Goal: Task Accomplishment & Management: Manage account settings

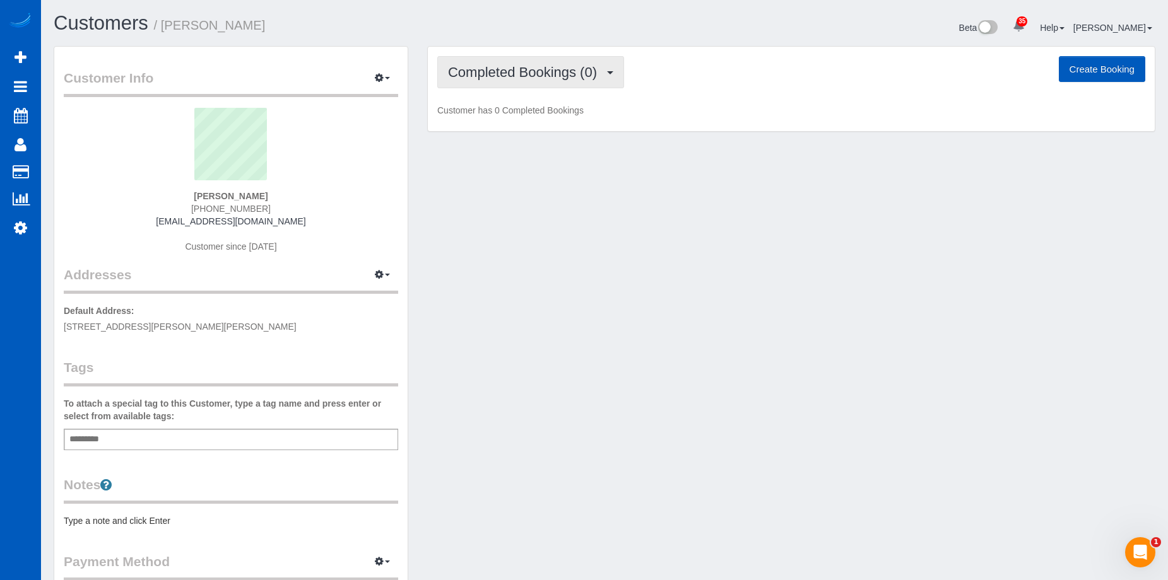
click at [576, 72] on span "Completed Bookings (0)" at bounding box center [525, 72] width 155 height 16
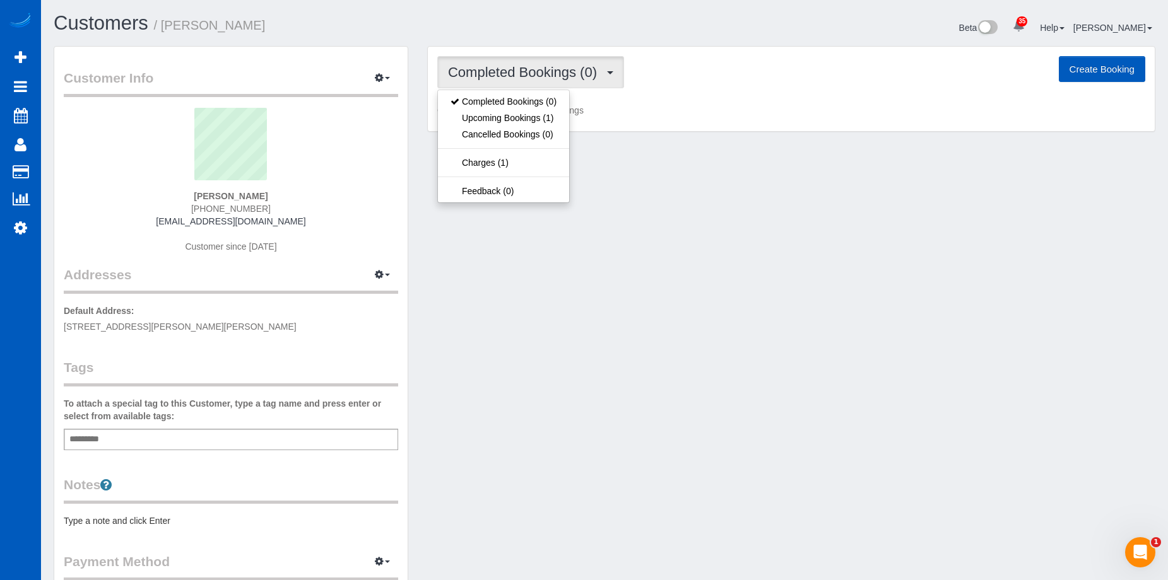
click at [576, 72] on span "Completed Bookings (0)" at bounding box center [525, 72] width 155 height 16
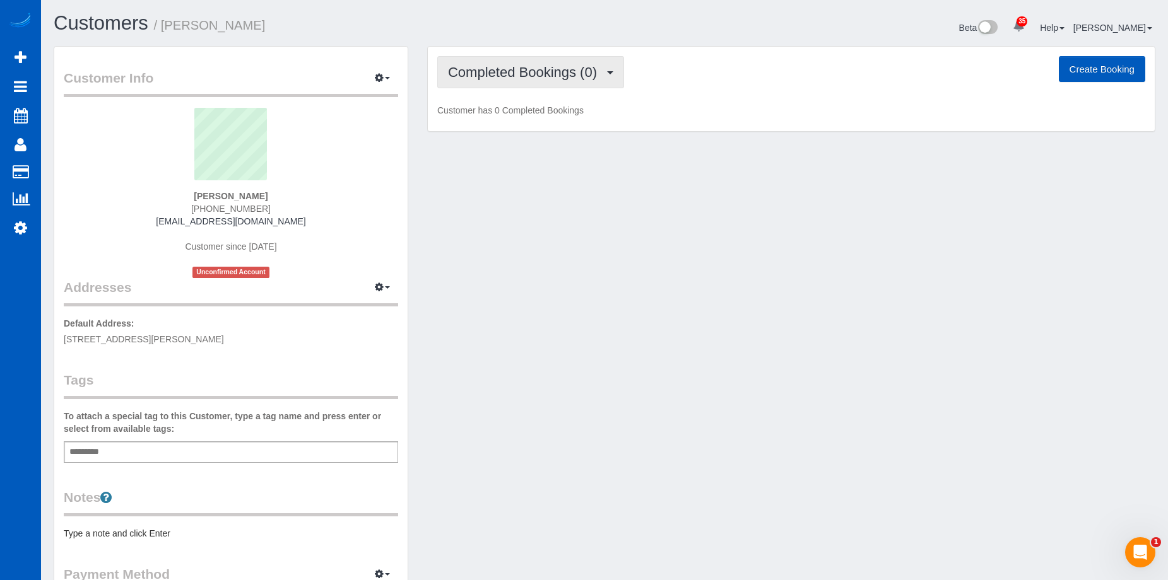
click at [571, 78] on span "Completed Bookings (0)" at bounding box center [525, 72] width 155 height 16
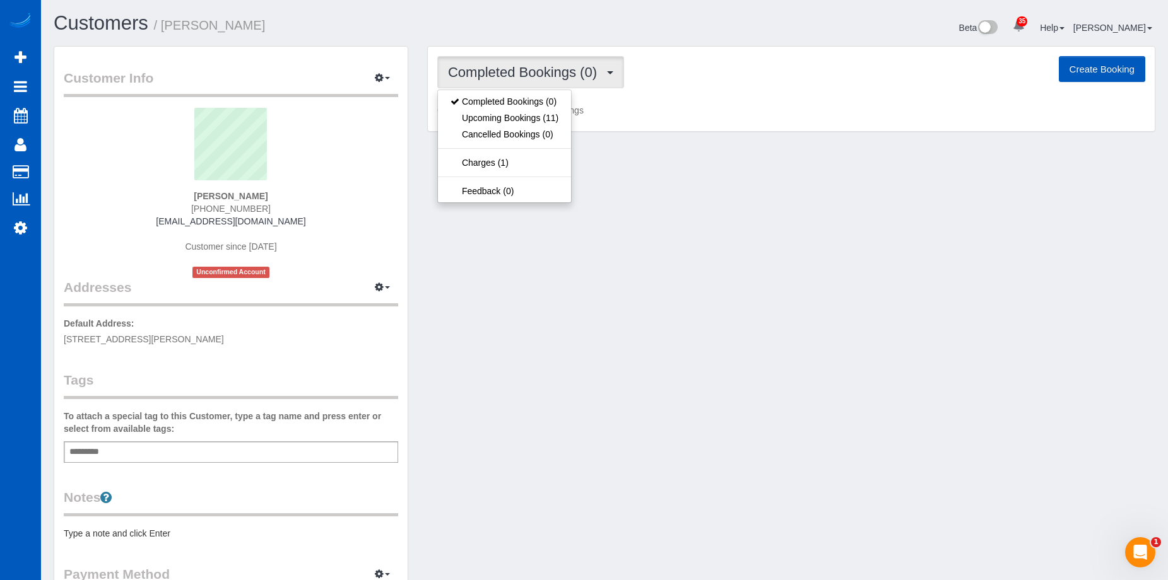
click at [586, 66] on span "Completed Bookings (0)" at bounding box center [525, 72] width 155 height 16
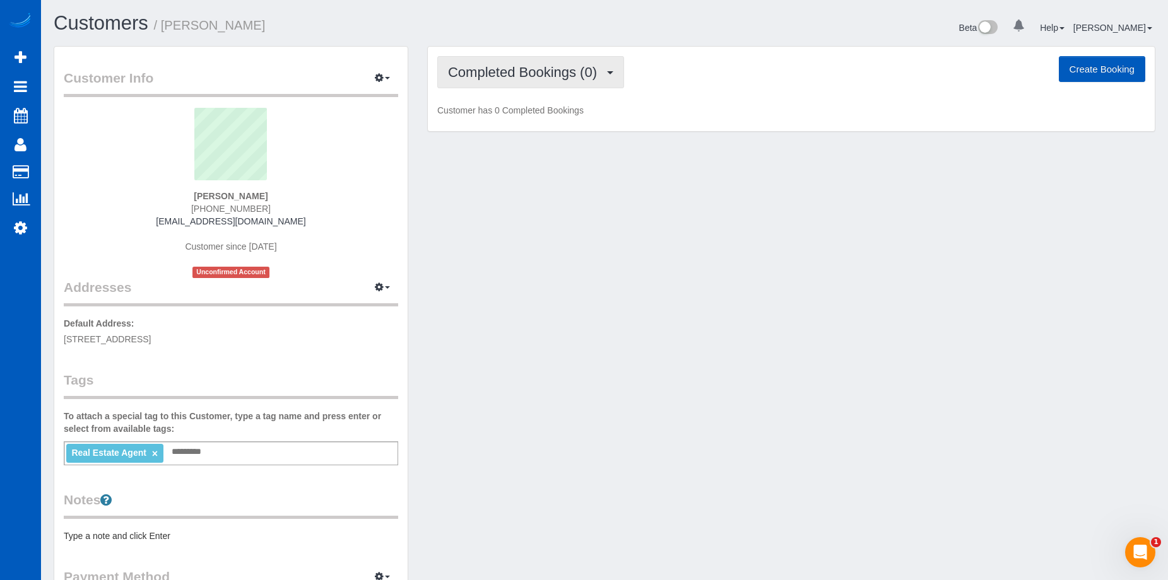
click at [558, 71] on span "Completed Bookings (0)" at bounding box center [525, 72] width 155 height 16
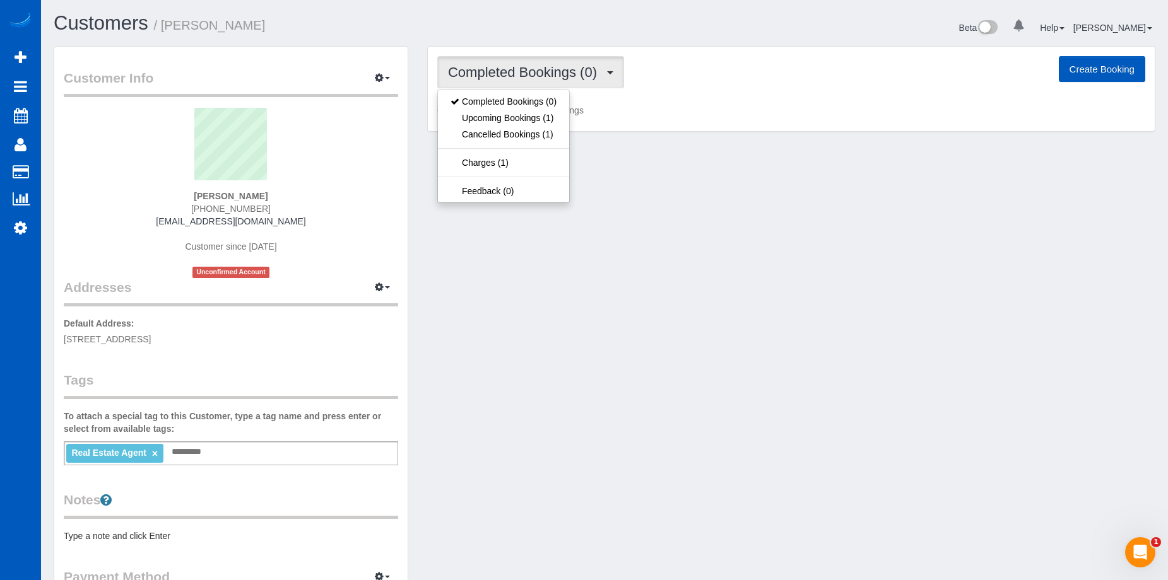
click at [558, 71] on span "Completed Bookings (0)" at bounding box center [525, 72] width 155 height 16
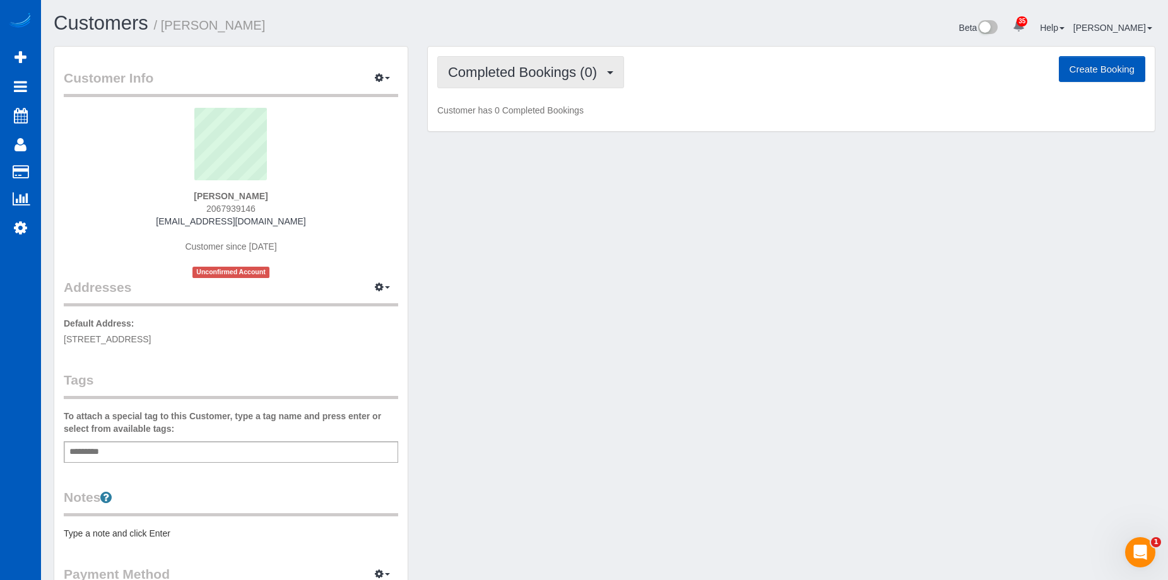
click at [559, 71] on span "Completed Bookings (0)" at bounding box center [525, 72] width 155 height 16
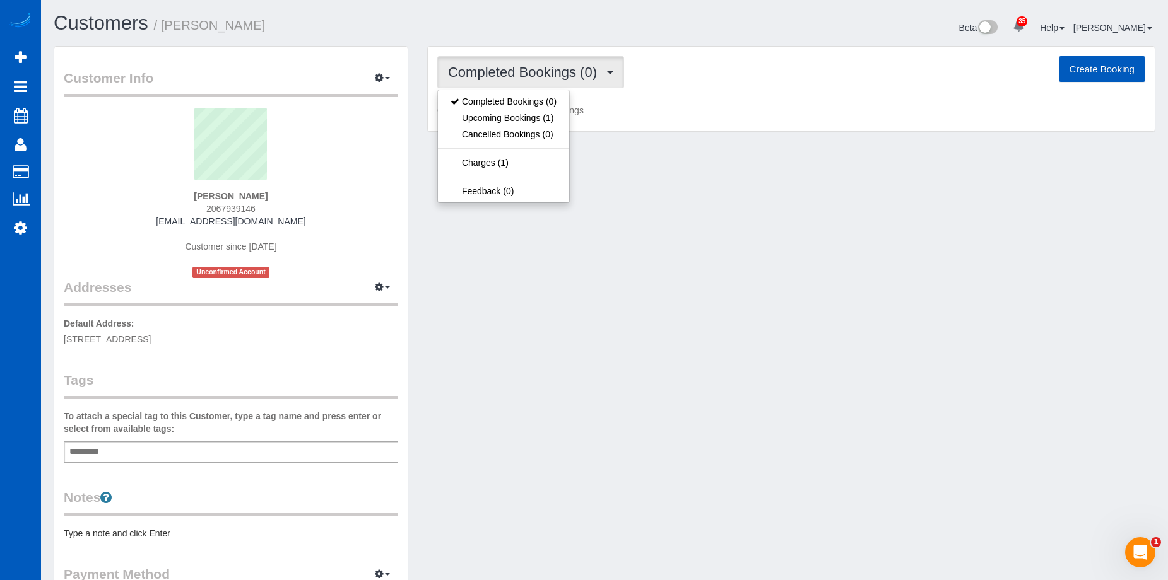
click at [566, 67] on span "Completed Bookings (0)" at bounding box center [525, 72] width 155 height 16
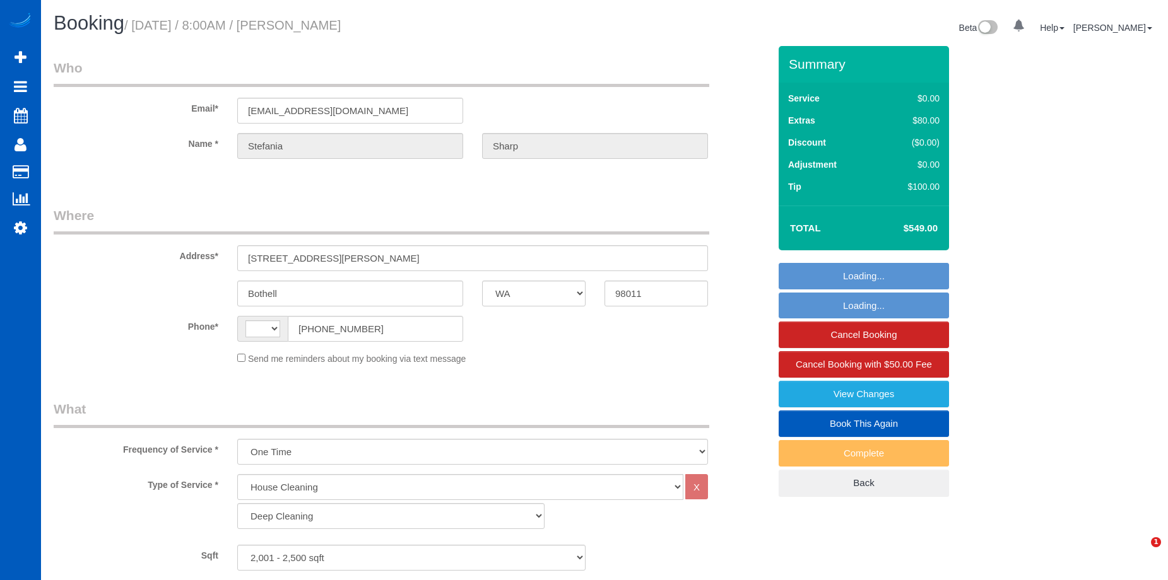
select select "WA"
select select "199"
select select "2001"
select select "3"
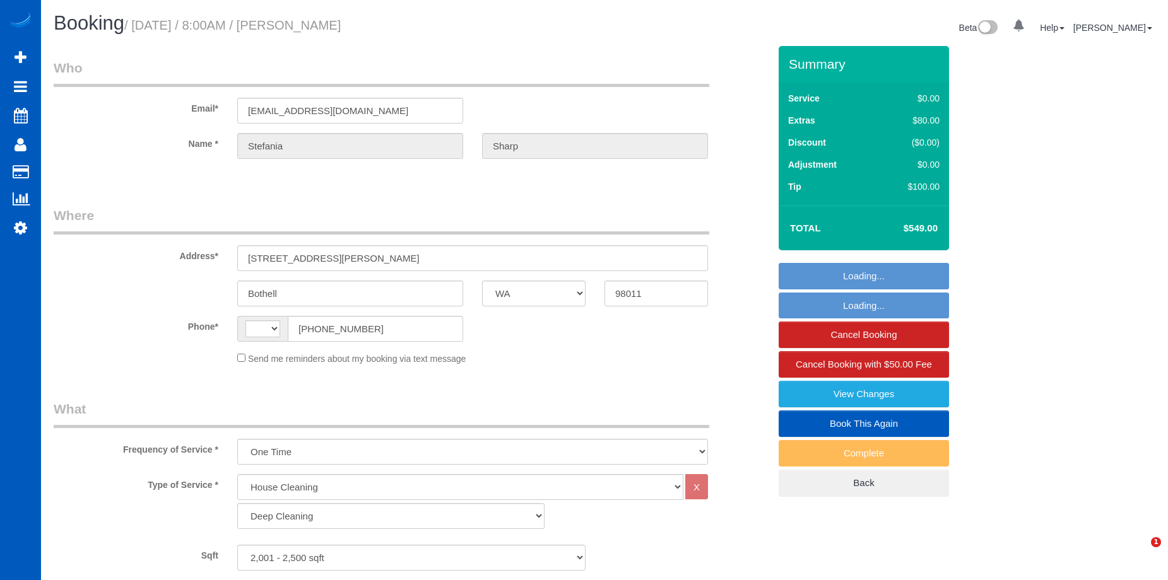
select select "string:fspay-4c5ece13-4bde-42cb-8538-19b8713a937b"
select select "string:[GEOGRAPHIC_DATA]"
select select "number:10"
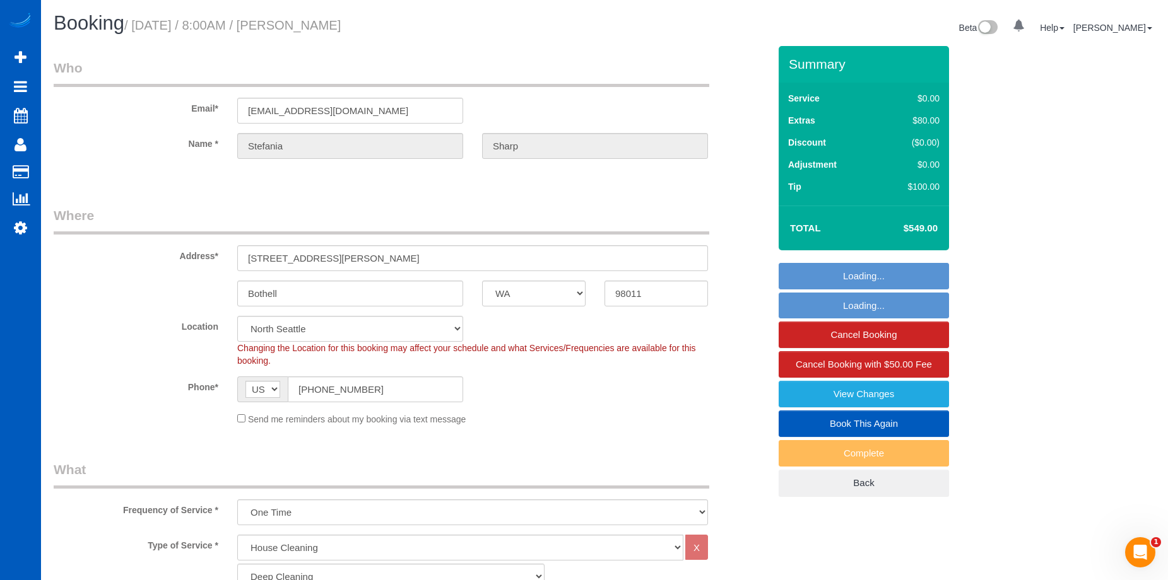
select select "object:1182"
select select "spot1"
select select "2001"
select select "3"
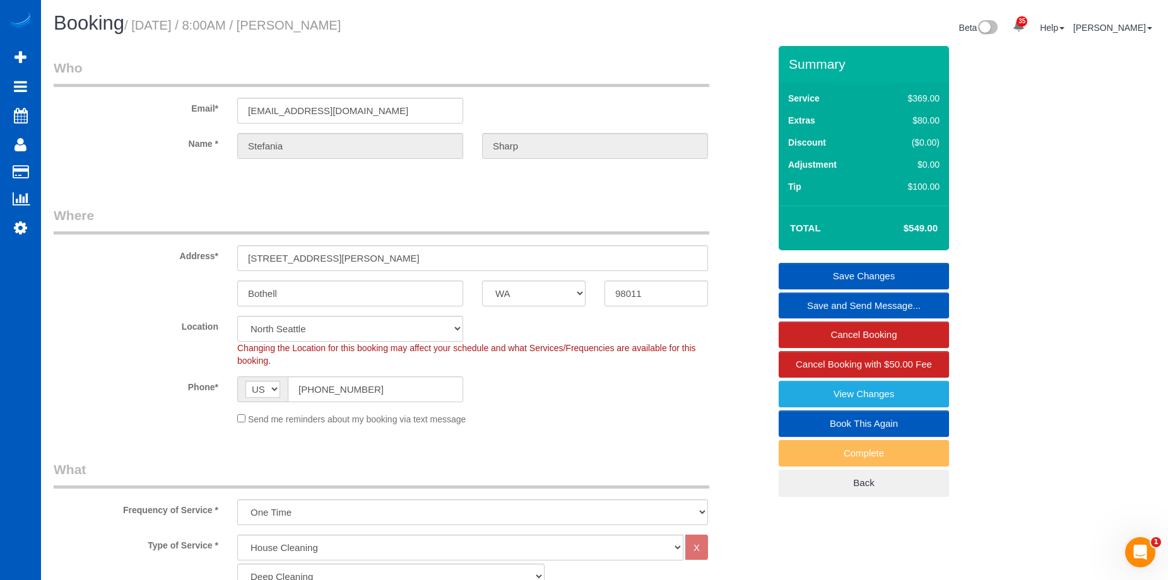
drag, startPoint x: 319, startPoint y: 26, endPoint x: 426, endPoint y: 26, distance: 106.6
click at [426, 26] on h1 "Booking / September 22, 2025 / 8:00AM / Stefania Sharp" at bounding box center [324, 23] width 541 height 21
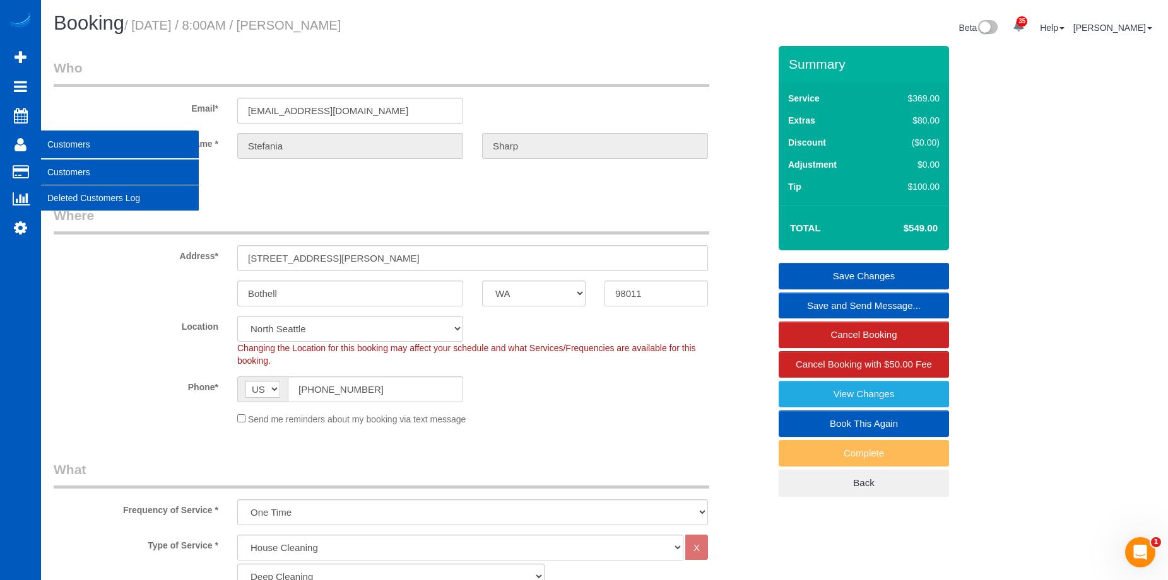
copy small "Stefania Sharp"
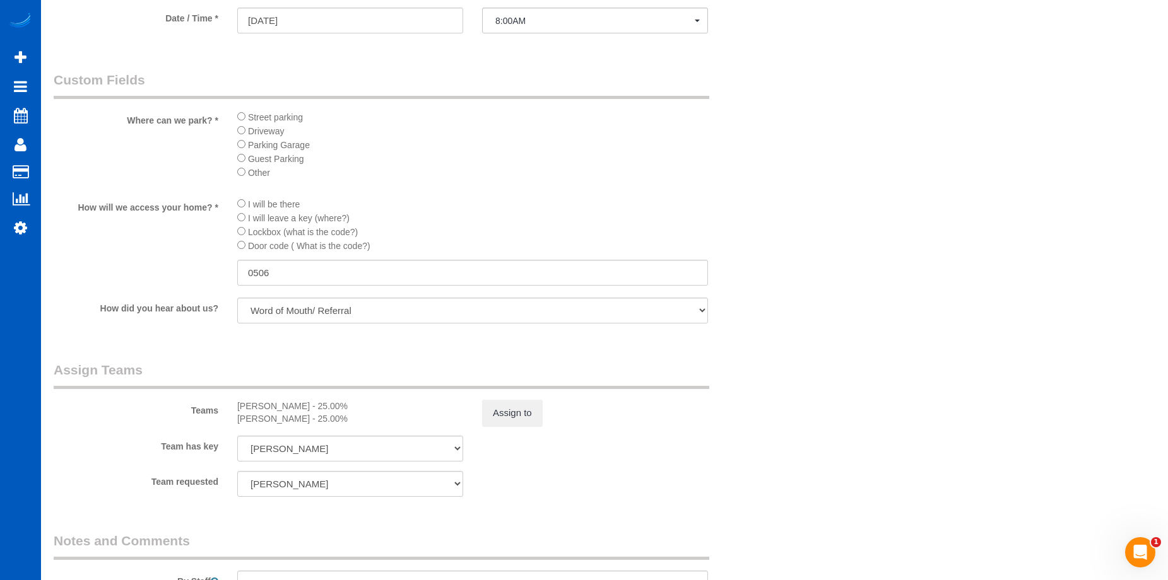
scroll to position [1451, 0]
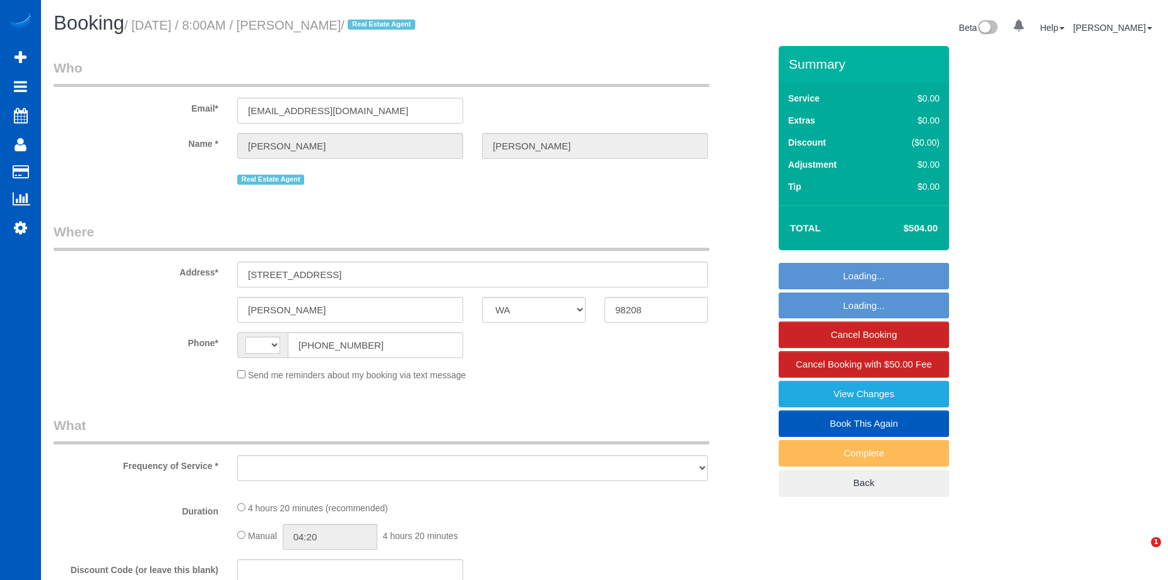
select select "WA"
select select "string:[GEOGRAPHIC_DATA]"
select select "string:fspay-29fb7387-665f-439c-9dce-09a3bf446a93"
select select "199"
select select "2001"
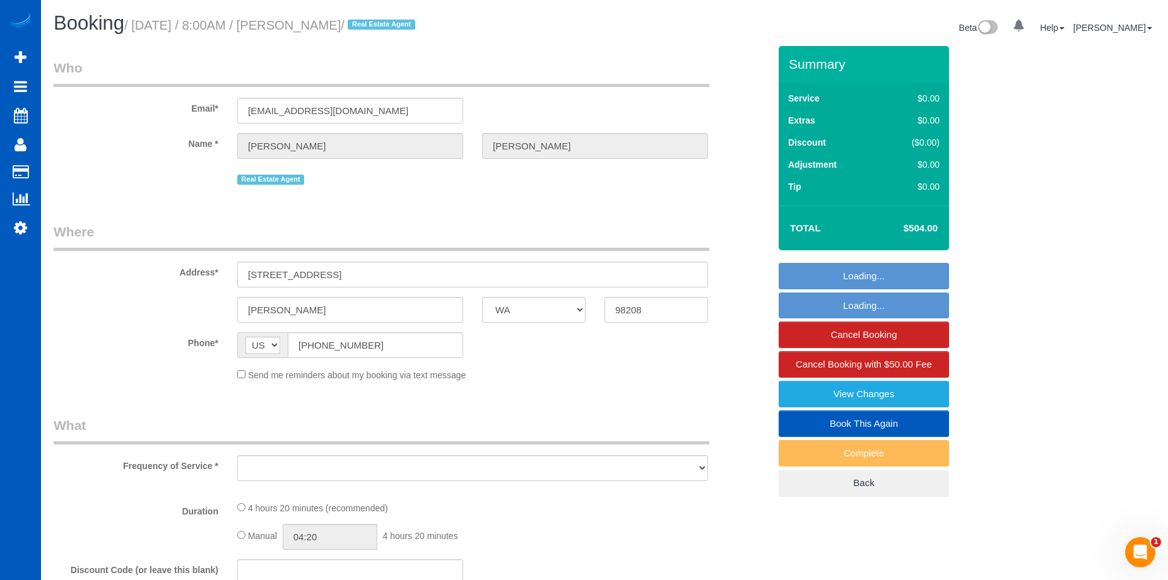
select select "4"
select select "3"
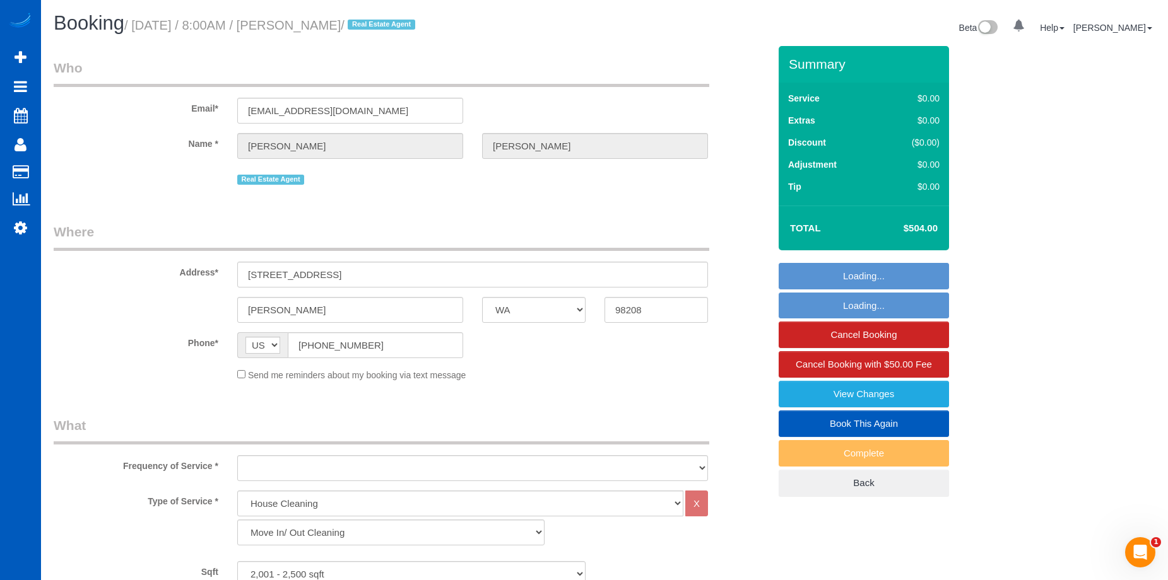
select select "object:1061"
select select "spot1"
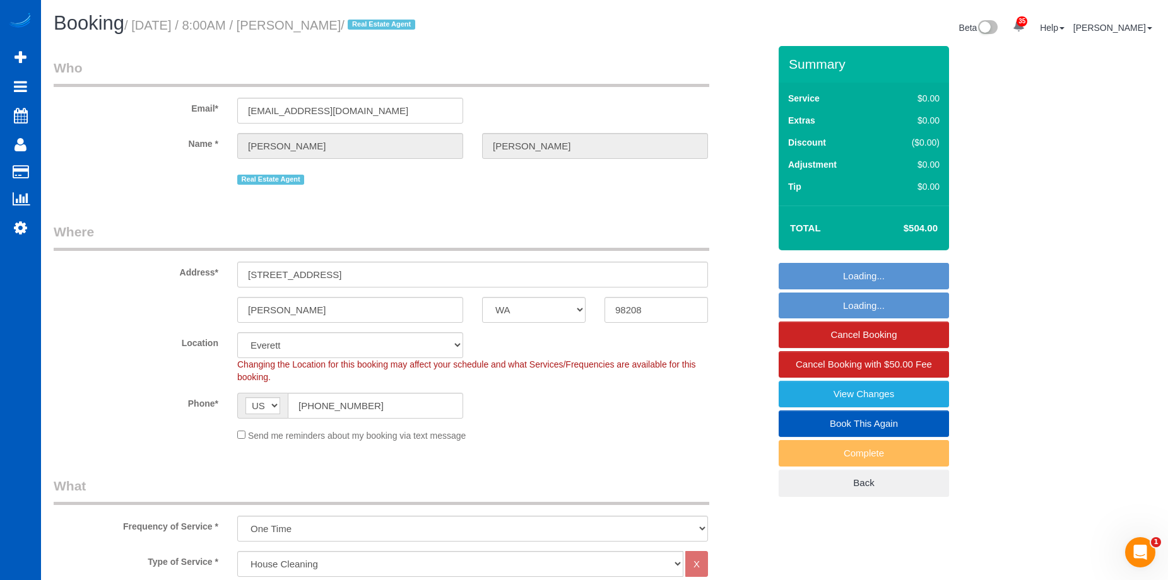
drag, startPoint x: 0, startPoint y: 0, endPoint x: 404, endPoint y: 25, distance: 405.1
click at [404, 25] on small "/ [DATE] / 8:00AM / [PERSON_NAME] / Real Estate Agent" at bounding box center [271, 25] width 295 height 14
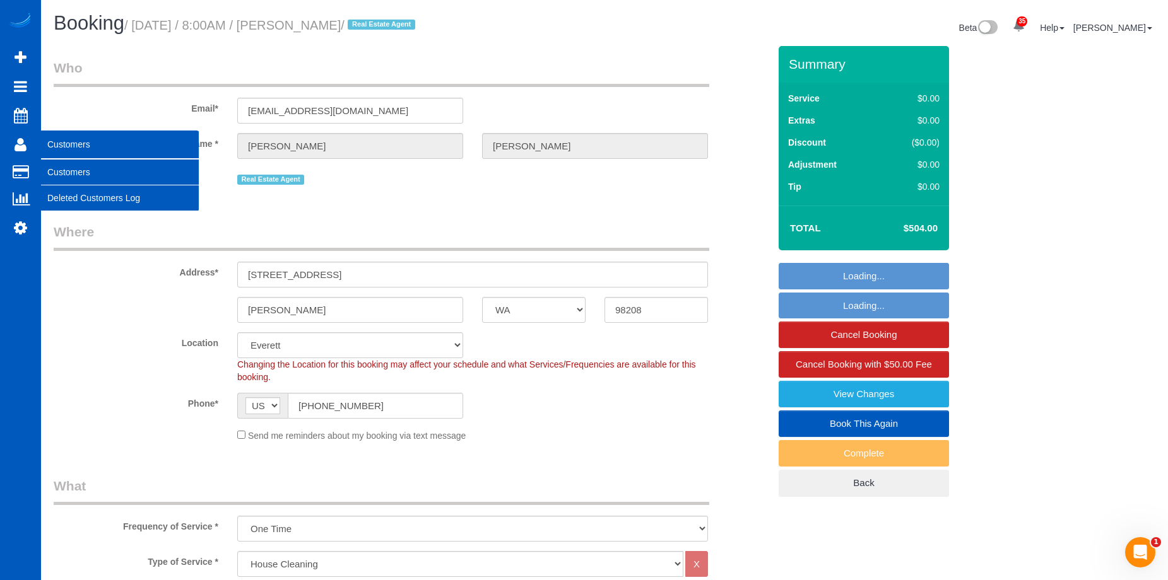
copy small "[PERSON_NAME]"
select select "object:1177"
select select "2001"
select select "4"
select select "3"
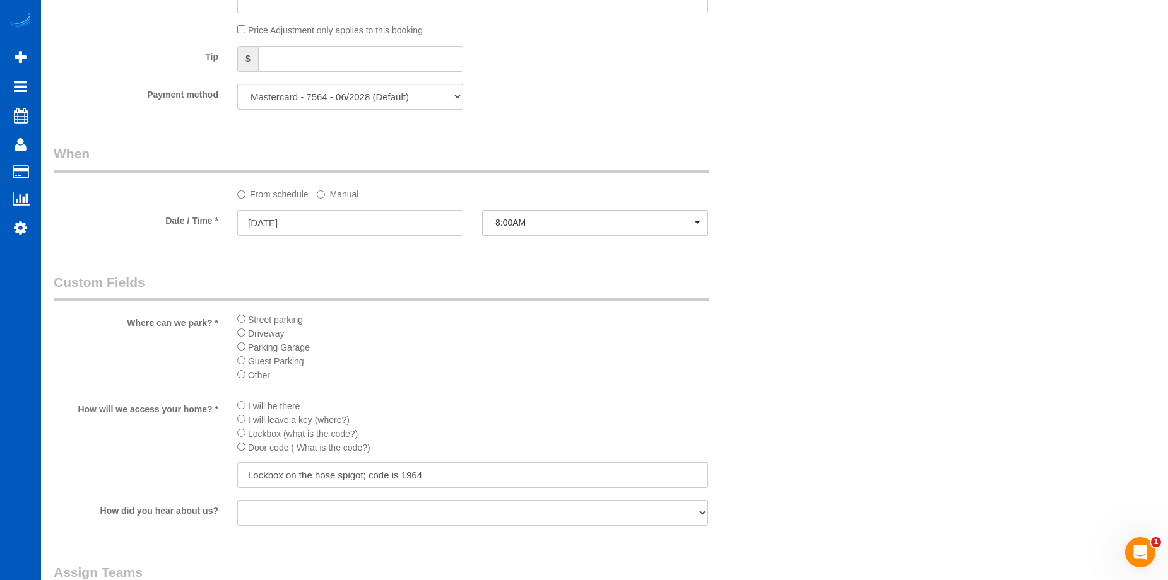
scroll to position [1325, 0]
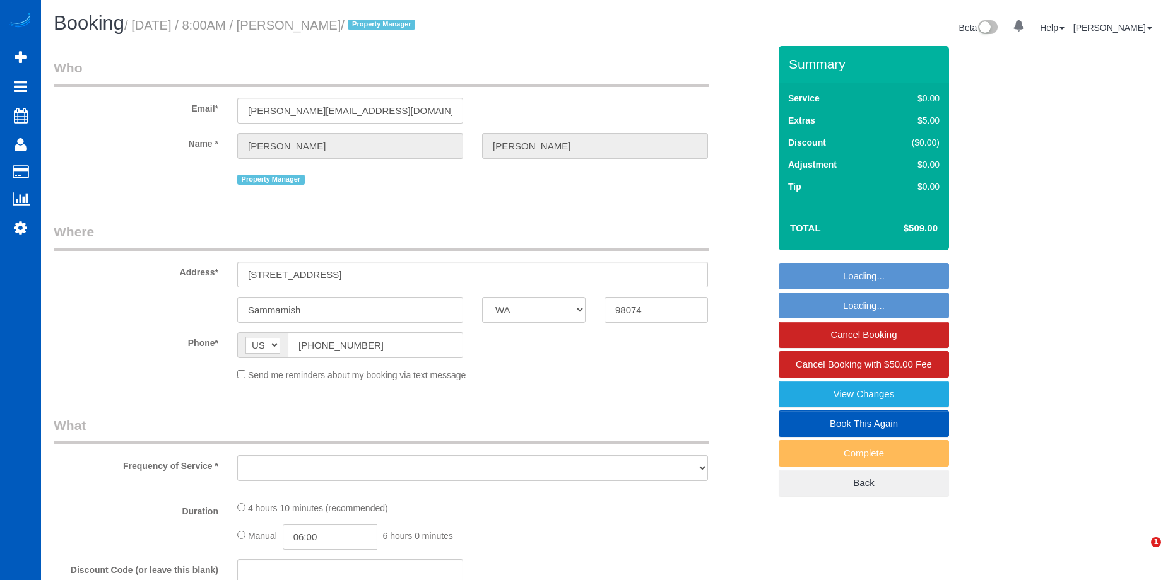
select select "WA"
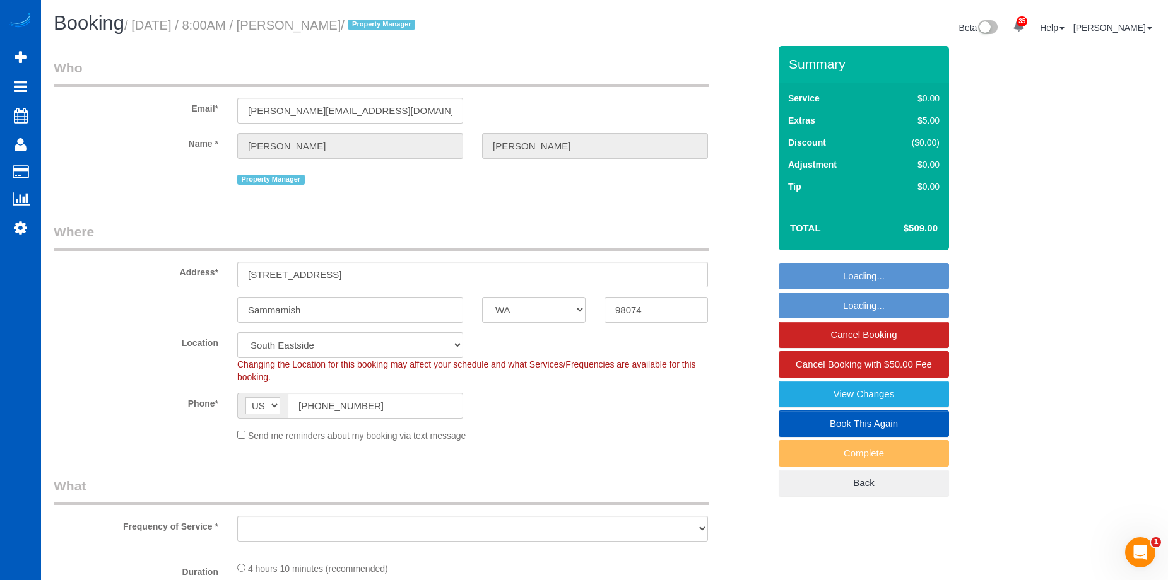
select select "object:912"
select select "spot1"
select select "199"
select select "2001"
select select "3"
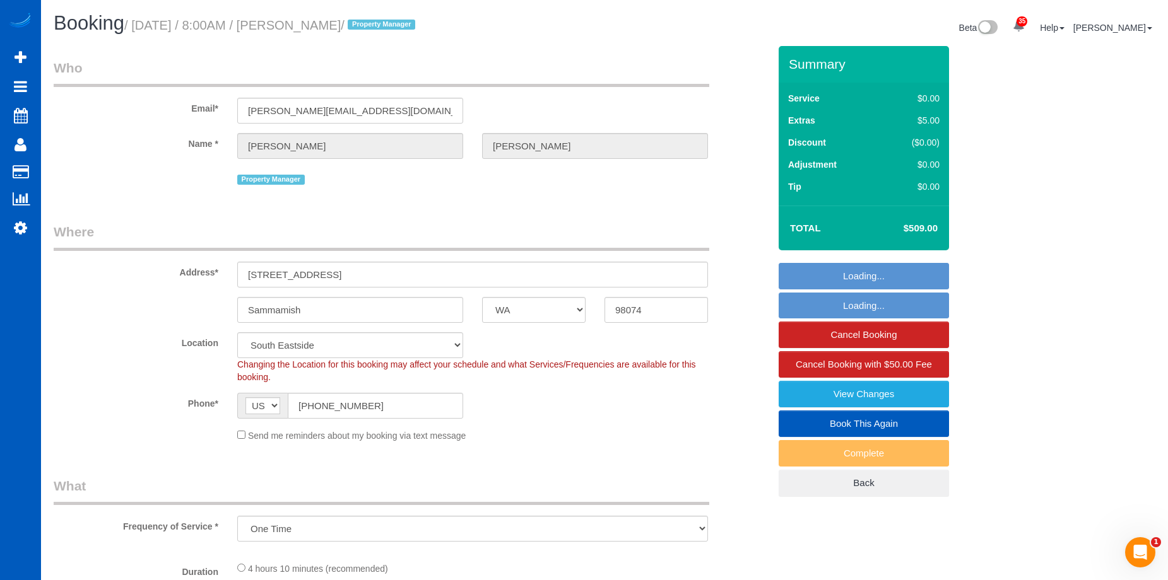
select select "3"
drag, startPoint x: 319, startPoint y: 25, endPoint x: 380, endPoint y: 27, distance: 60.6
click at [380, 27] on small "/ September 22, 2025 / 8:00AM / Erik Garcia / Property Manager" at bounding box center [271, 25] width 295 height 14
copy small "Erik Garcia"
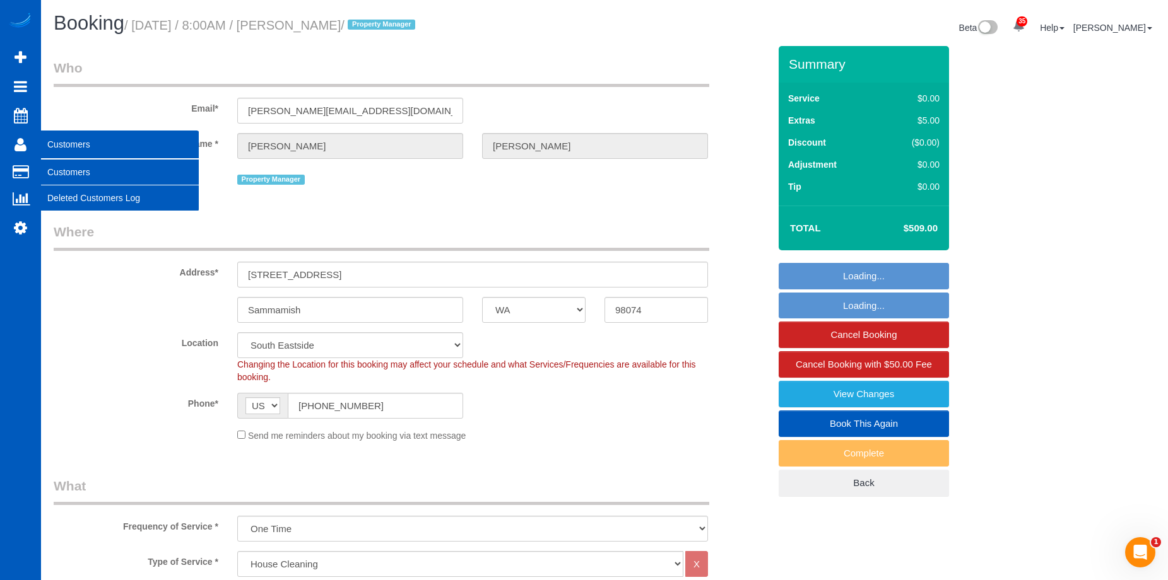
select select "object:1128"
select select "2001"
select select "3"
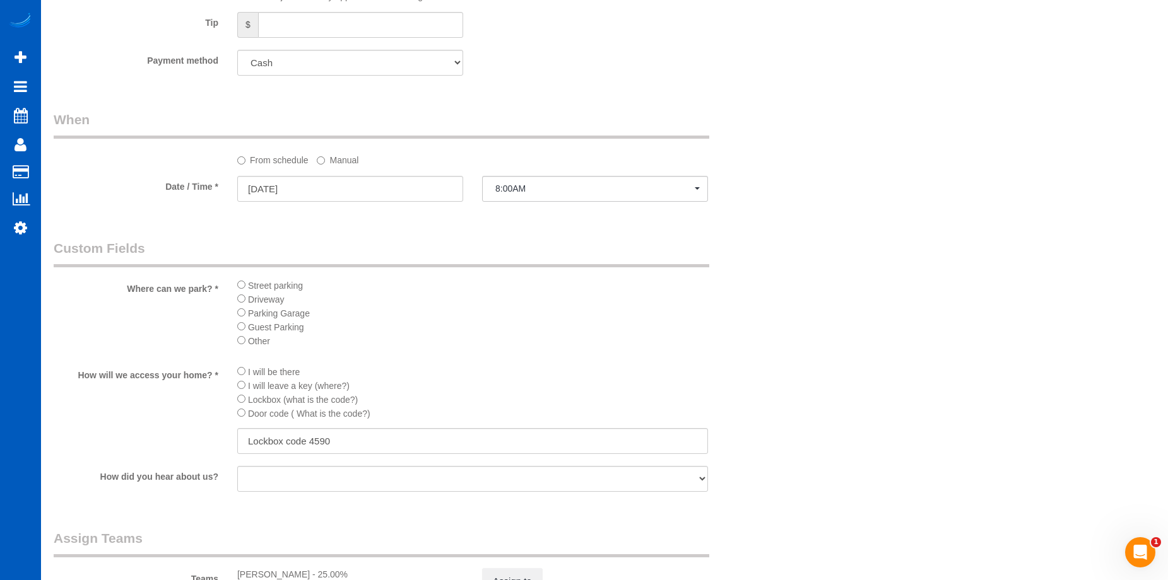
scroll to position [1262, 0]
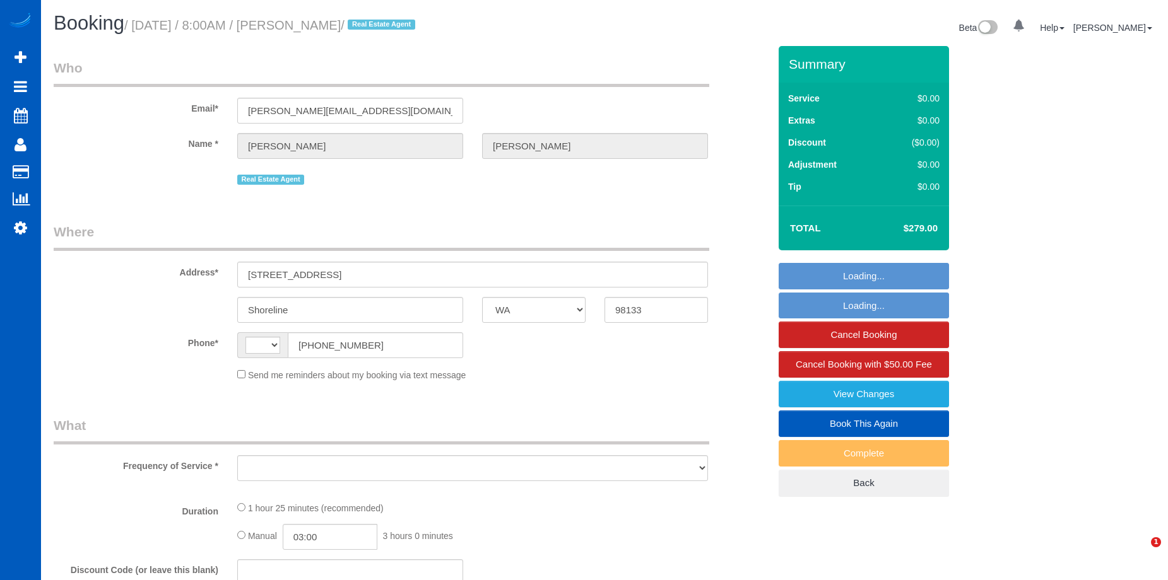
select select "WA"
select select "object:679"
select select "string:fspay-7be27db6-0316-47dc-b680-4aa7eac61885"
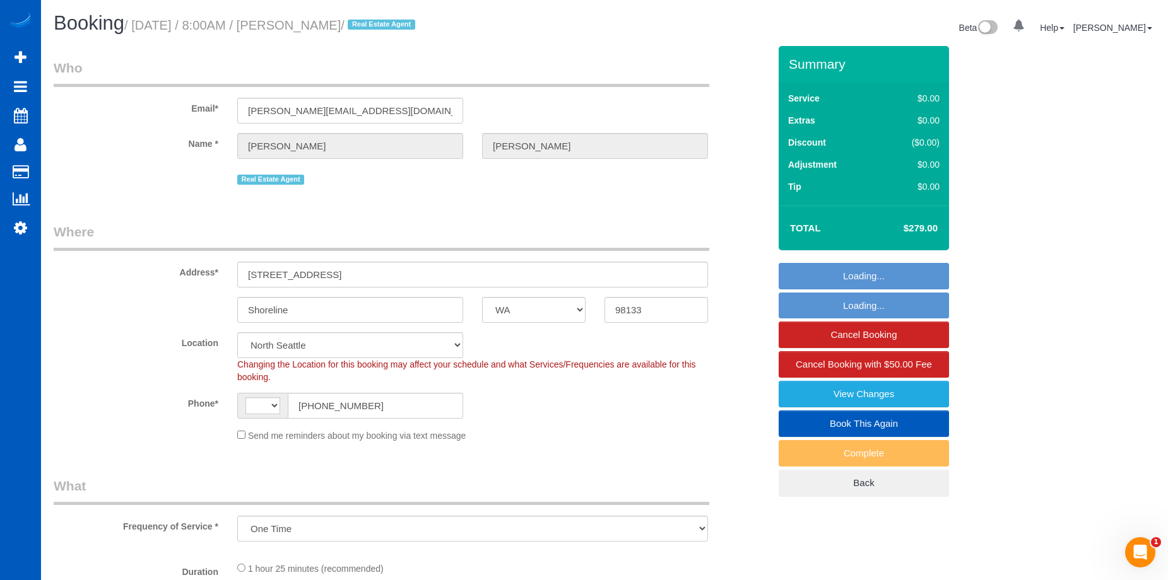
select select "string:[GEOGRAPHIC_DATA]"
select select "object:931"
select select "199"
select select "1001"
select select "3"
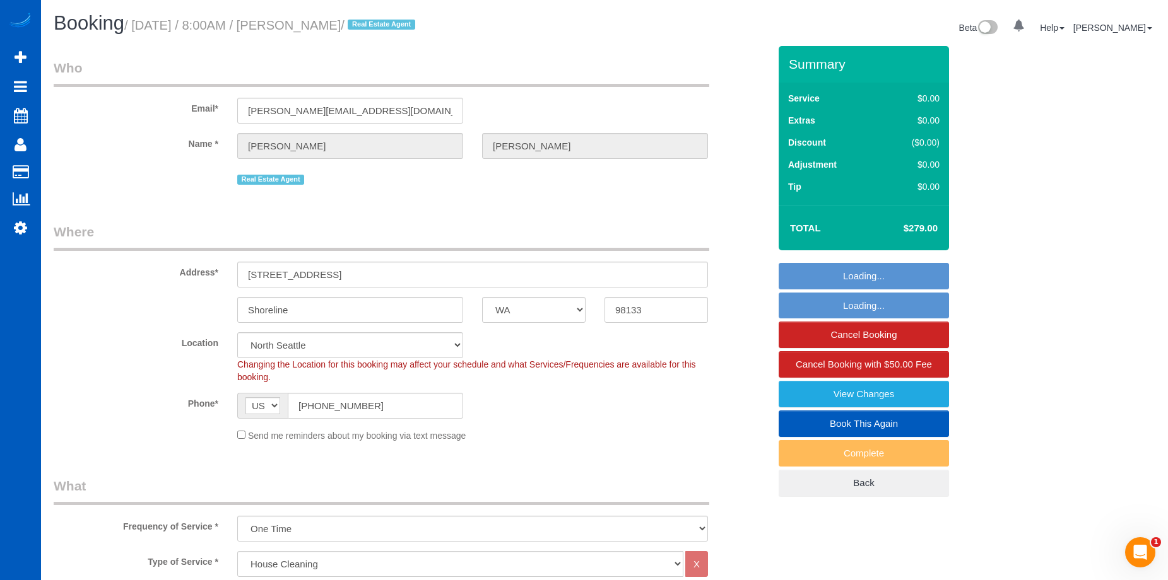
select select "spot1"
select select "1001"
select select "3"
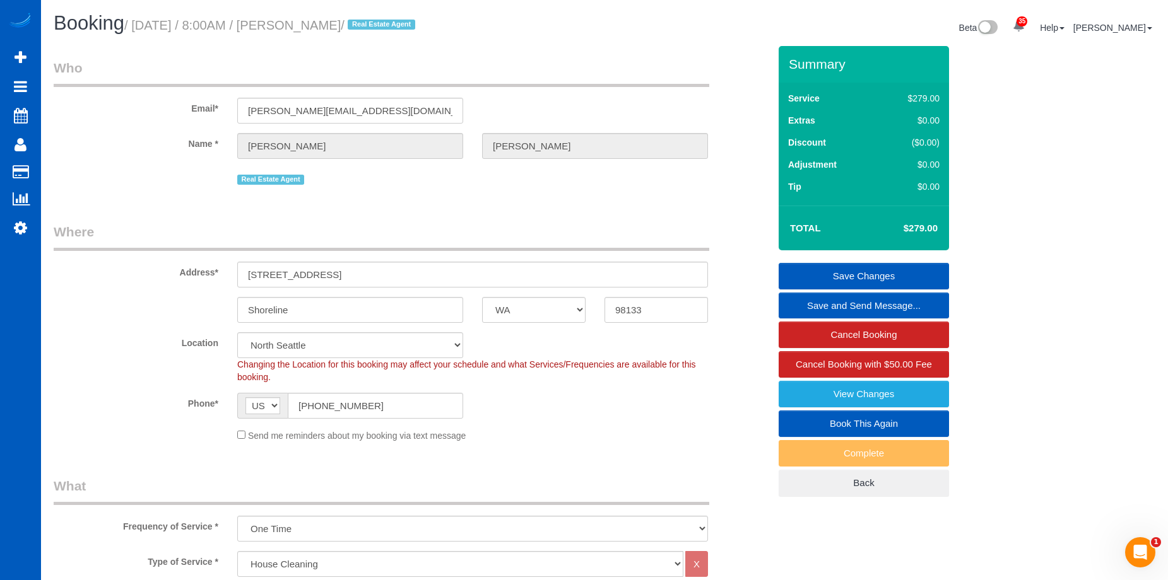
drag, startPoint x: 320, startPoint y: 23, endPoint x: 385, endPoint y: 30, distance: 64.6
click at [385, 30] on small "/ [DATE] / 8:00AM / [PERSON_NAME] / Real Estate Agent" at bounding box center [271, 25] width 295 height 14
copy small "[PERSON_NAME]"
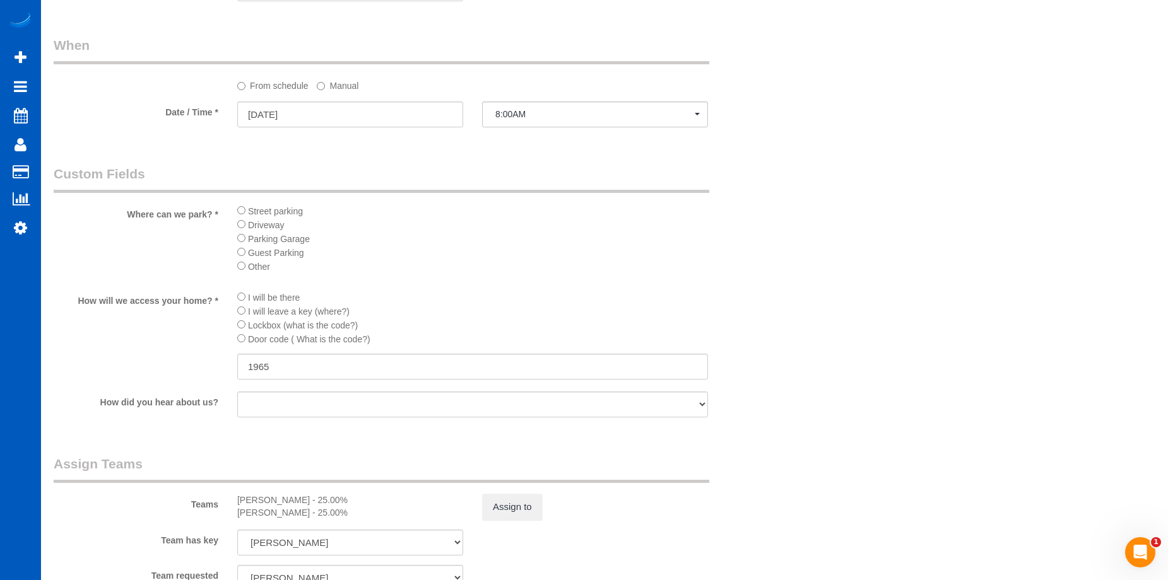
scroll to position [1325, 0]
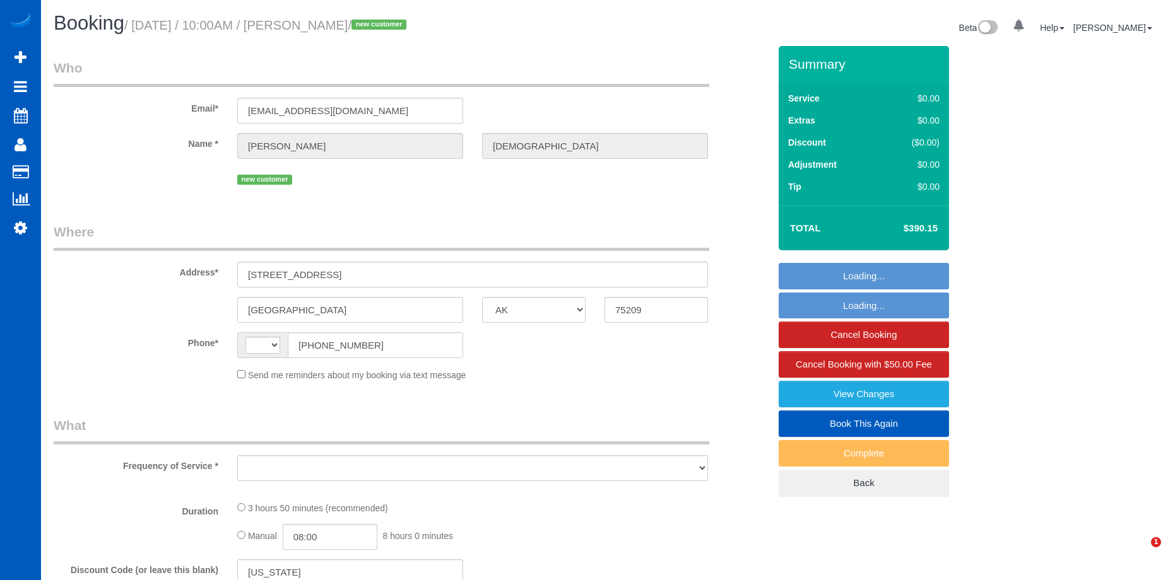
select select "[GEOGRAPHIC_DATA]"
select select "string:fspay-16c24c67-0584-4bcb-8f6b-fc3f7637f213"
select select "199"
select select "3001"
select select "4"
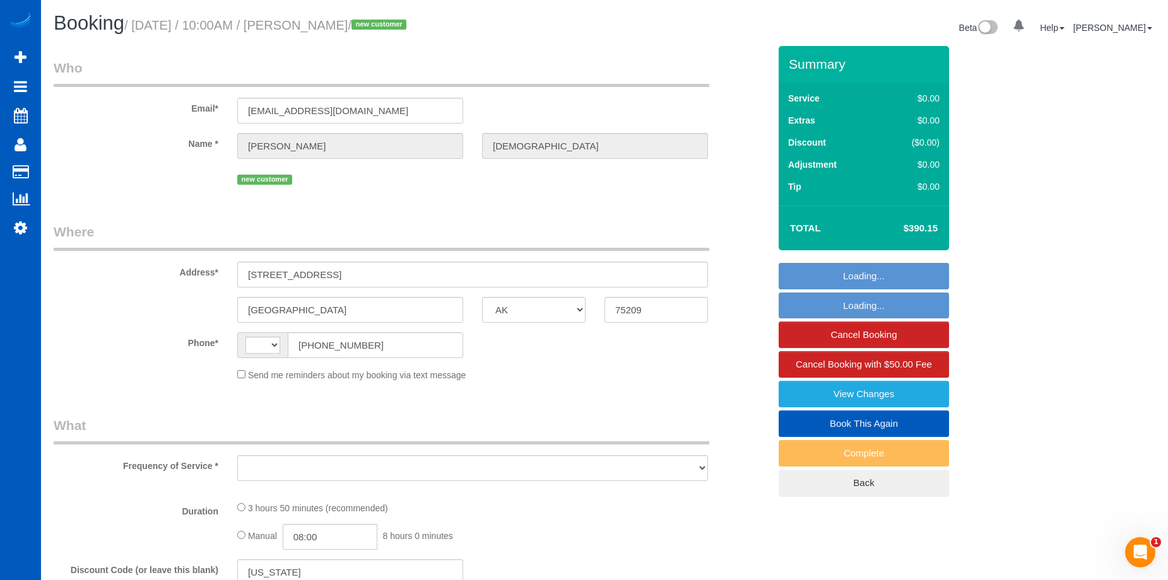
select select "6"
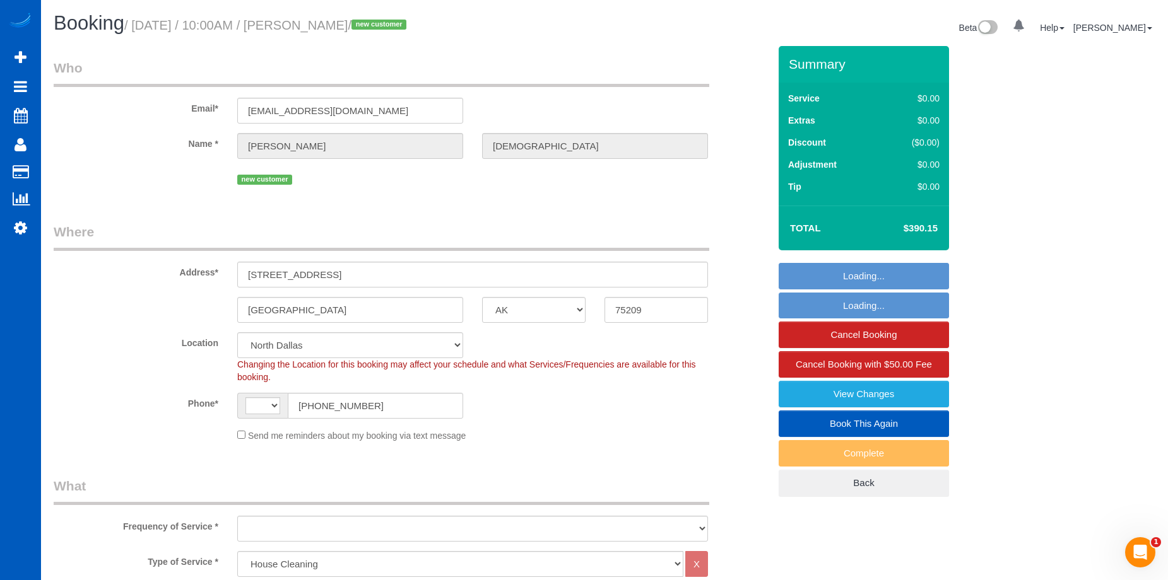
select select "string:[GEOGRAPHIC_DATA]"
select select "object:712"
select select "3001"
select select "4"
select select "6"
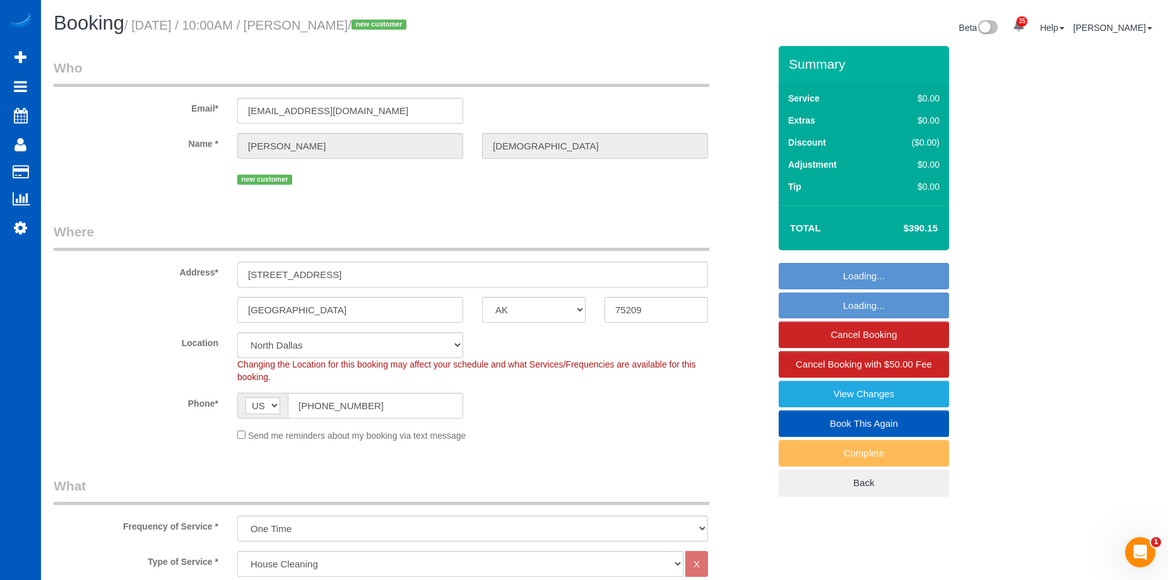
select select "object:1171"
drag, startPoint x: 327, startPoint y: 23, endPoint x: 424, endPoint y: 27, distance: 96.6
click at [410, 27] on small "/ [DATE] / 10:00AM / [PERSON_NAME] / new customer" at bounding box center [267, 25] width 286 height 14
select select "spot1"
copy small "[PERSON_NAME]"
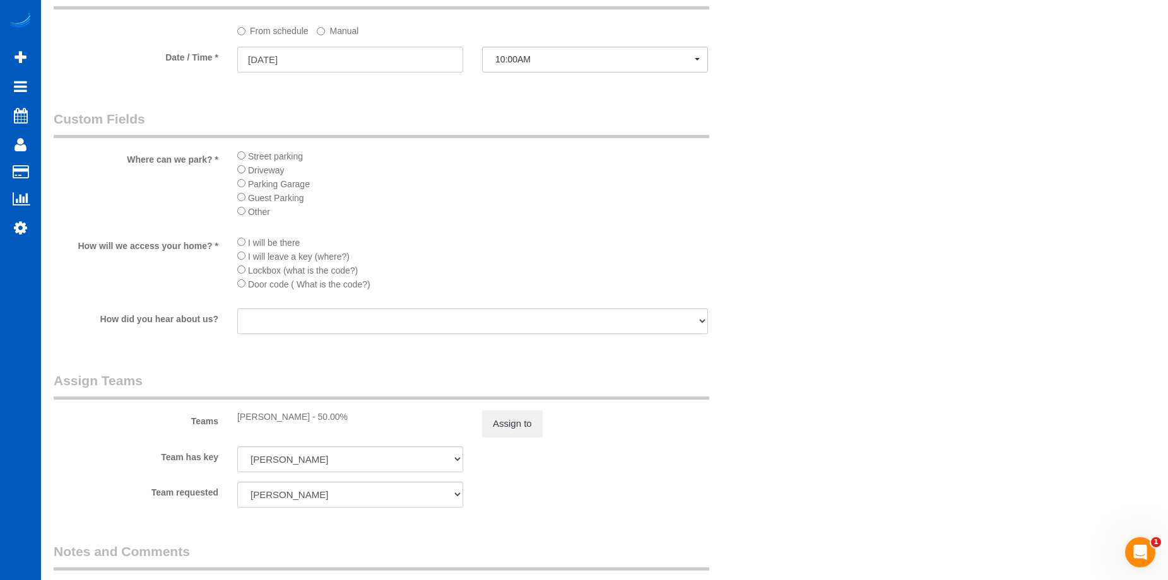
scroll to position [1325, 0]
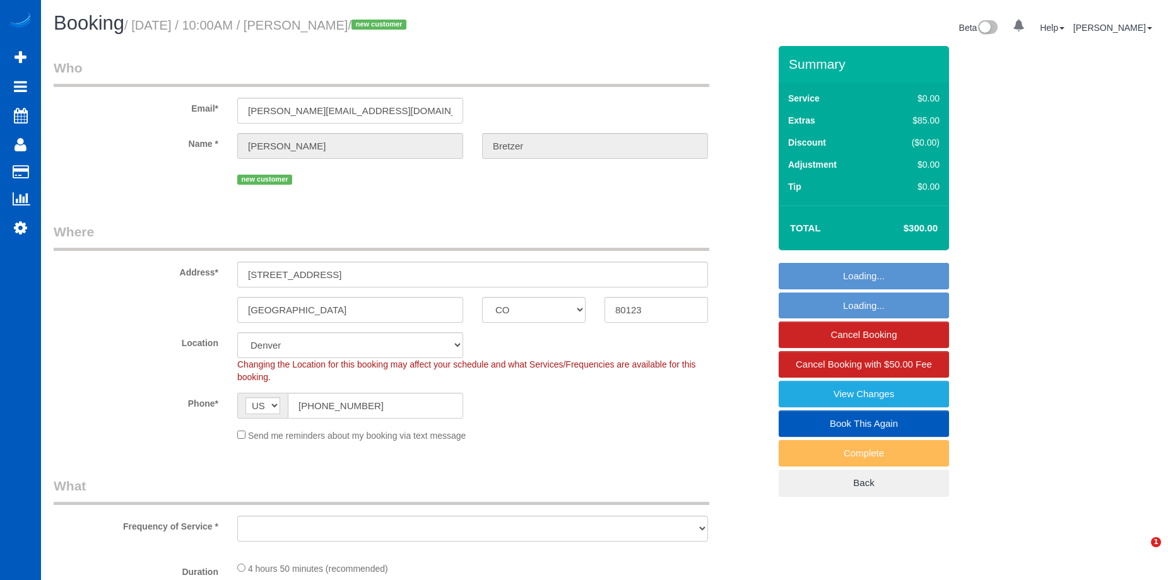
select select "CO"
select select "string:fspay-1b05565a-76c7-44df-ba34-a90b6eb06208"
select select "spot1"
select select "object:957"
click at [410, 27] on small "/ September 22, 2025 / 10:00AM / Rebecca Bretzer / new customer" at bounding box center [267, 25] width 286 height 14
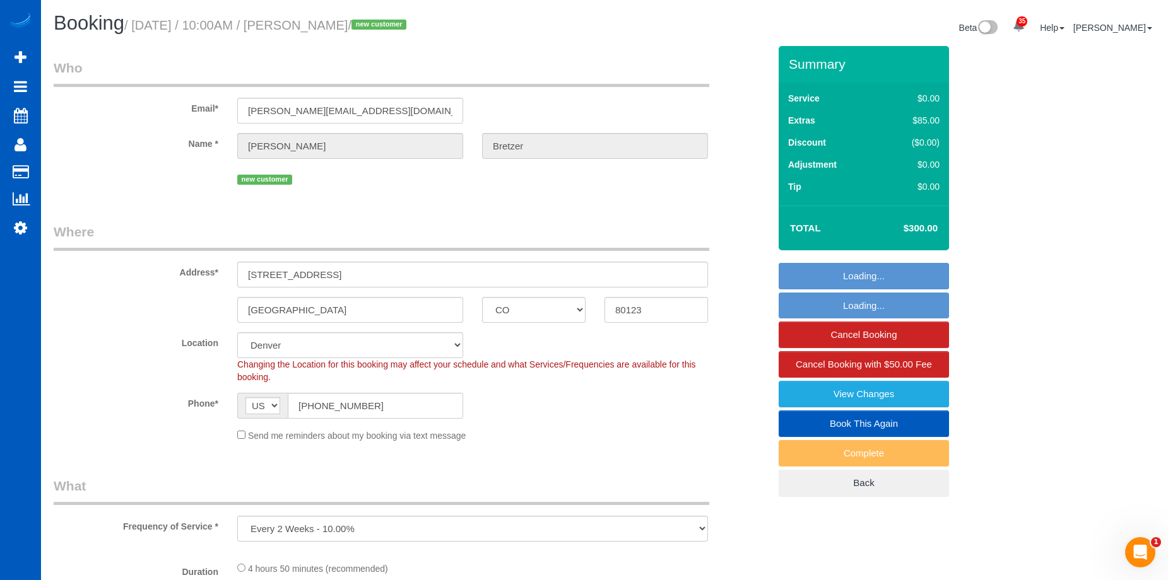
select select "199"
select select "3001"
select select "6"
select select "4"
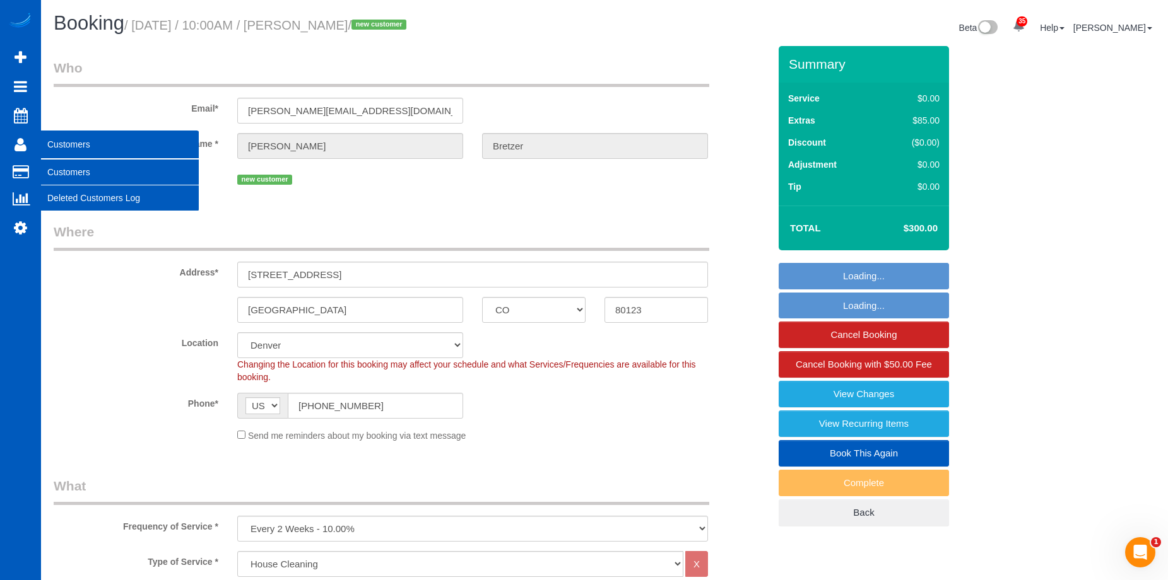
select select "object:1187"
select select "3001"
select select "6"
select select "4"
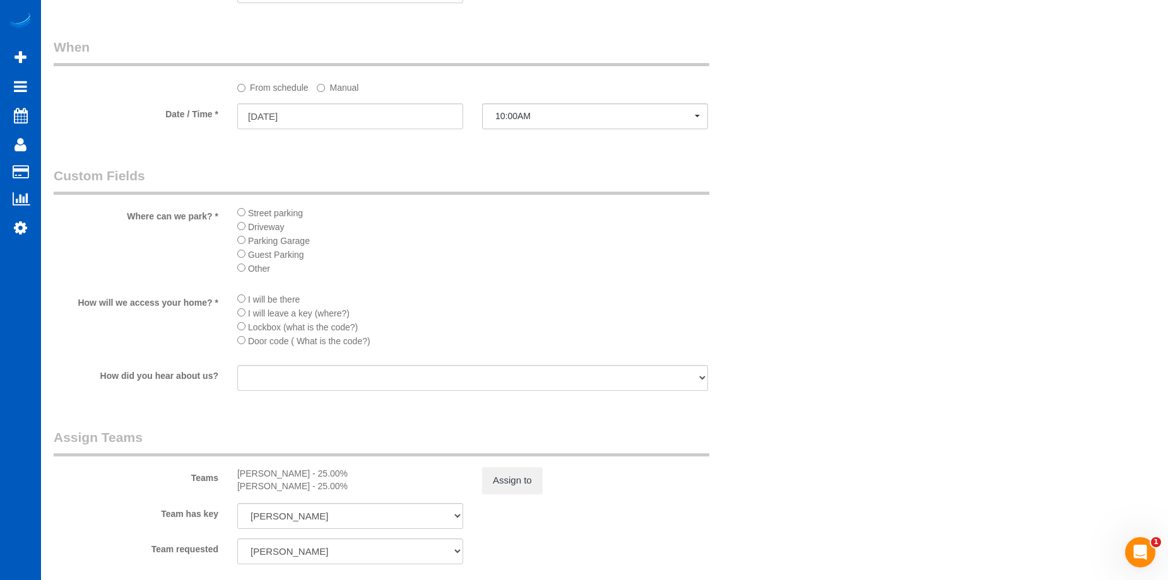
scroll to position [1262, 0]
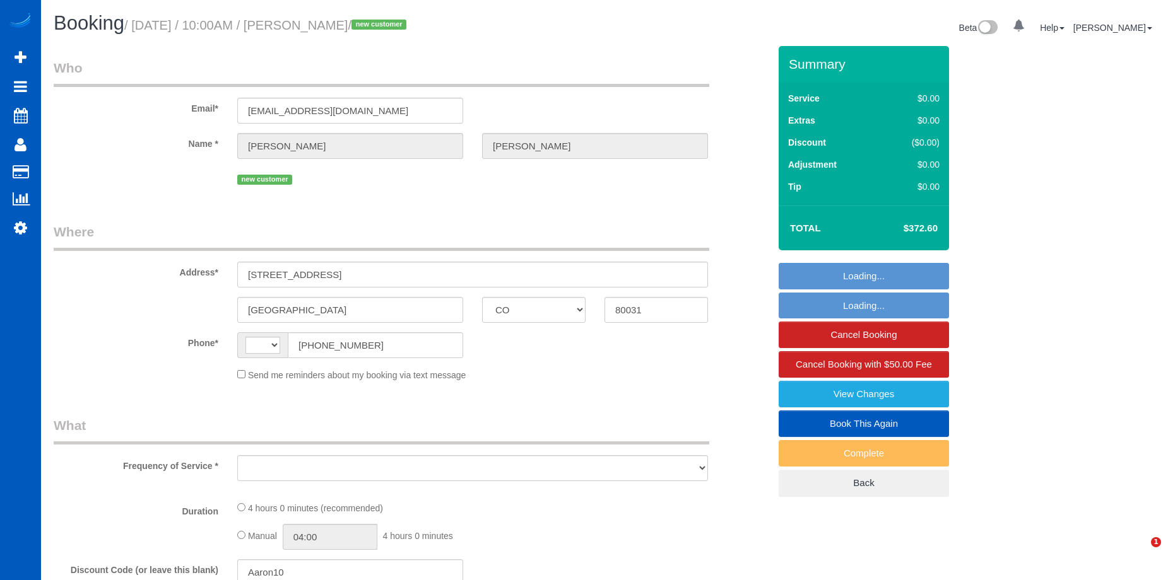
select select "CO"
select select "string:[GEOGRAPHIC_DATA]"
select select "object:818"
select select "string:fspay-faab9dd4-f42b-4303-a615-2e51834459fc"
select select "spot1"
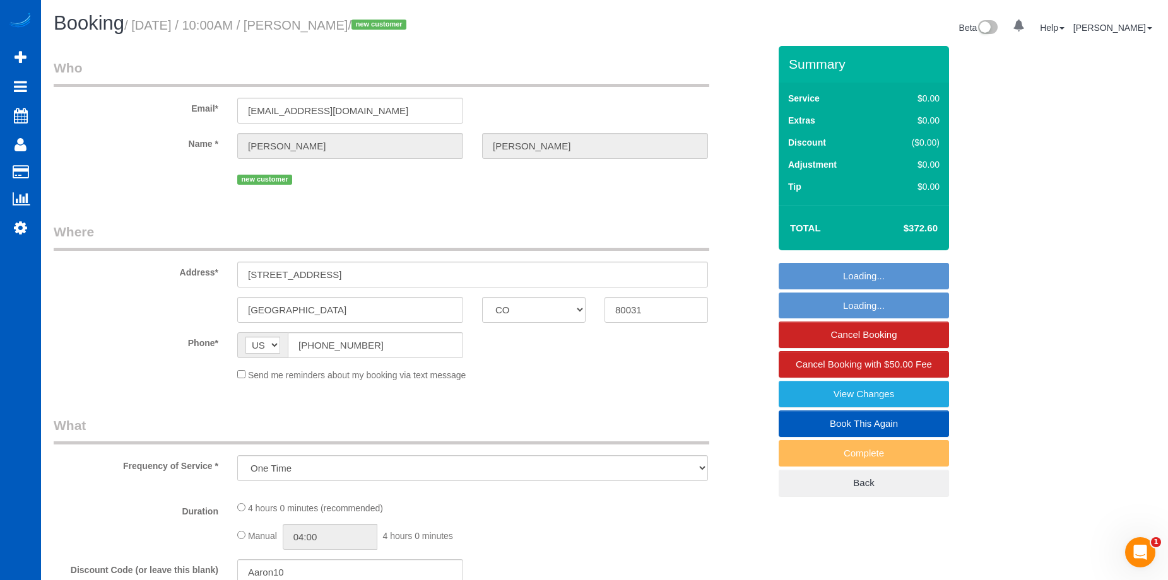
select select "number:8"
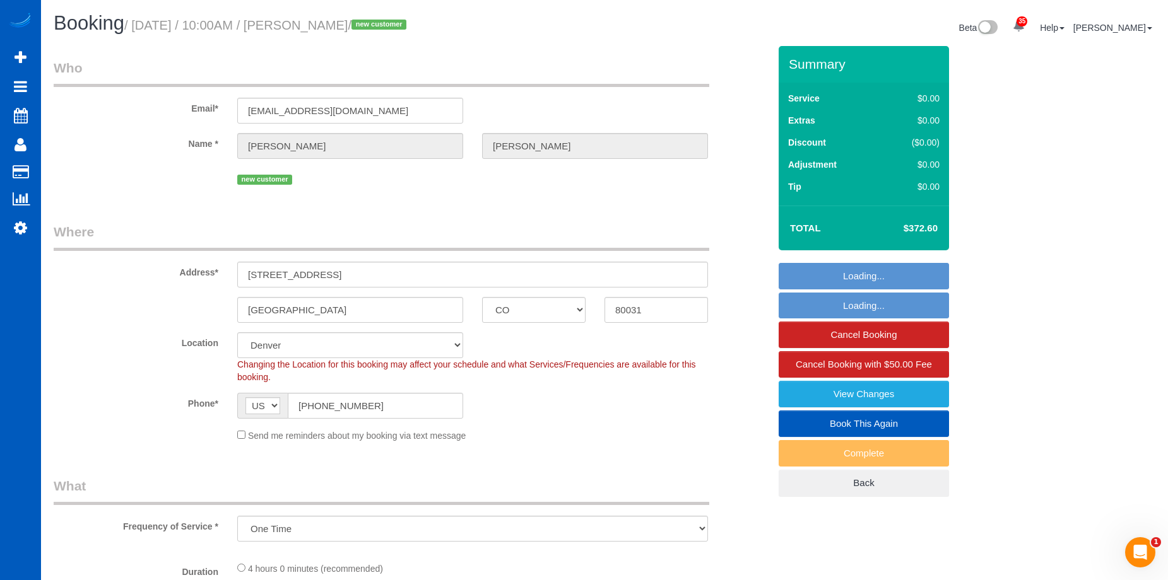
select select "object:1093"
click at [395, 33] on h1 "Booking / [DATE] / 10:00AM / [PERSON_NAME] / new customer" at bounding box center [324, 23] width 541 height 21
select select "199"
select select "1001"
select select "3"
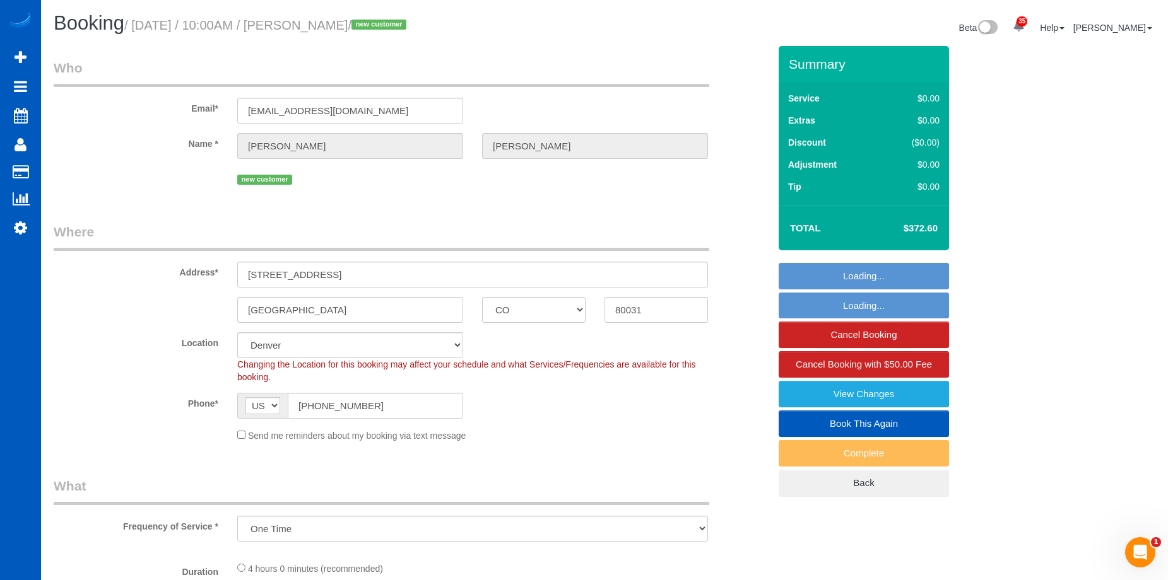
select select "3"
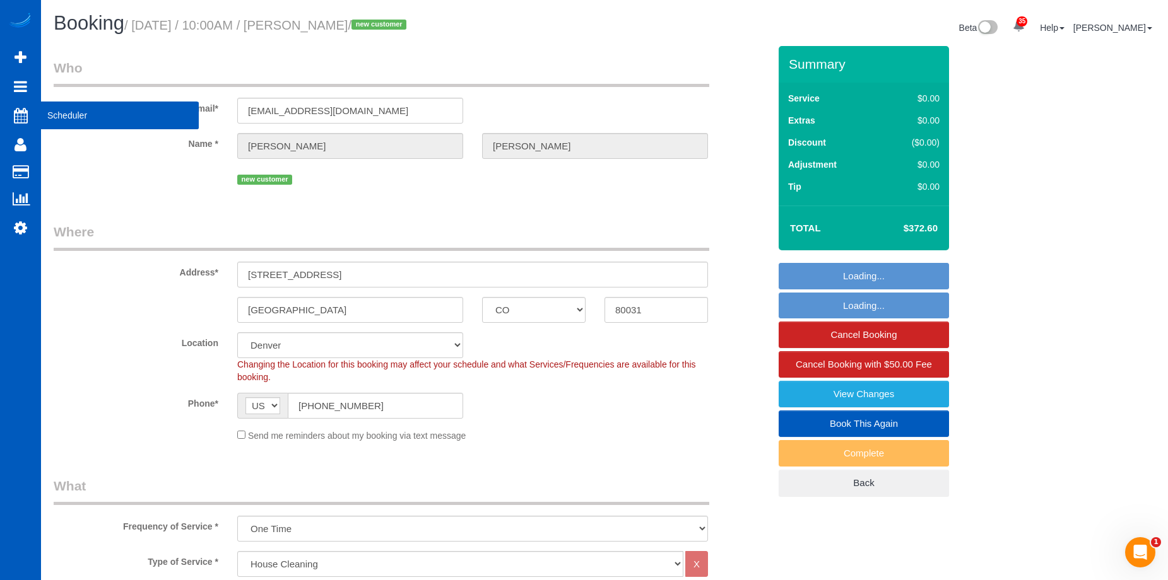
select select "1001"
select select "3"
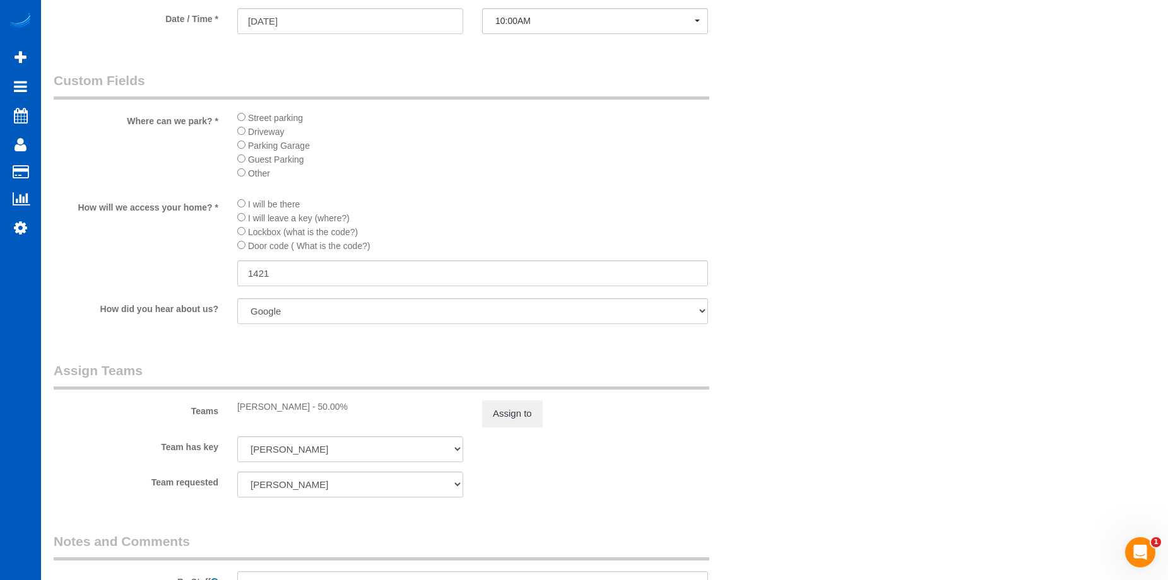
scroll to position [1388, 0]
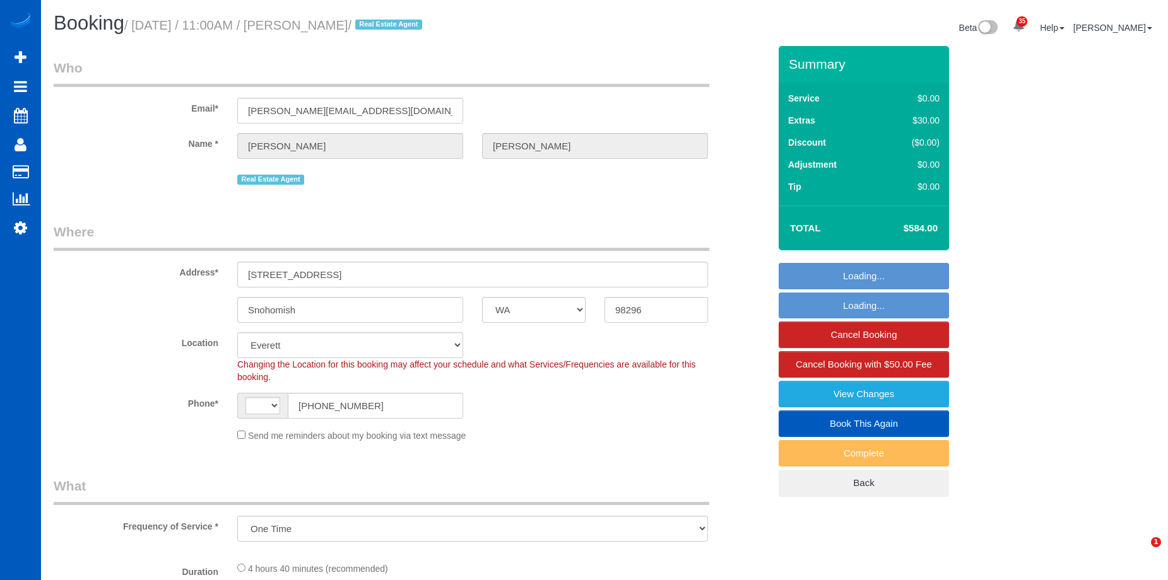
select select "WA"
select select "string:fspay-d7d373cf-c862-43f4-a986-605943cd1eb5"
select select "number:10"
select select "199"
select select "2501"
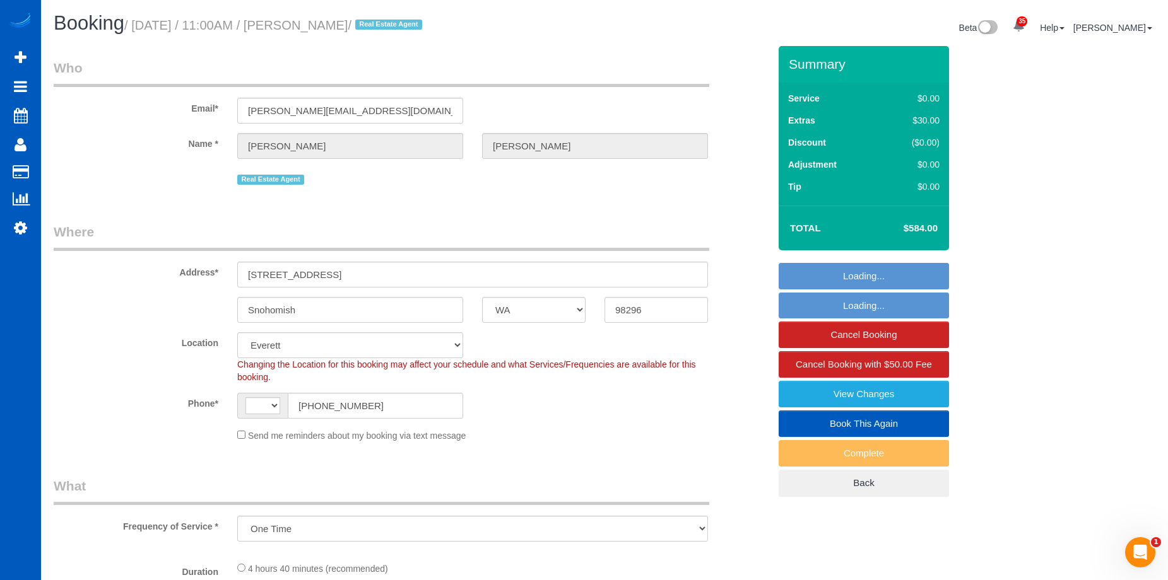
select select "4"
select select "3"
select select "string:US"
select select "2501"
select select "4"
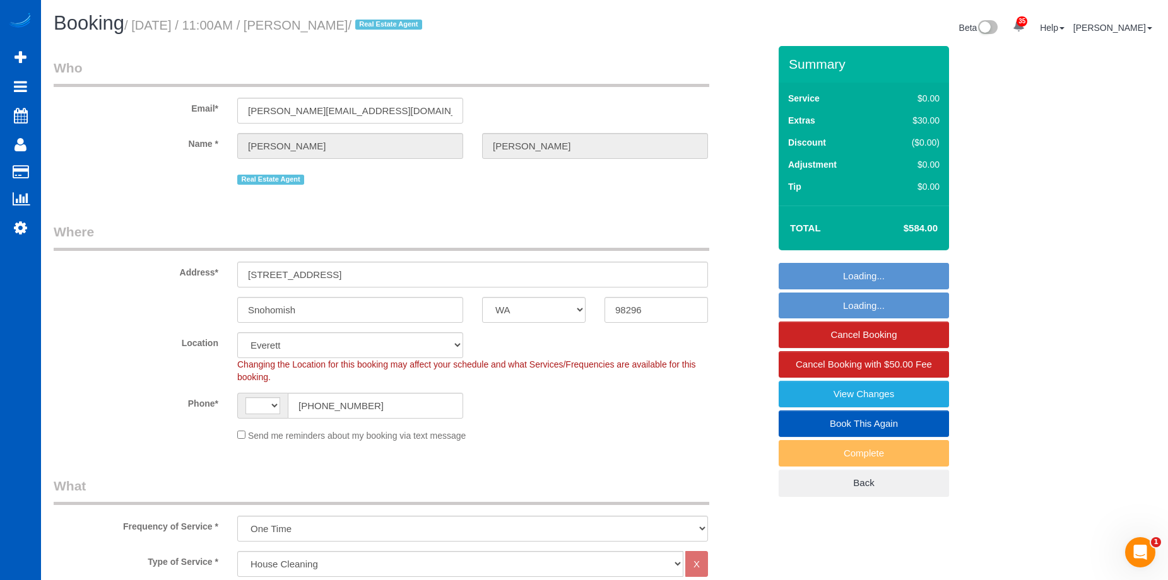
select select "3"
select select "object:1150"
select select "spot2"
drag, startPoint x: 324, startPoint y: 23, endPoint x: 404, endPoint y: 22, distance: 80.1
click at [404, 22] on small "/ September 22, 2025 / 11:00AM / Brandon Tuttle / Real Estate Agent" at bounding box center [275, 25] width 302 height 14
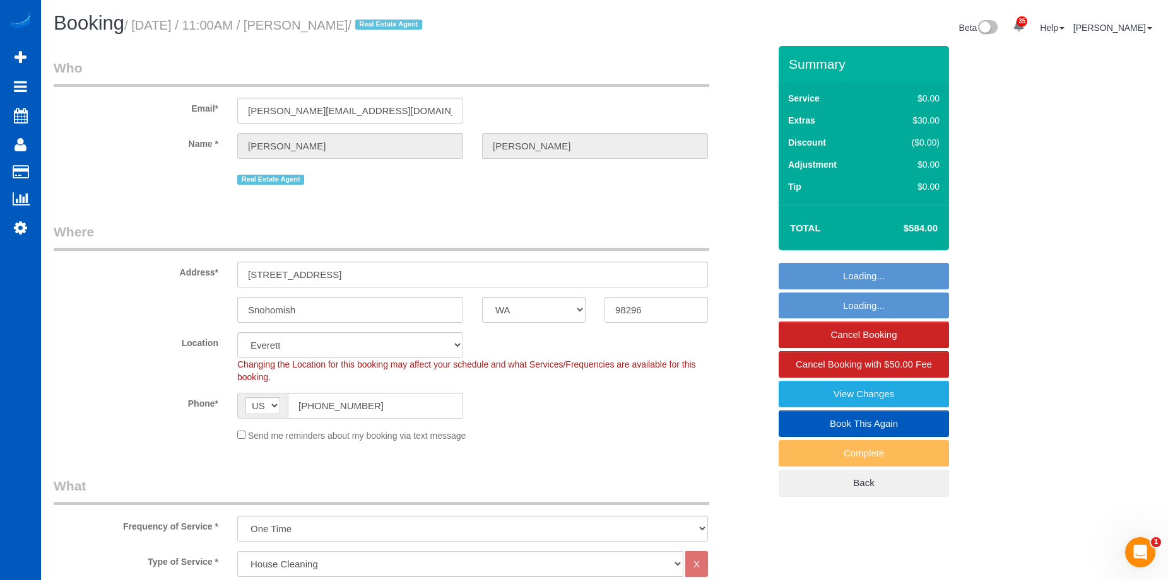
copy small "Brandon Tuttle"
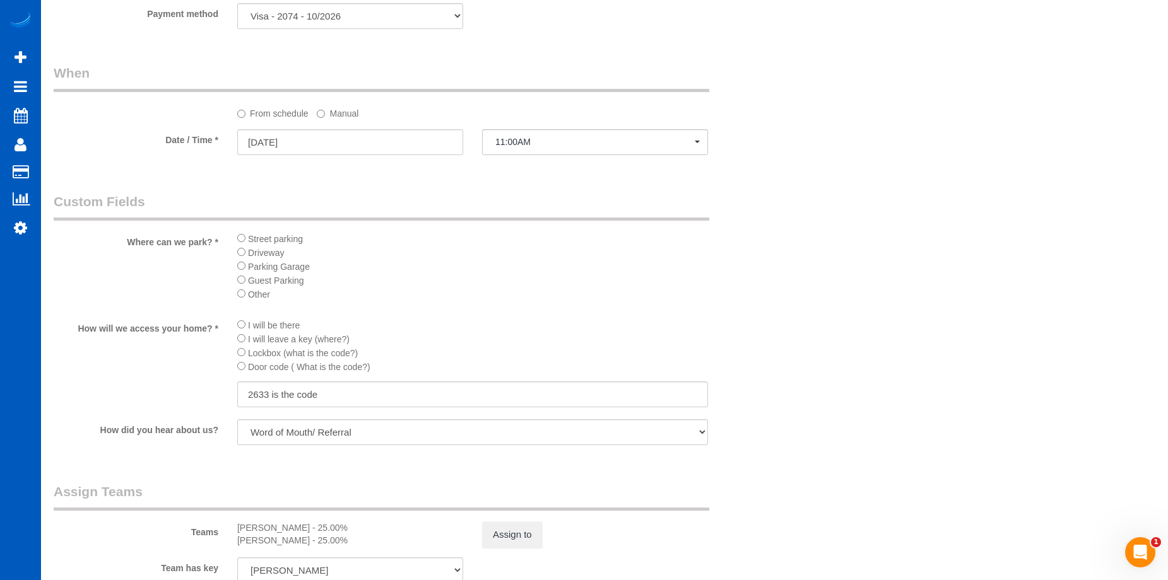
scroll to position [1514, 0]
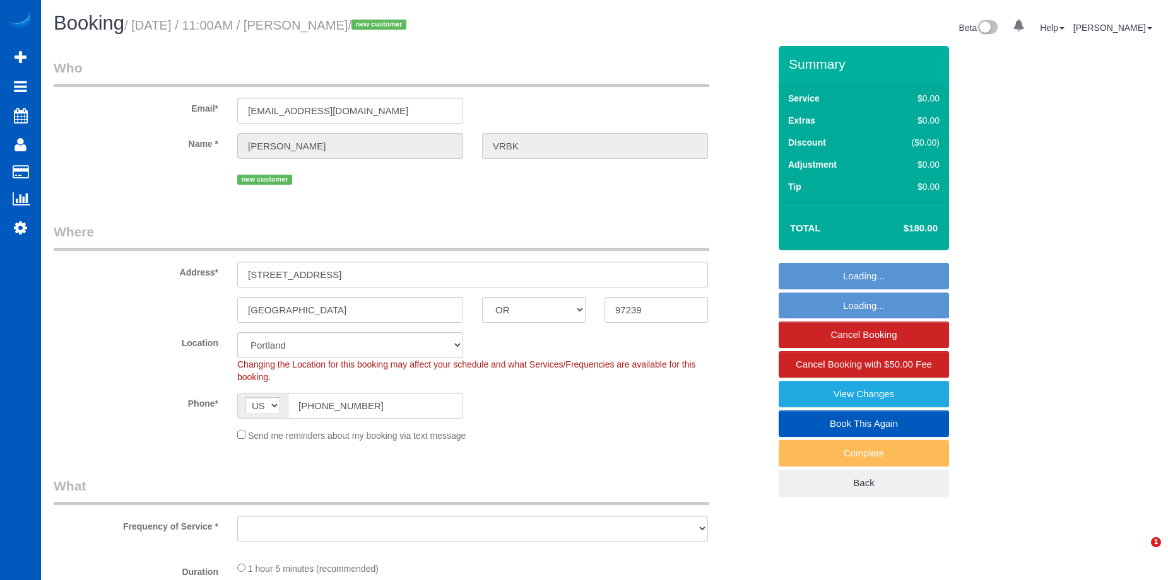
select select "OR"
select select "object:908"
select select "spot2"
select select "199"
select select "1001"
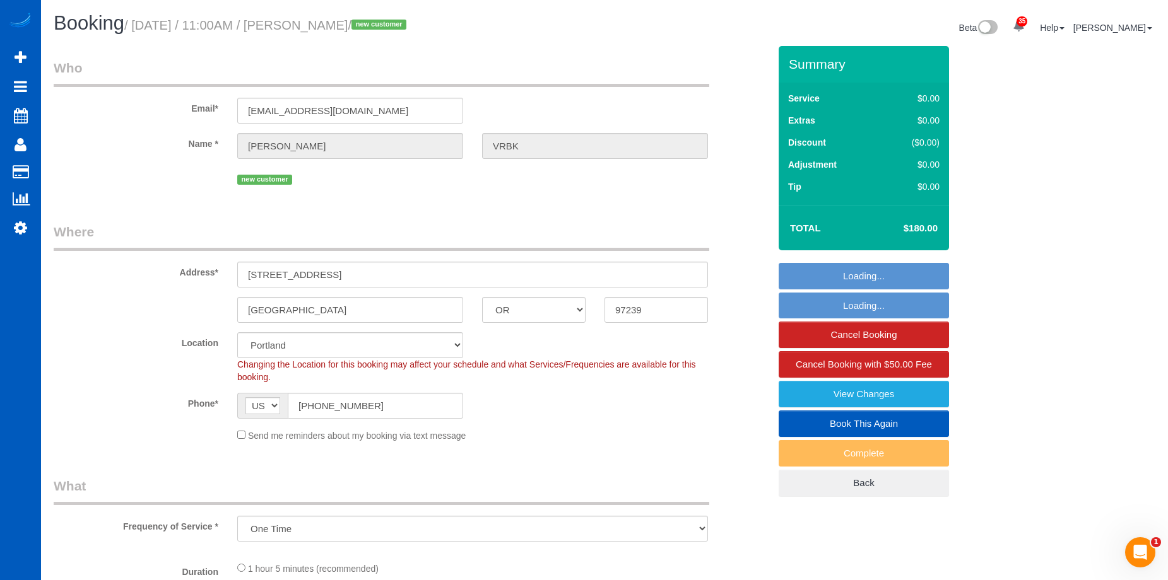
select select "2"
select select "object:1118"
drag, startPoint x: 0, startPoint y: 0, endPoint x: 403, endPoint y: 23, distance: 403.7
click at [403, 23] on small "/ [DATE] / 11:00AM / [PERSON_NAME] / new customer" at bounding box center [267, 25] width 286 height 14
copy small "[PERSON_NAME]"
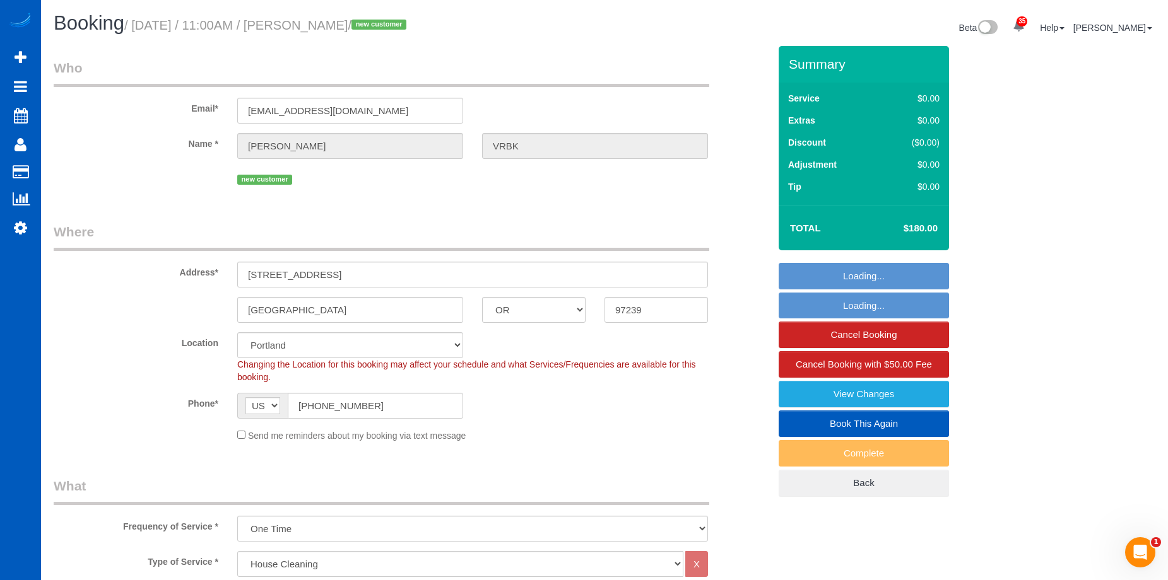
select select "1001"
select select "2"
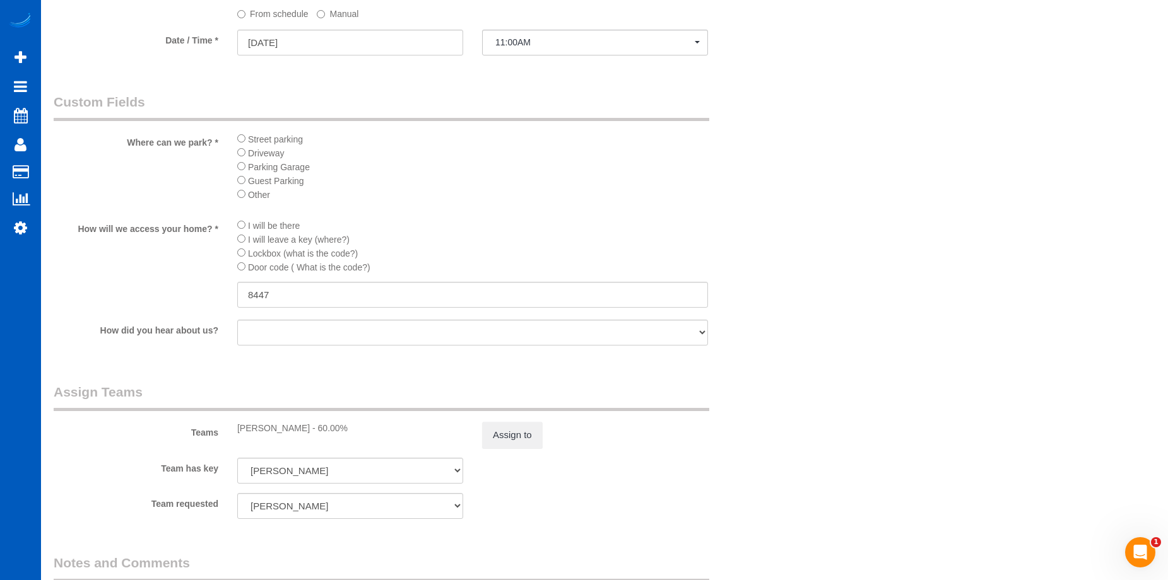
scroll to position [1451, 0]
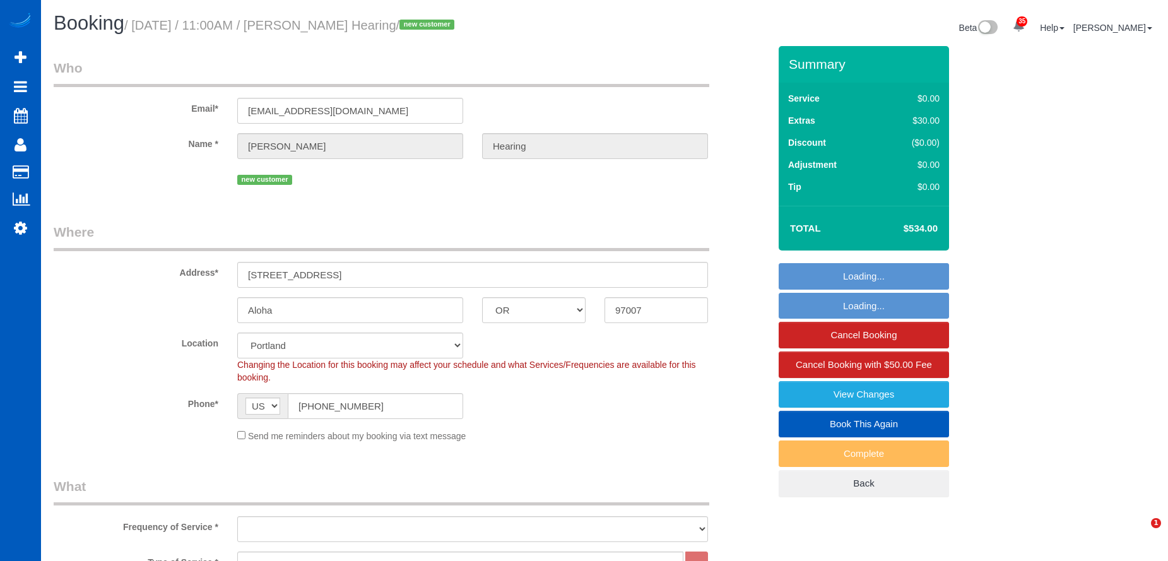
select select "OR"
select select "199"
select select "spot2"
select select "object:1216"
select select "2001"
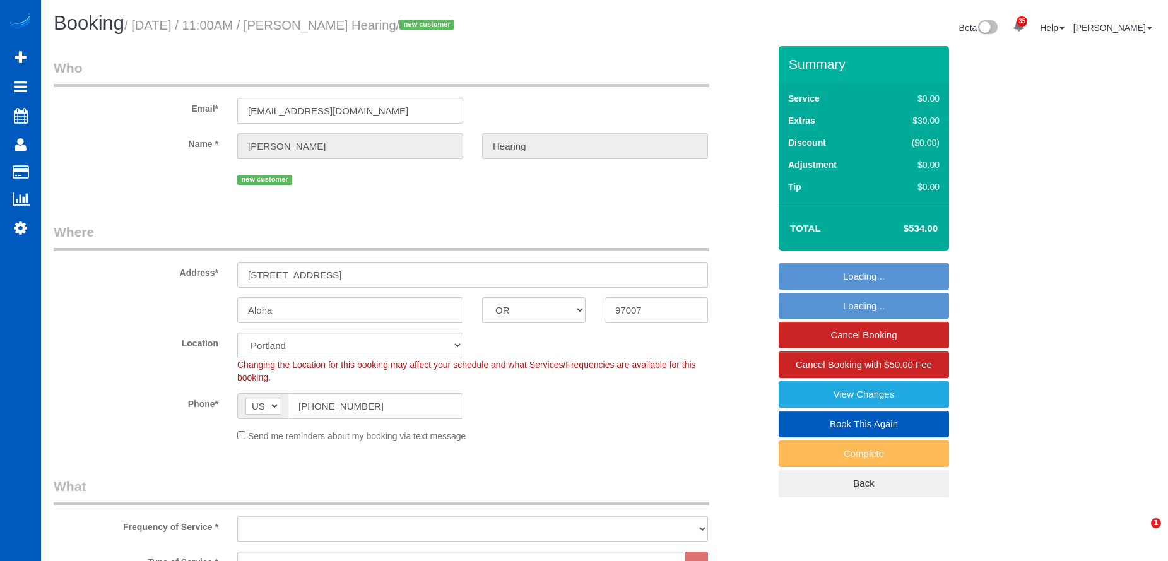
select select "3"
select select "2"
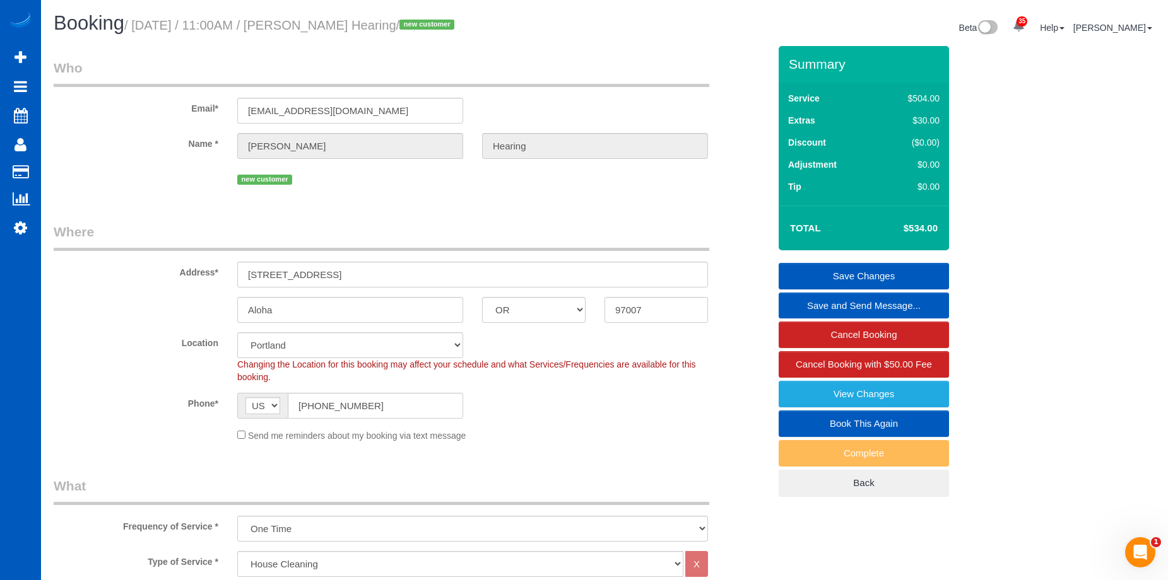
drag, startPoint x: 324, startPoint y: 23, endPoint x: 413, endPoint y: 30, distance: 89.2
click at [413, 30] on small "/ September 22, 2025 / 11:00AM / Linsday Hearing / new customer" at bounding box center [291, 25] width 334 height 14
copy small "Linsday Hearing"
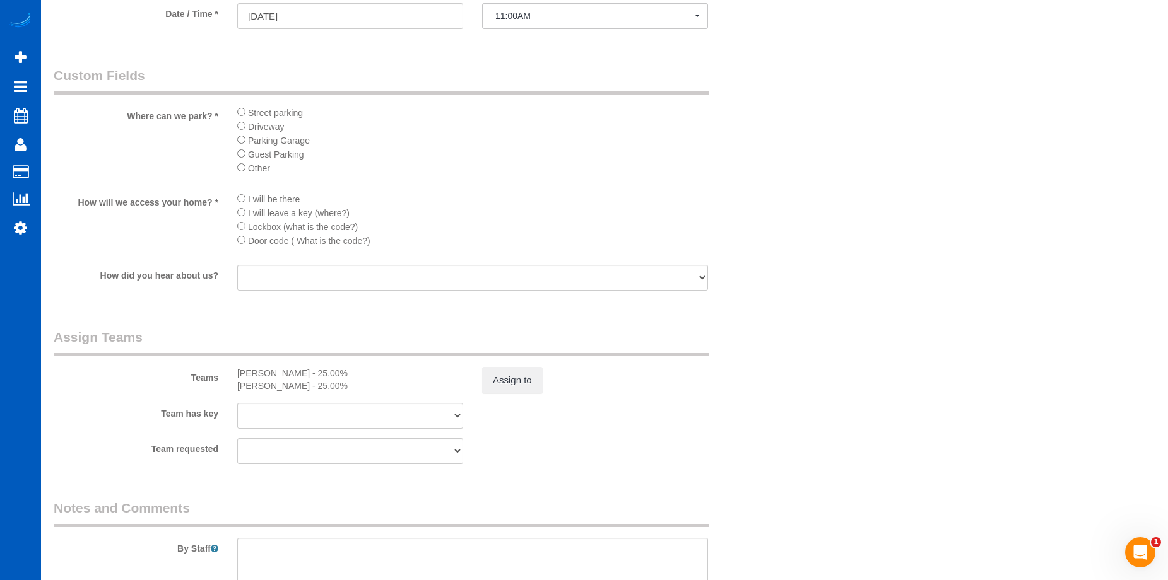
scroll to position [1388, 0]
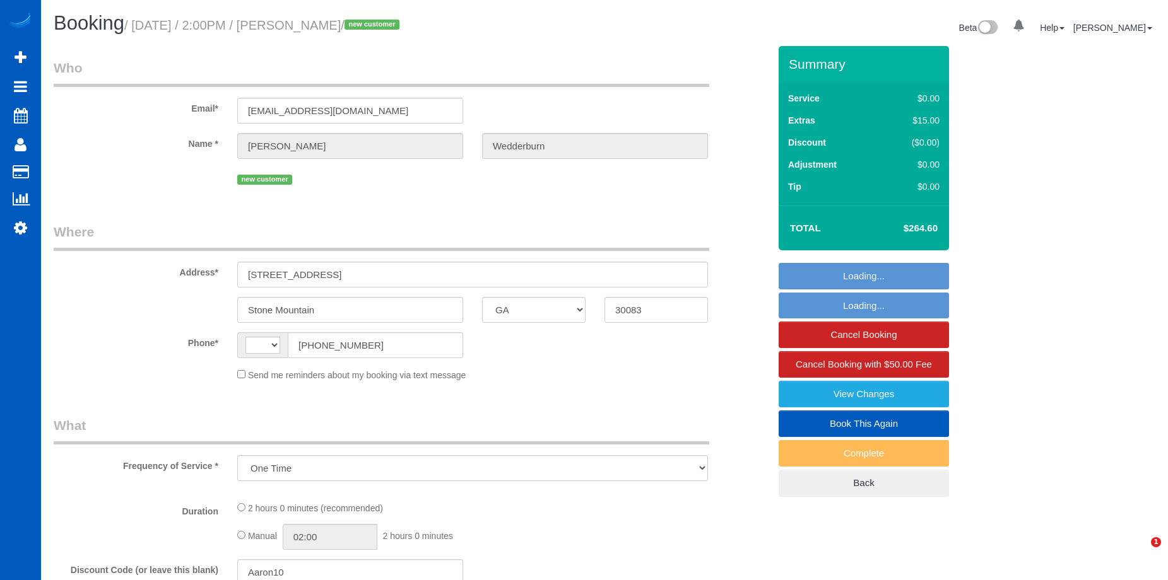
select select "GA"
select select "string:US"
select select "spot1"
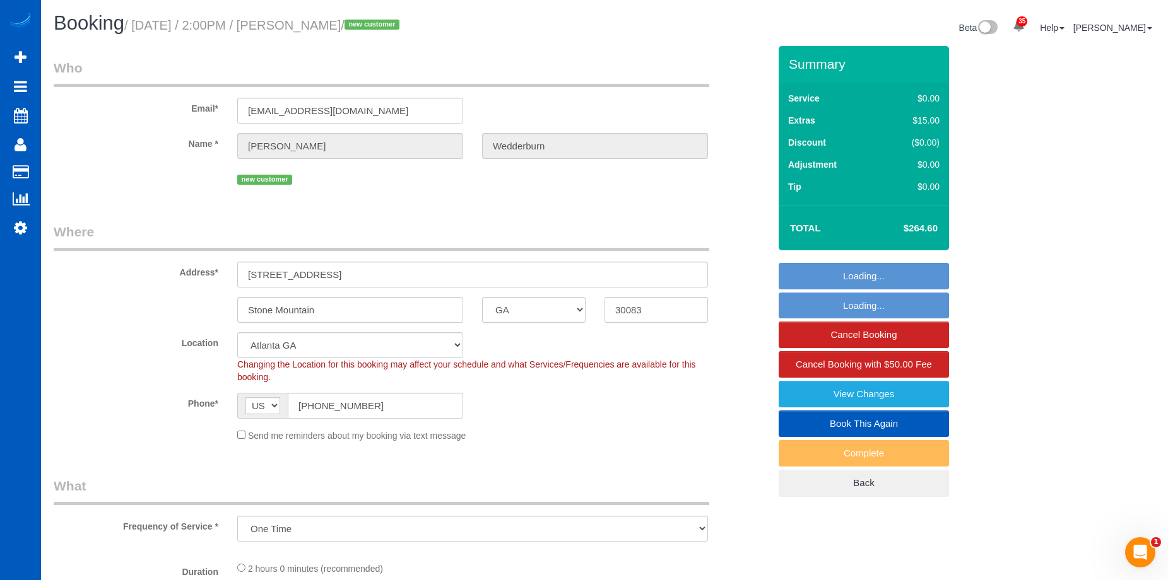
select select "object:1092"
select select "199"
select select "1001"
select select "2"
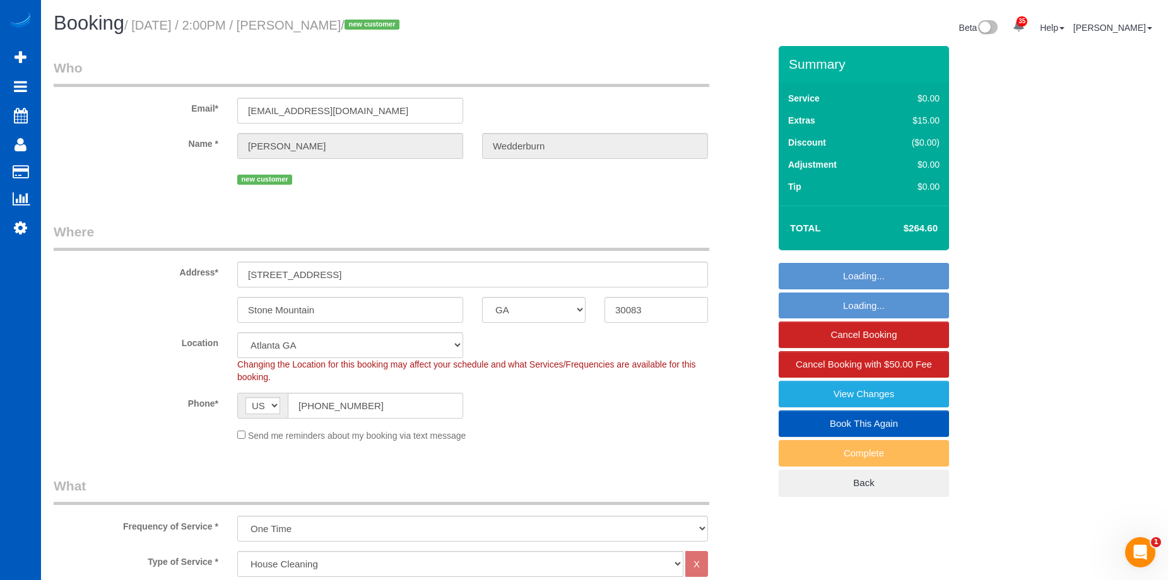
select select "1001"
select select "2"
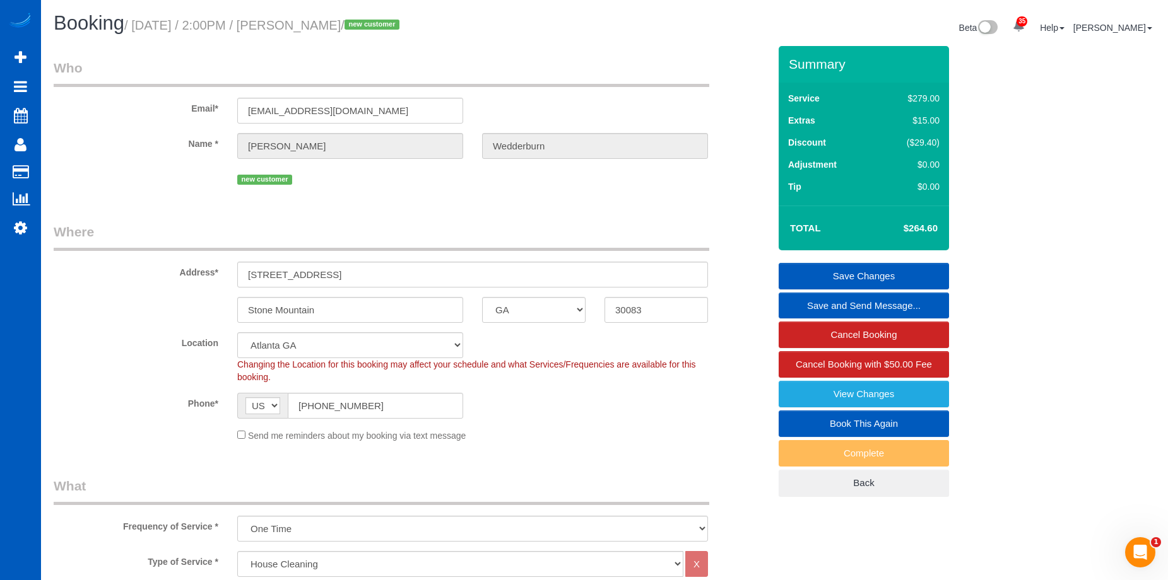
drag, startPoint x: 318, startPoint y: 22, endPoint x: 397, endPoint y: 56, distance: 85.6
click at [403, 31] on small "/ September 22, 2025 / 2:00PM / Novlette Wedderburn / new customer" at bounding box center [263, 25] width 279 height 14
copy small "Novlette Wedderburn"
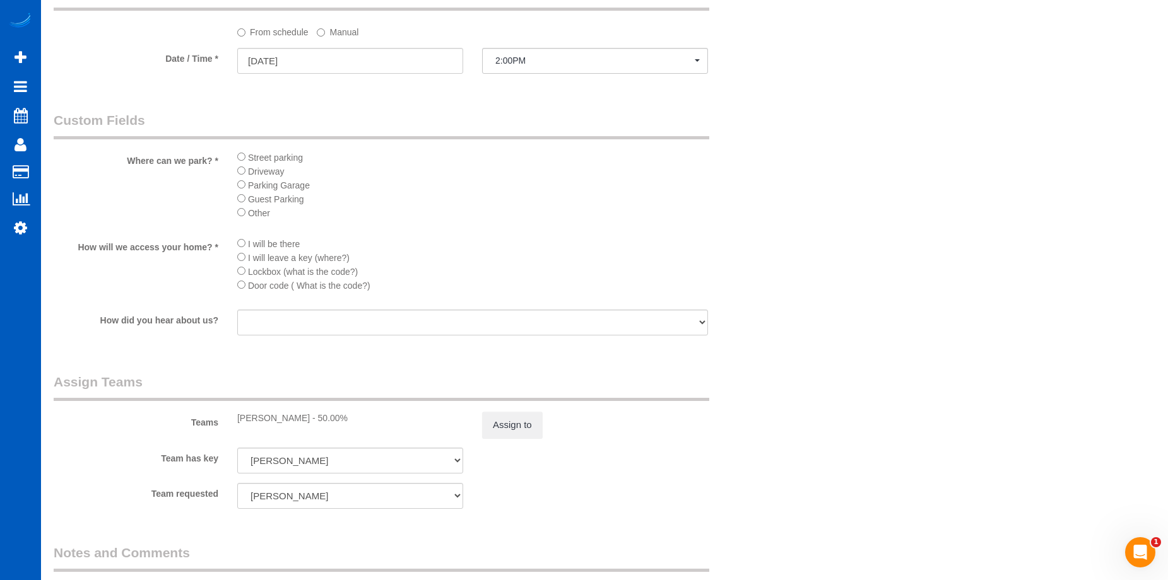
scroll to position [1451, 0]
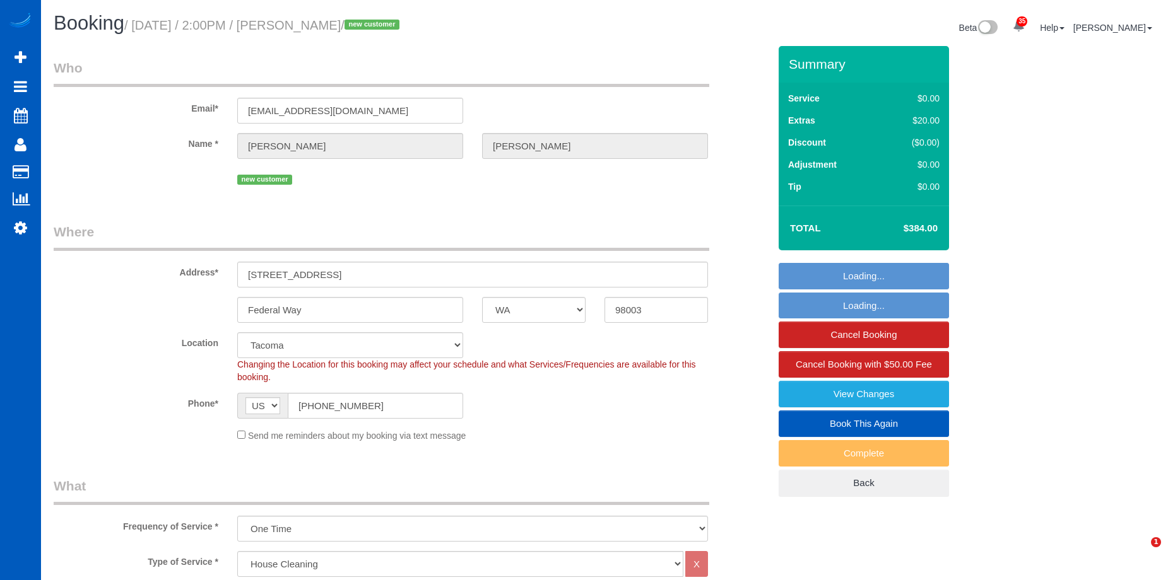
select select "WA"
select select "199"
select select "2"
select select "spot3"
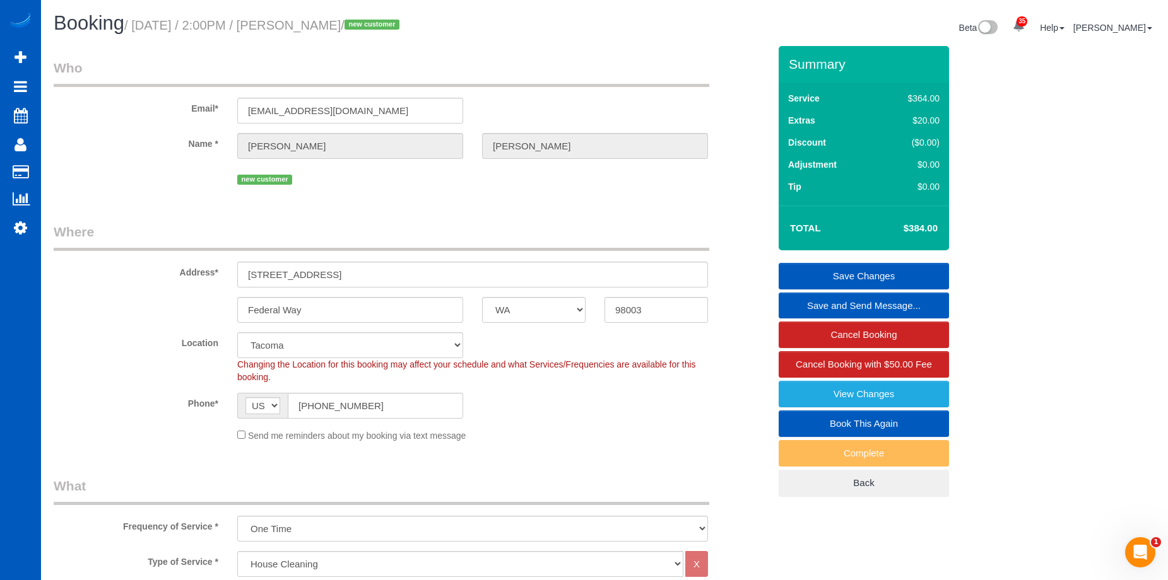
drag, startPoint x: 317, startPoint y: 25, endPoint x: 389, endPoint y: 26, distance: 71.3
click at [389, 26] on small "/ [DATE] / 2:00PM / [PERSON_NAME] / new customer" at bounding box center [263, 25] width 279 height 14
copy small "[PERSON_NAME]"
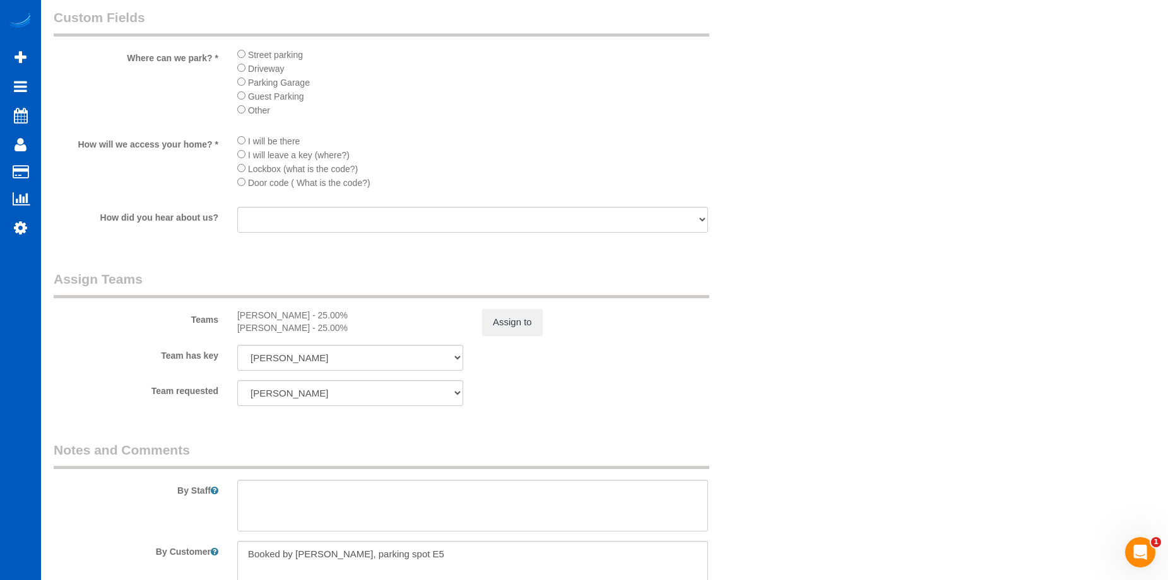
scroll to position [1388, 0]
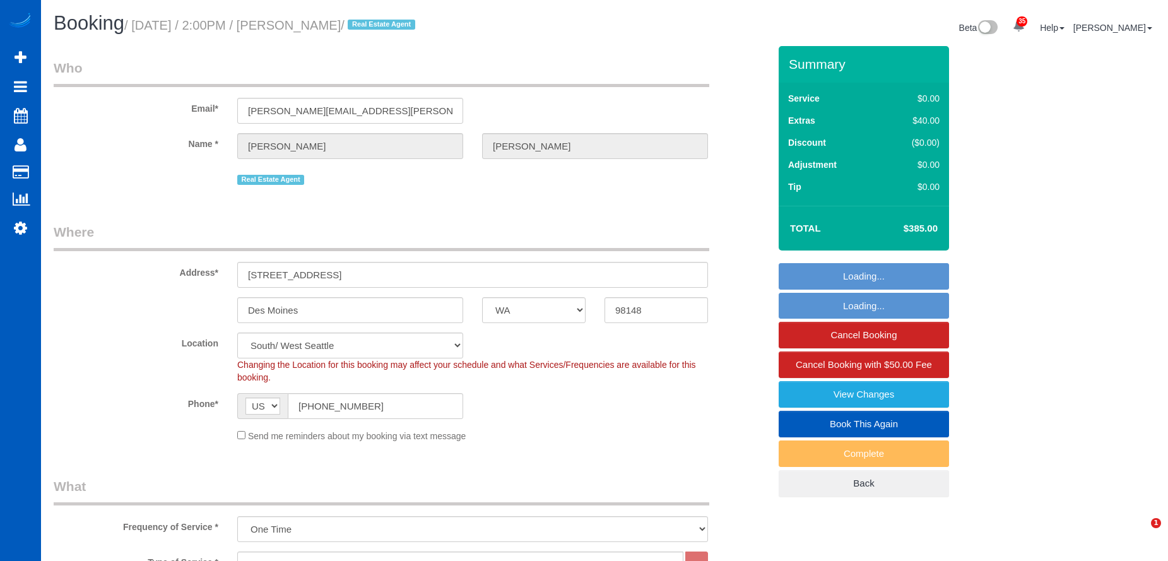
select select "WA"
select select "199"
select select "spot1"
select select "spot16"
select select "1001"
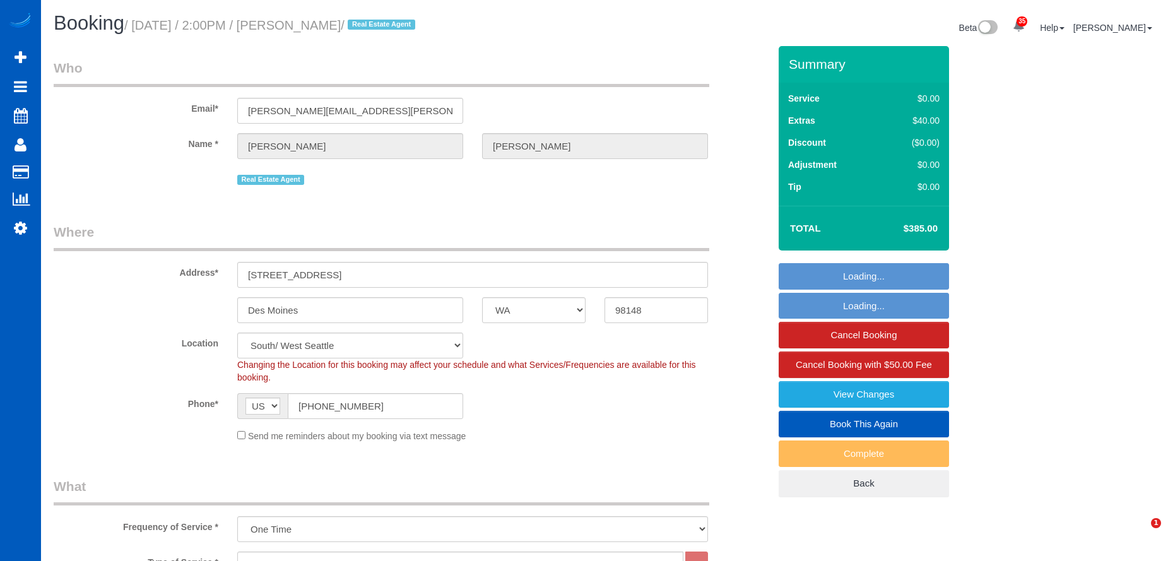
select select "3"
select select "2"
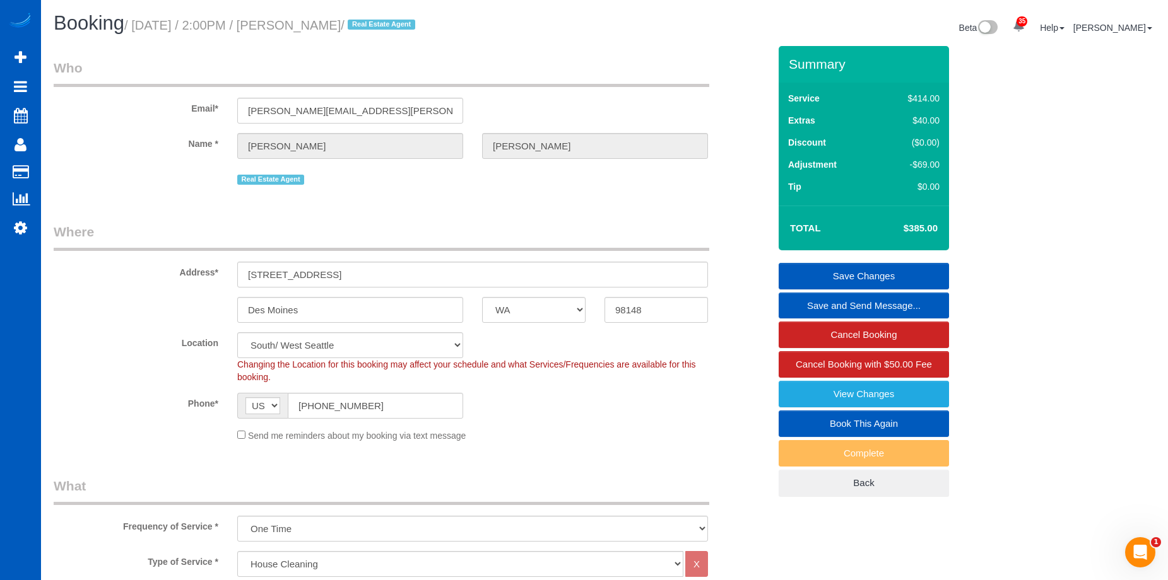
drag, startPoint x: 316, startPoint y: 26, endPoint x: 370, endPoint y: 28, distance: 53.7
click at [370, 28] on small "/ September 22, 2025 / 2:00PM / Andy Lee / Real Estate Agent" at bounding box center [271, 25] width 295 height 14
copy small "Andy Lee"
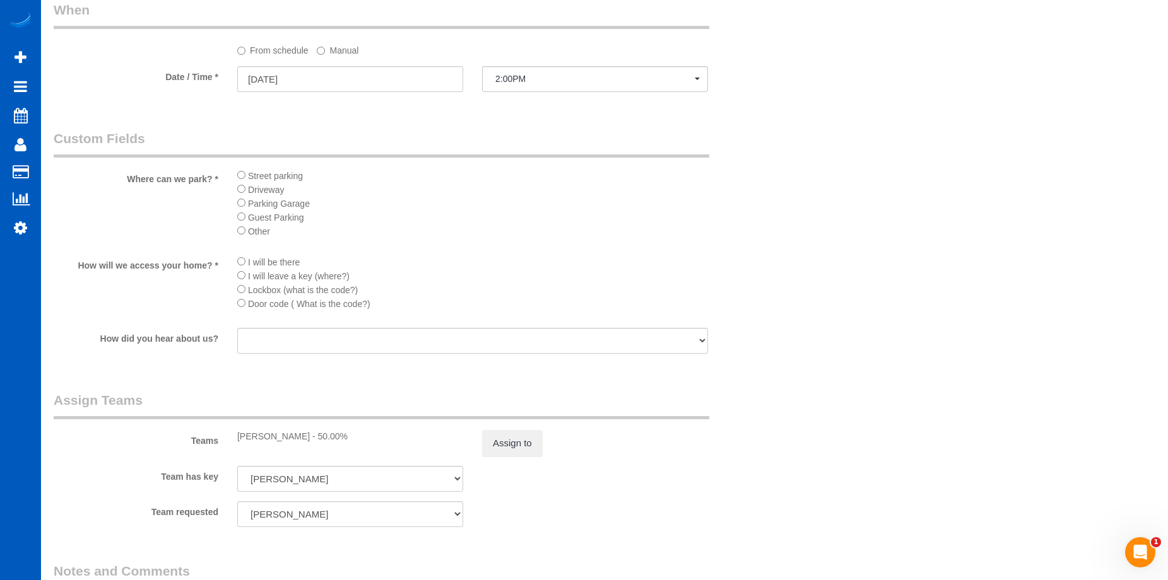
scroll to position [1514, 0]
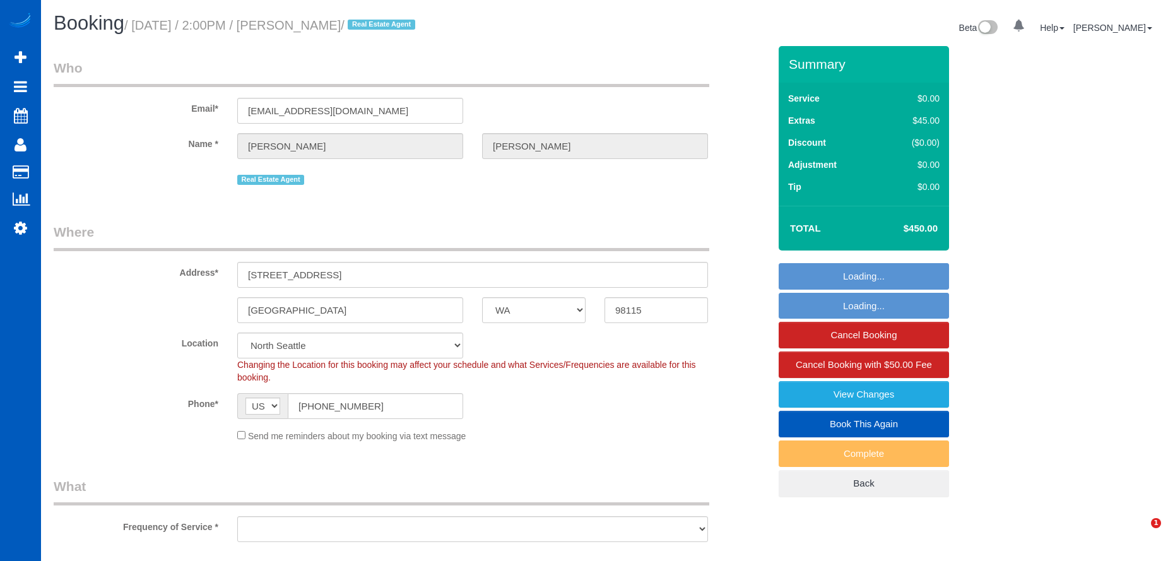
select select "WA"
select select "object:1177"
select select "spot2"
select select "199"
select select "3501"
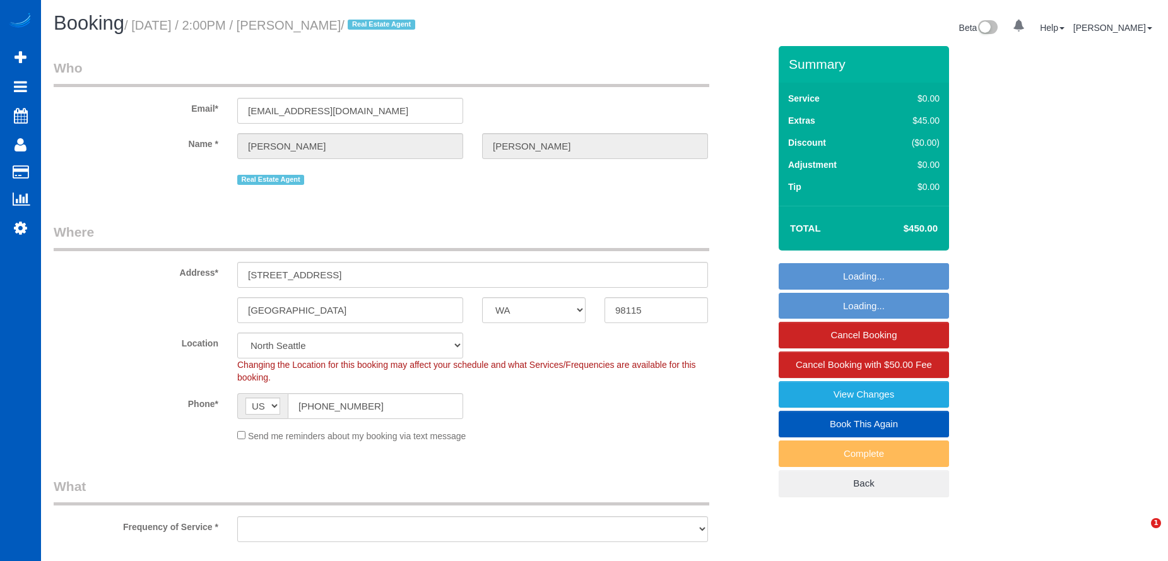
select select "6"
select select "4"
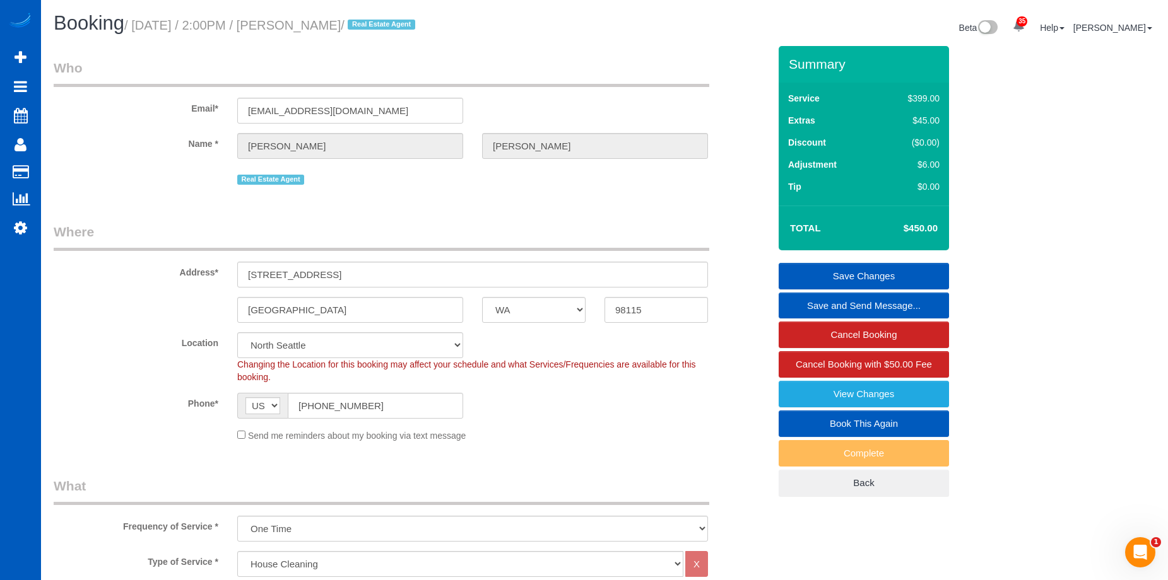
drag, startPoint x: 332, startPoint y: 26, endPoint x: 406, endPoint y: 28, distance: 73.8
click at [406, 28] on small "/ September 22, 2025 / 2:00PM / Angela Siderius / Real Estate Agent" at bounding box center [271, 25] width 295 height 14
copy small "[PERSON_NAME]"
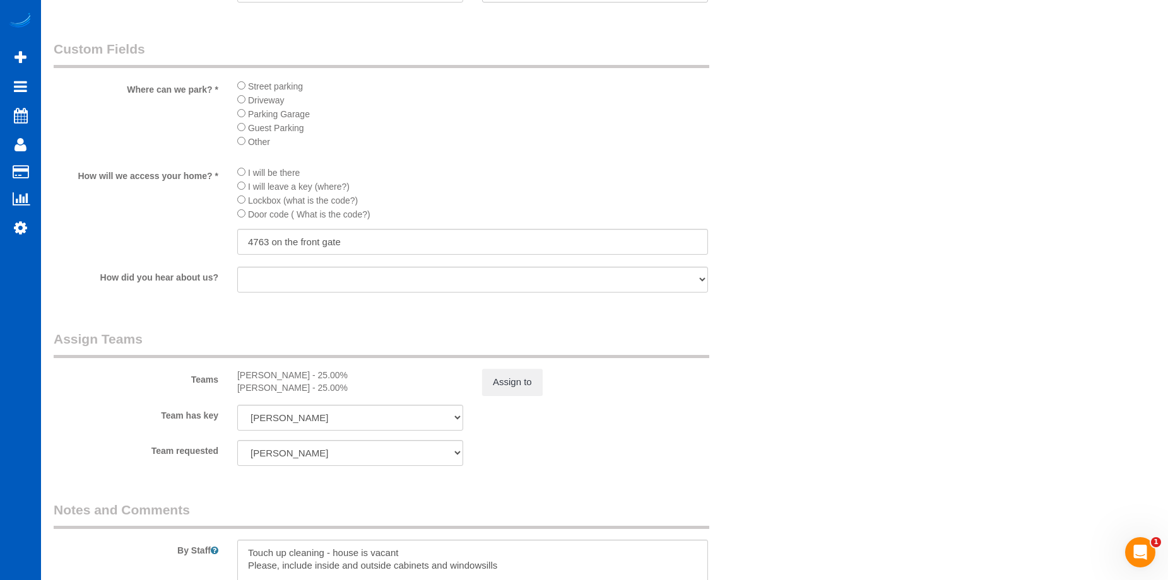
scroll to position [1451, 0]
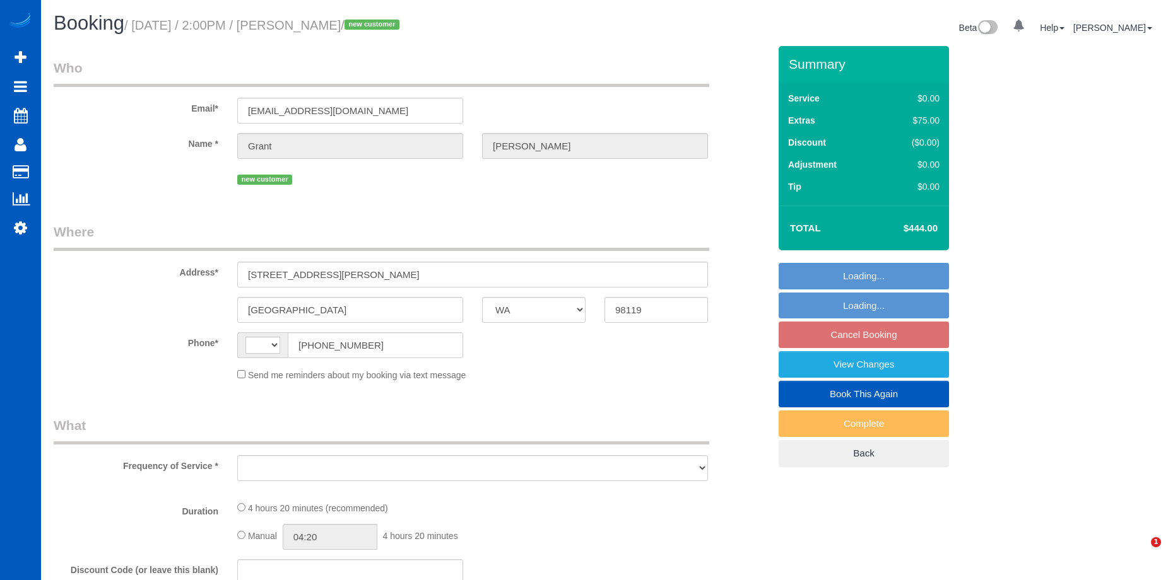
select select "WA"
select select "string:[GEOGRAPHIC_DATA]"
select select "object:910"
select select "string:fspay-af7ef93d-e88d-439b-b7d5-f4745e224b38"
select select "number:8"
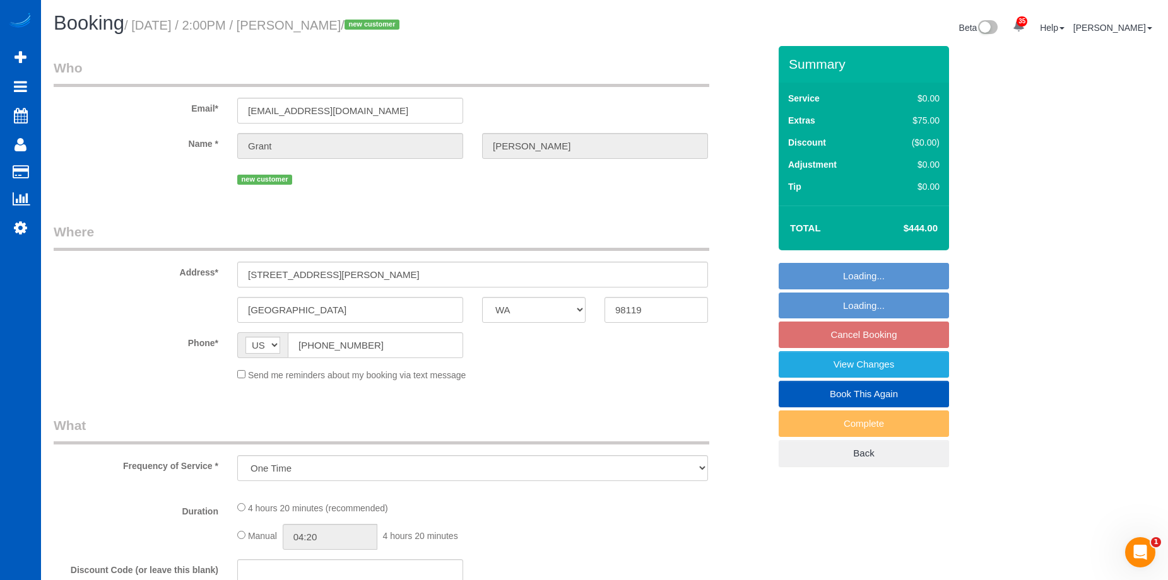
select select "199"
select select "2001"
select select "3"
select select "2"
select select "spot1"
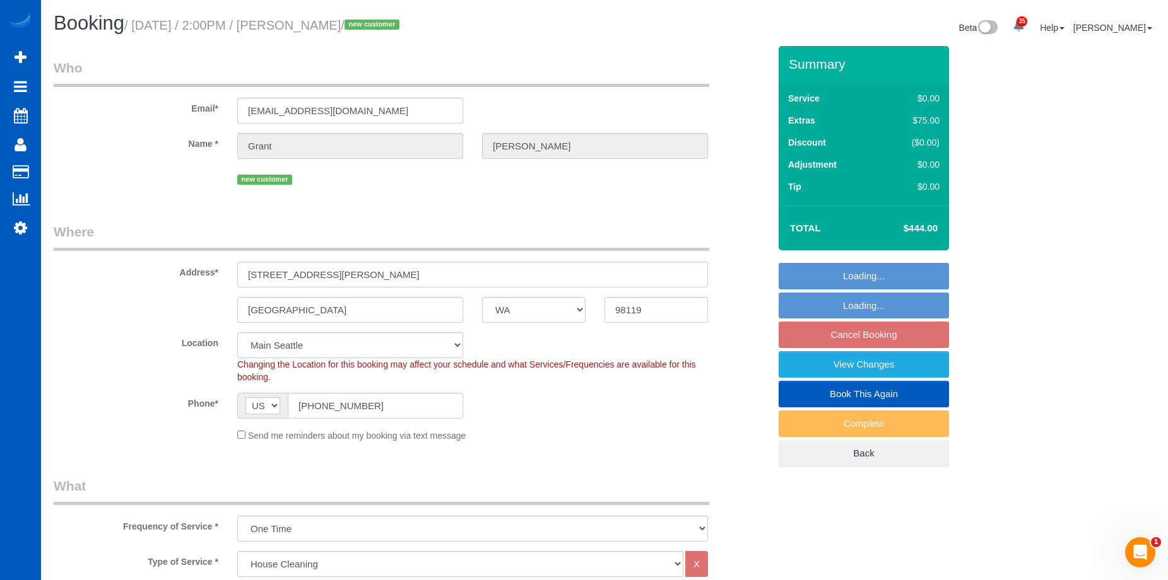
select select "object:1152"
select select "2001"
select select "3"
select select "2"
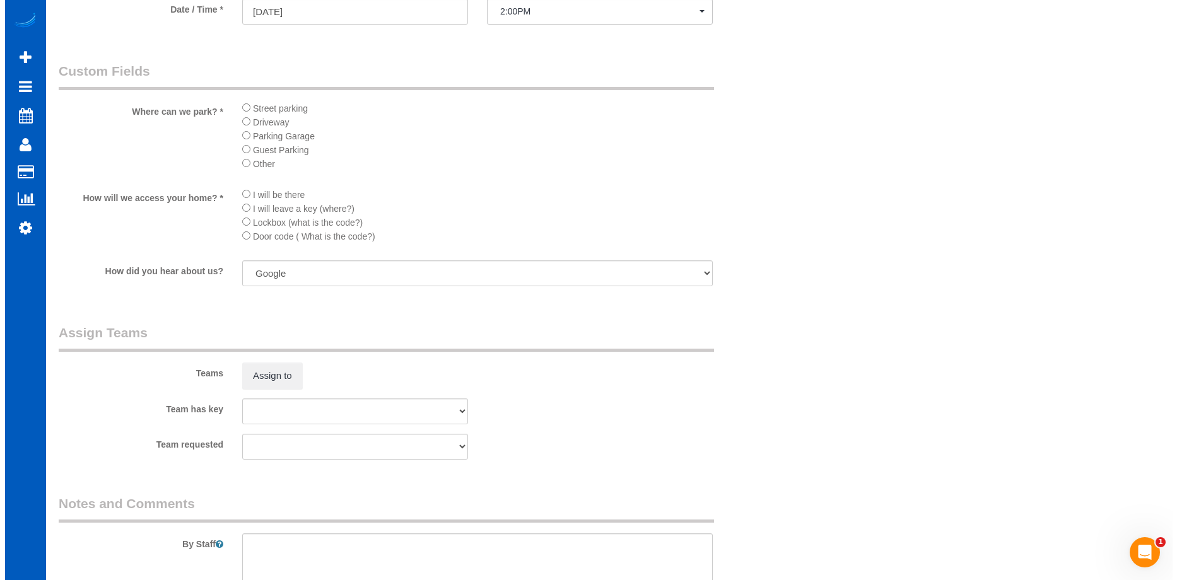
scroll to position [1388, 0]
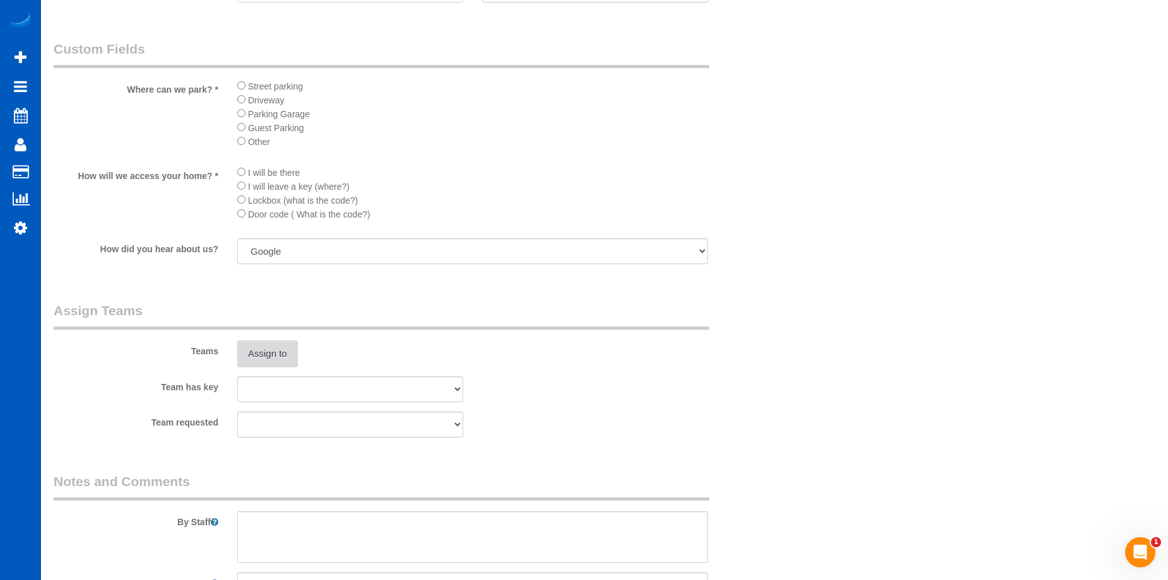
click at [276, 349] on button "Assign to" at bounding box center [267, 354] width 61 height 26
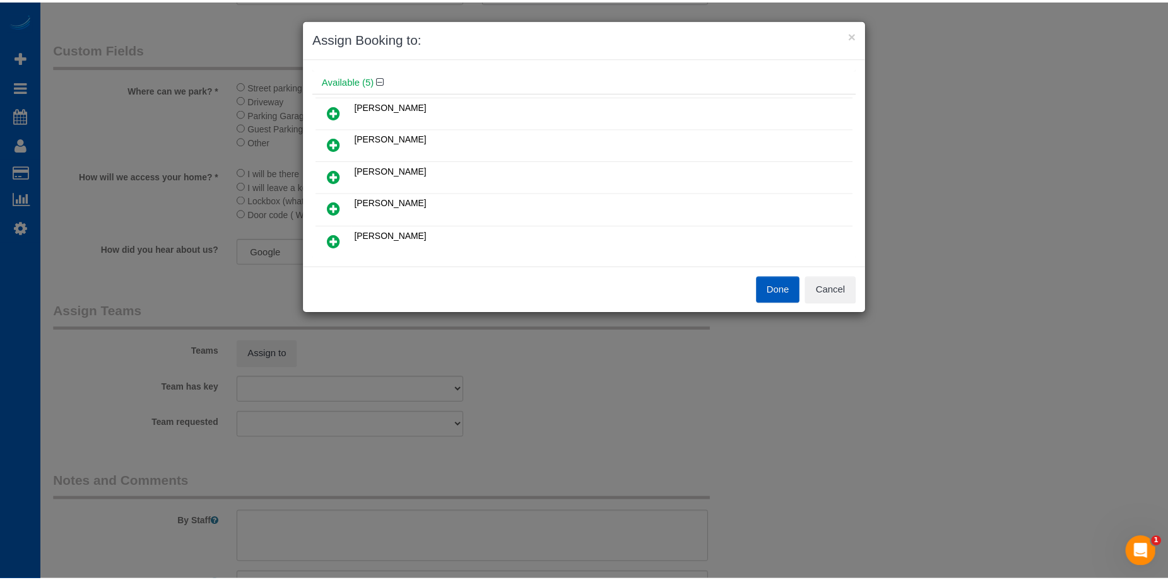
scroll to position [63, 0]
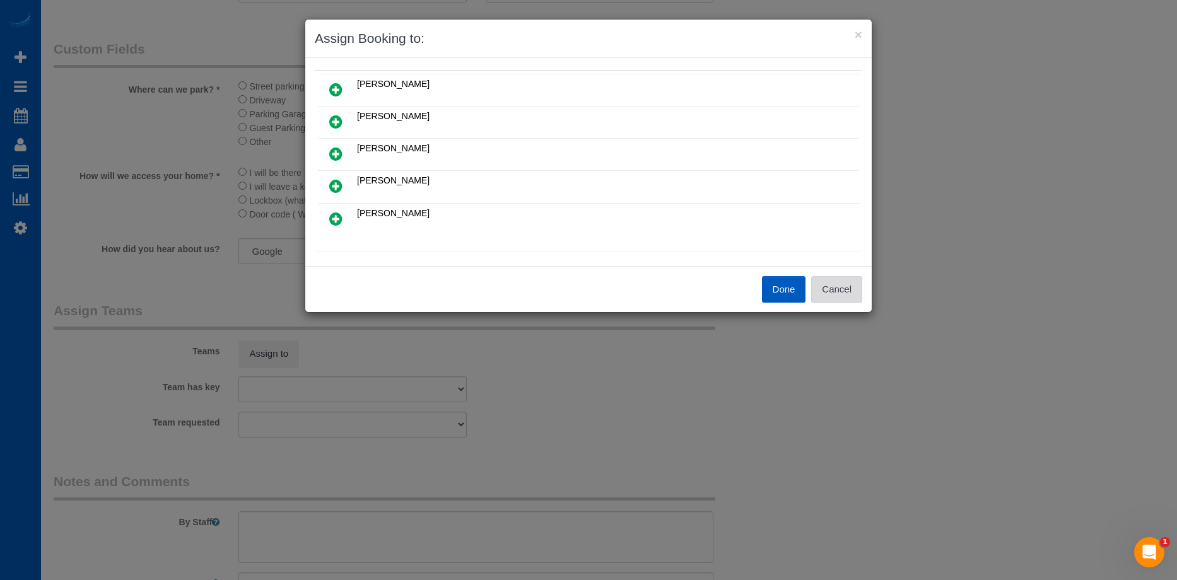
click at [840, 296] on button "Cancel" at bounding box center [836, 289] width 51 height 26
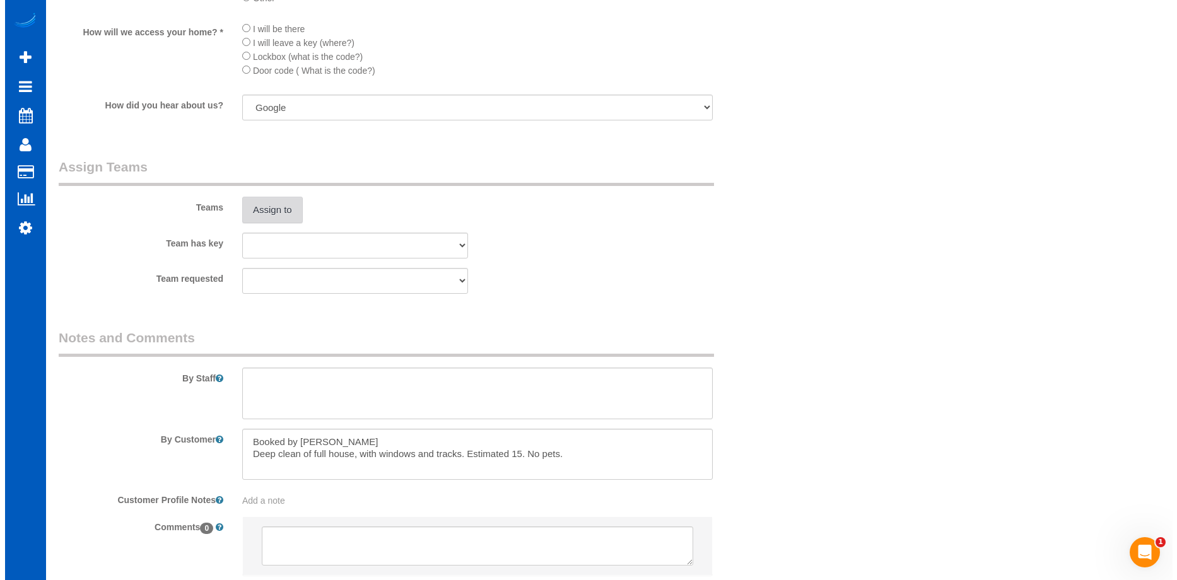
scroll to position [1619, 0]
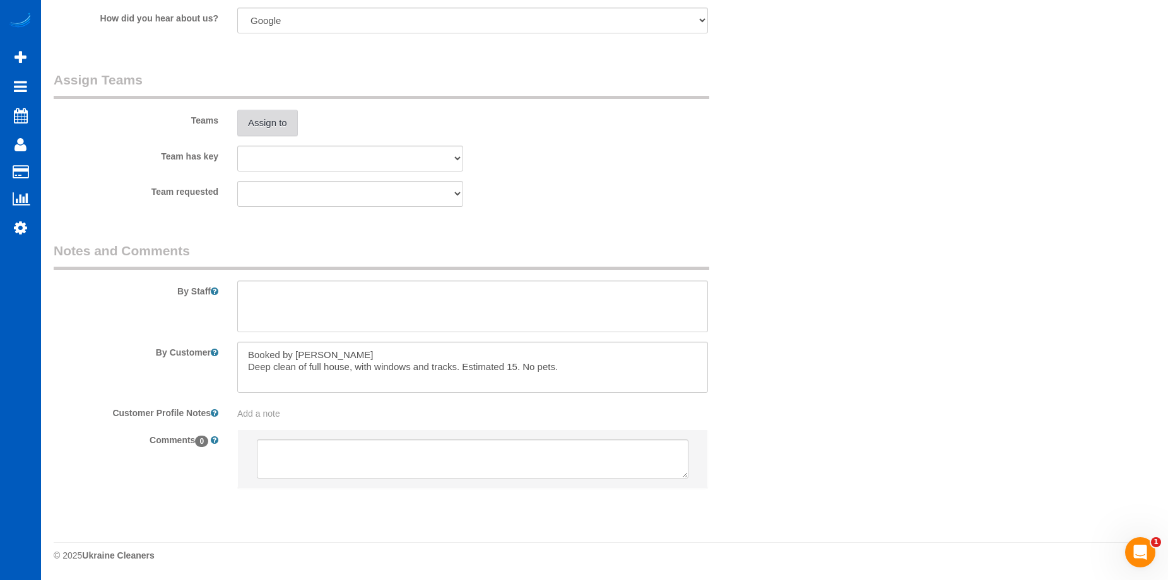
click at [278, 127] on button "Assign to" at bounding box center [267, 123] width 61 height 26
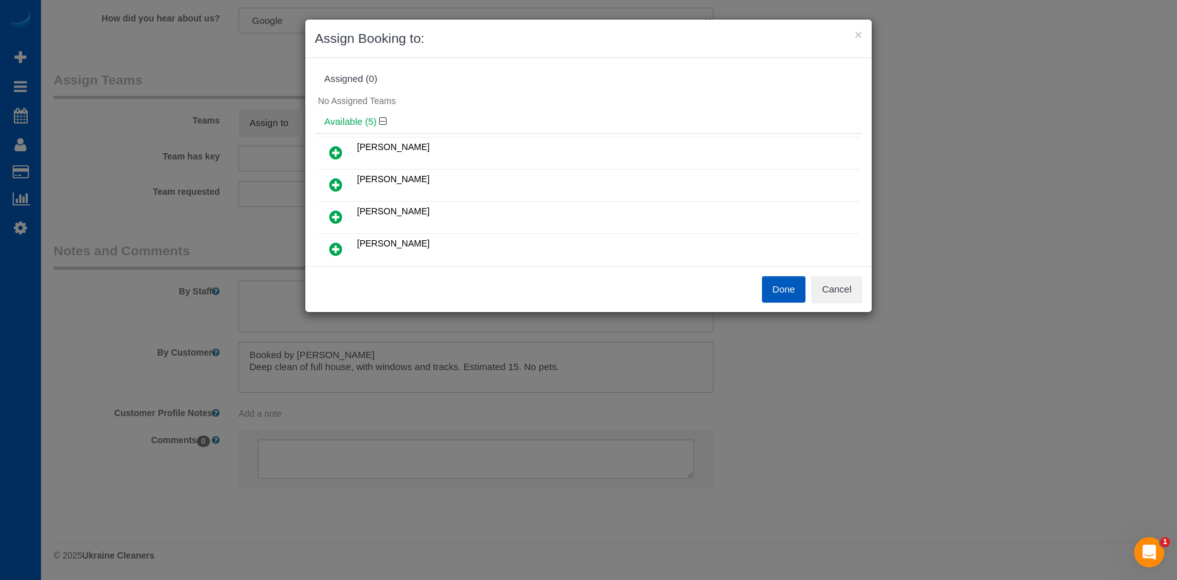
scroll to position [63, 0]
click at [339, 181] on icon at bounding box center [335, 186] width 13 height 15
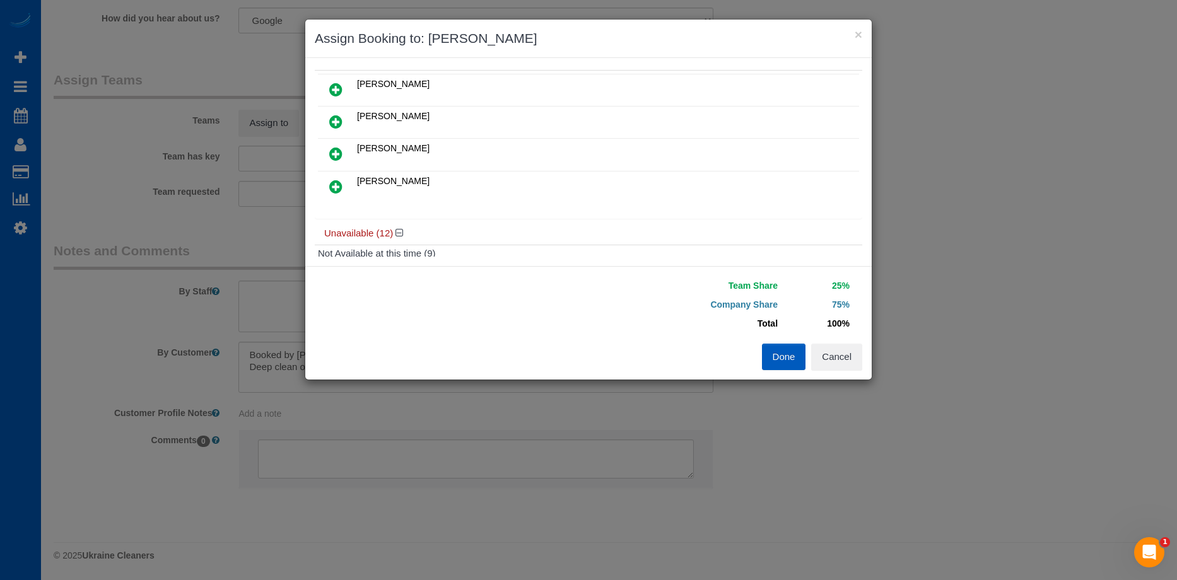
click at [337, 184] on icon at bounding box center [335, 186] width 13 height 15
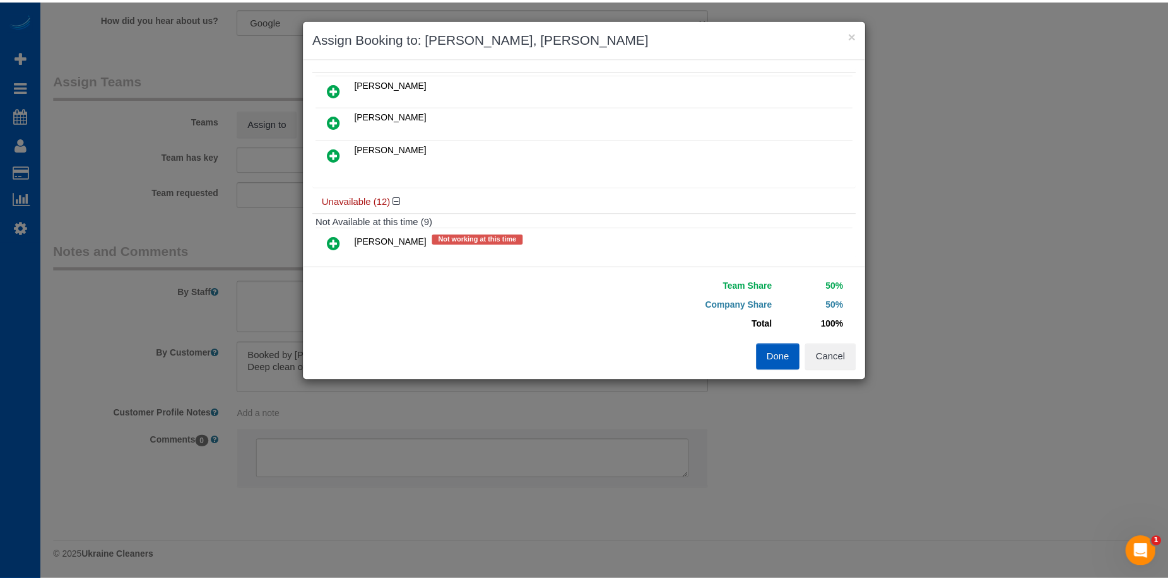
scroll to position [0, 0]
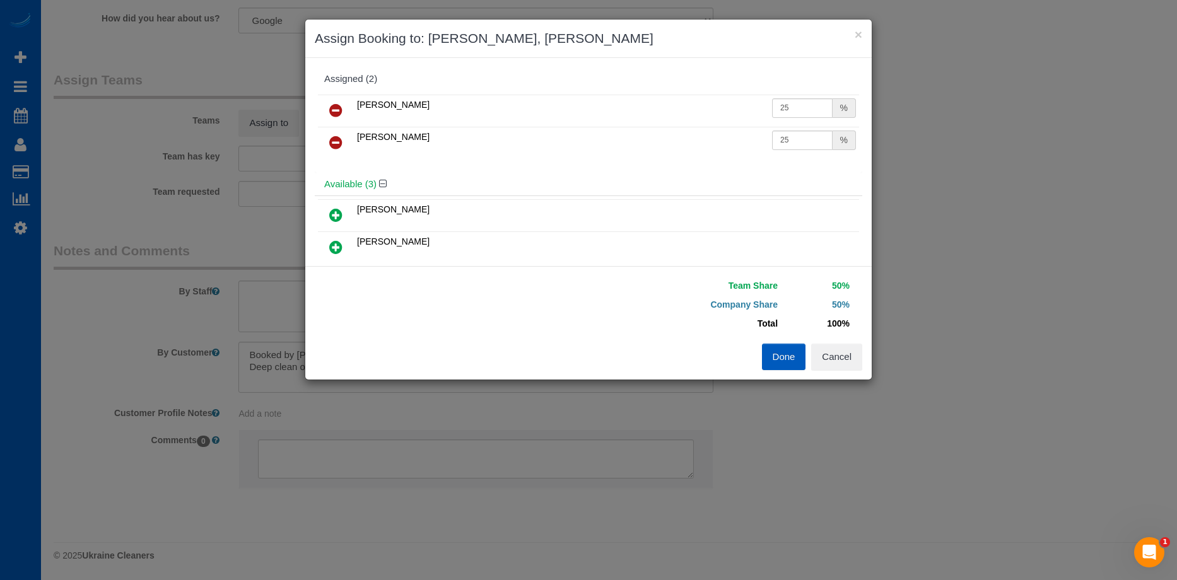
click at [779, 361] on button "Done" at bounding box center [784, 357] width 44 height 26
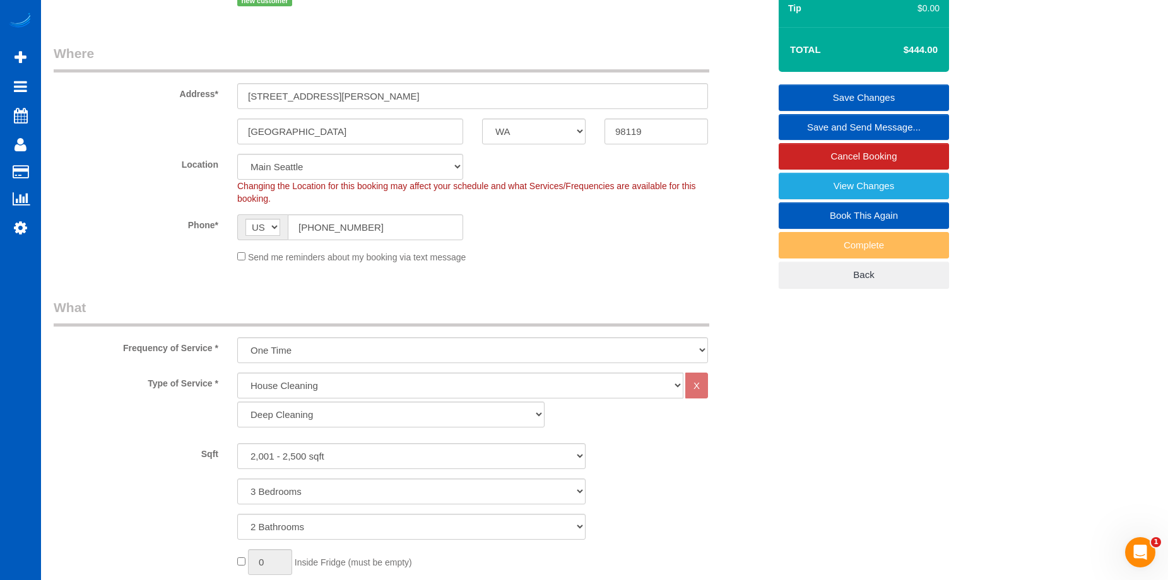
scroll to position [42, 0]
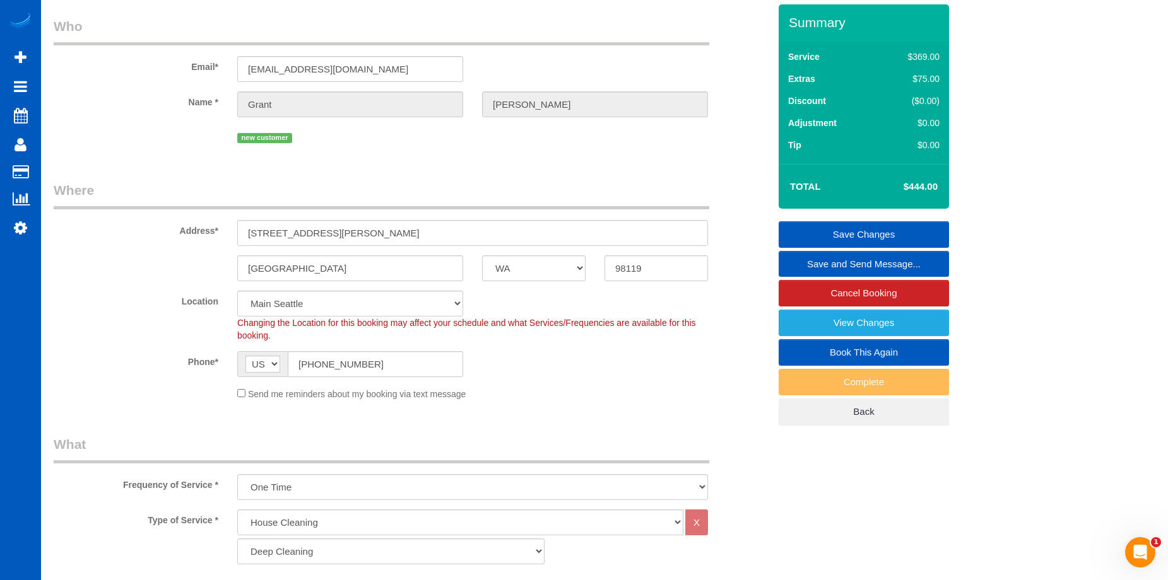
click at [817, 226] on link "Save Changes" at bounding box center [863, 234] width 170 height 26
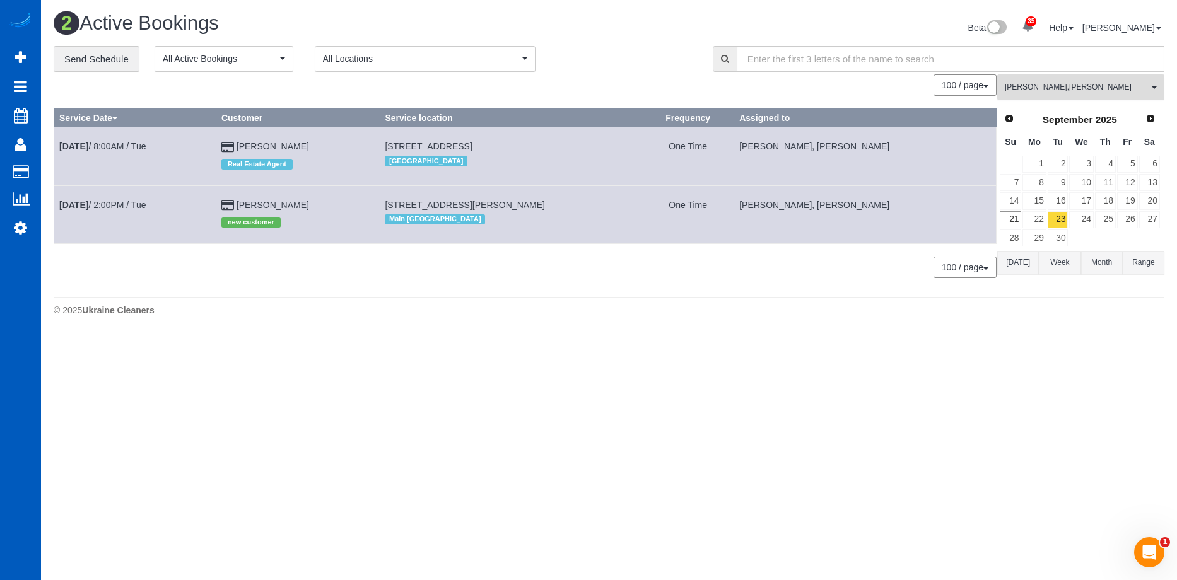
click at [1072, 78] on button "Viktoriia Zhukovska , Vira Zhukovska All Teams" at bounding box center [1080, 87] width 167 height 26
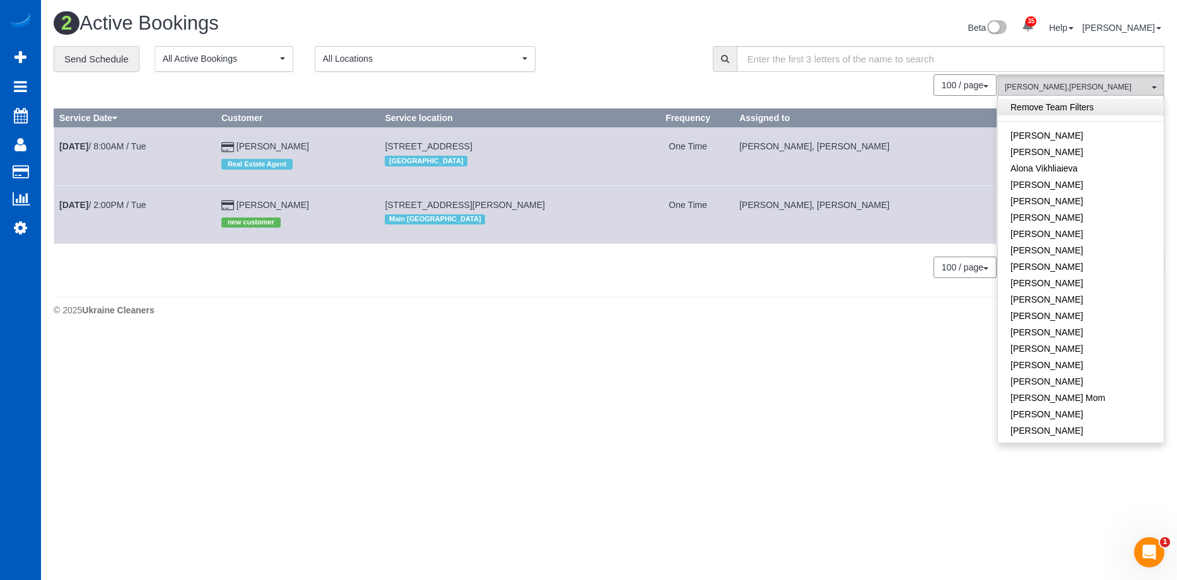
click at [1096, 111] on link "Remove Team Filters" at bounding box center [1081, 107] width 166 height 16
click at [668, 56] on div "**********" at bounding box center [374, 59] width 640 height 26
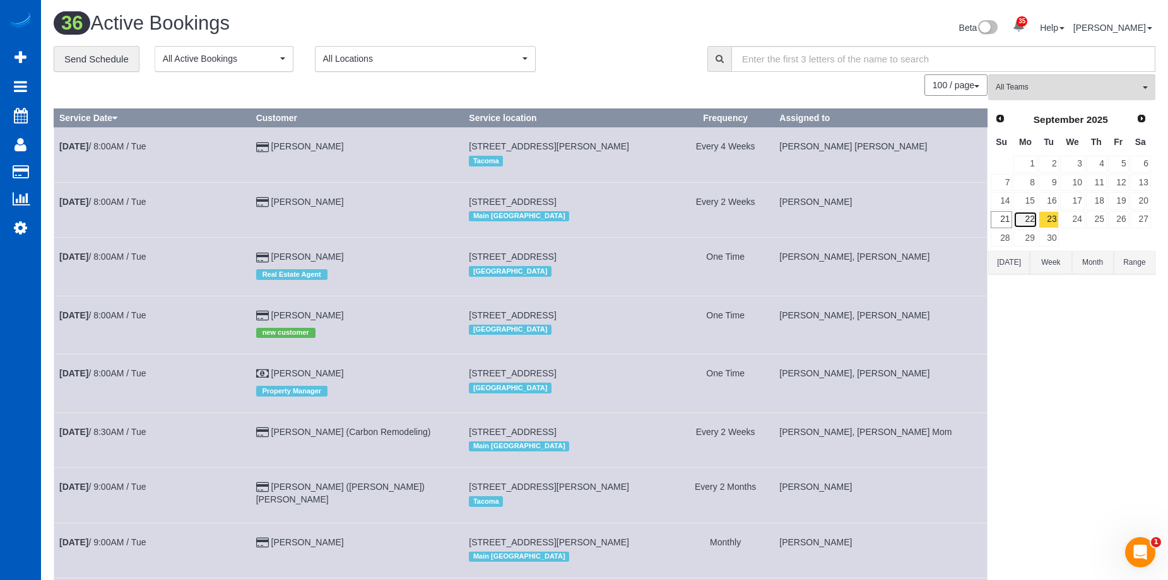
click at [1029, 220] on link "22" at bounding box center [1024, 219] width 23 height 17
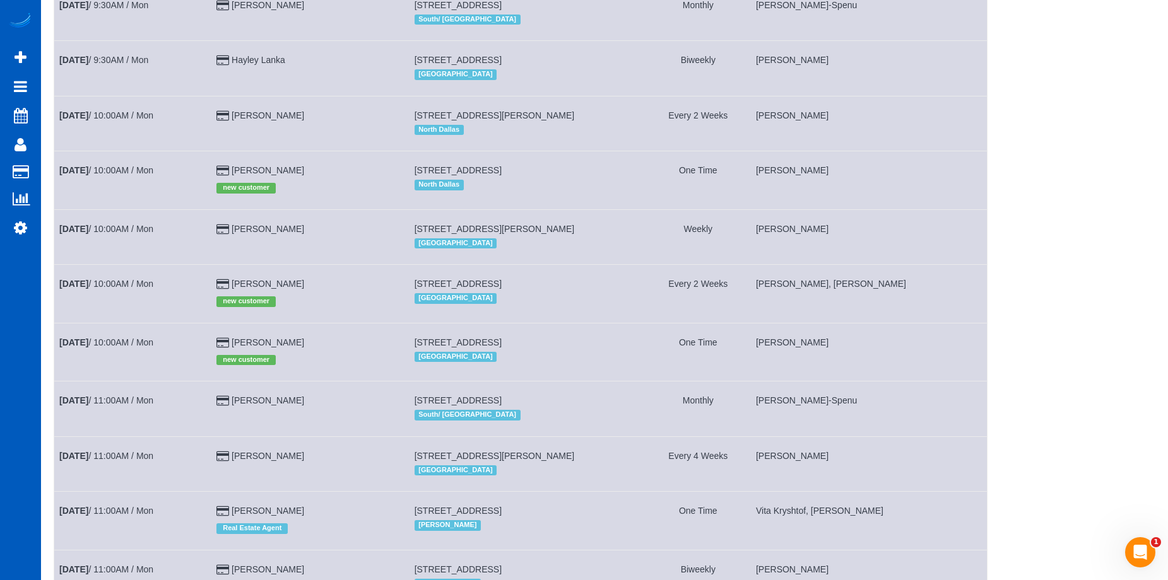
scroll to position [494, 0]
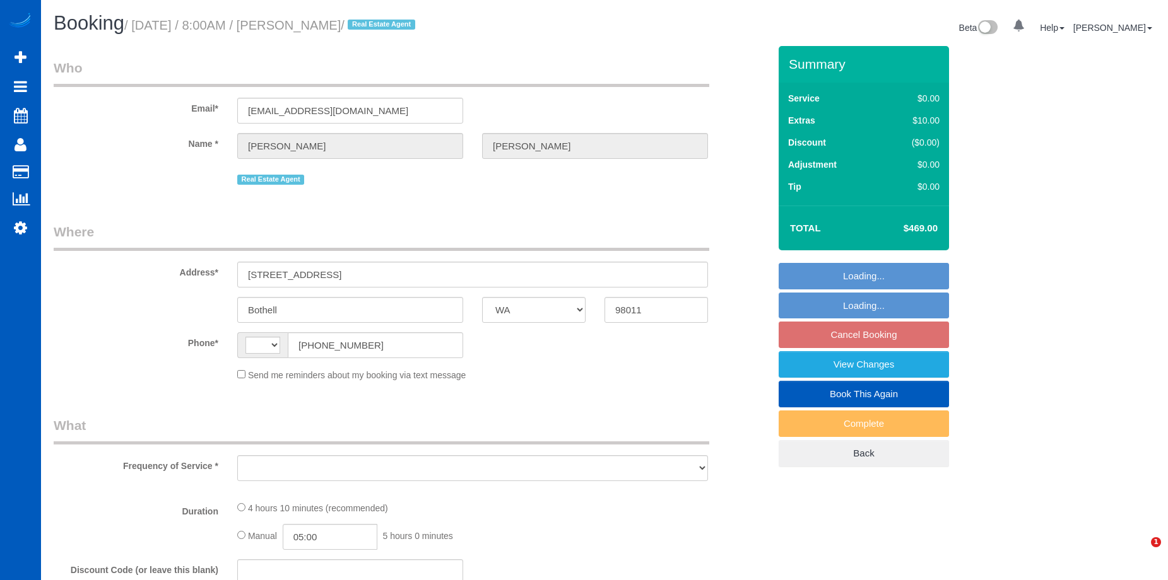
select select "WA"
select select "string:[GEOGRAPHIC_DATA]"
select select "string:fspay-96f550e3-ca3e-4ac1-a2e2-6bd8bca17463"
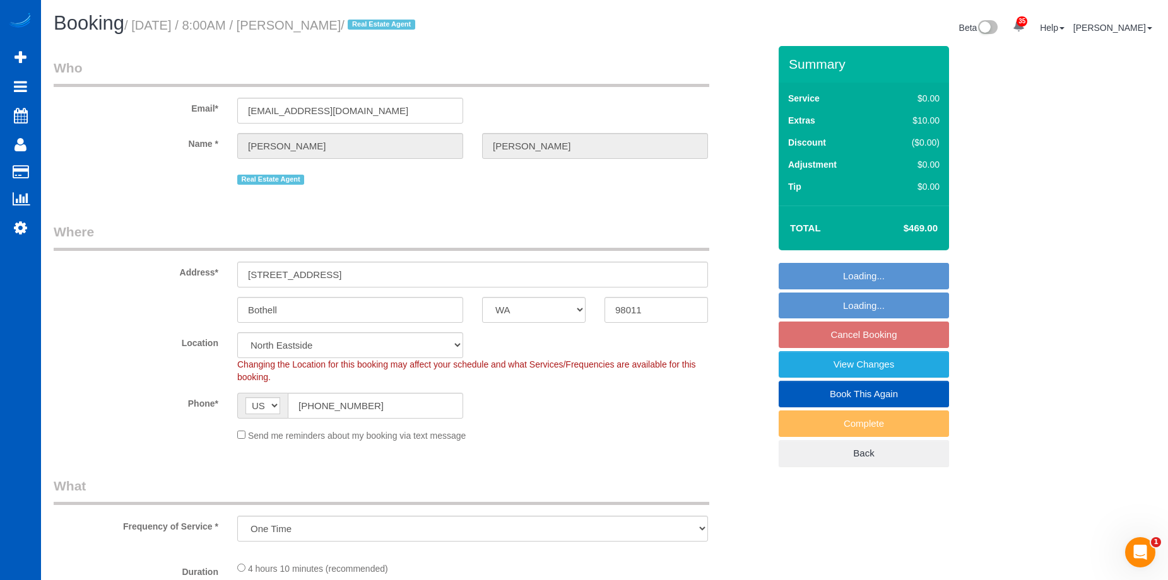
select select "object:927"
select select "199"
select select "1501"
select select "3"
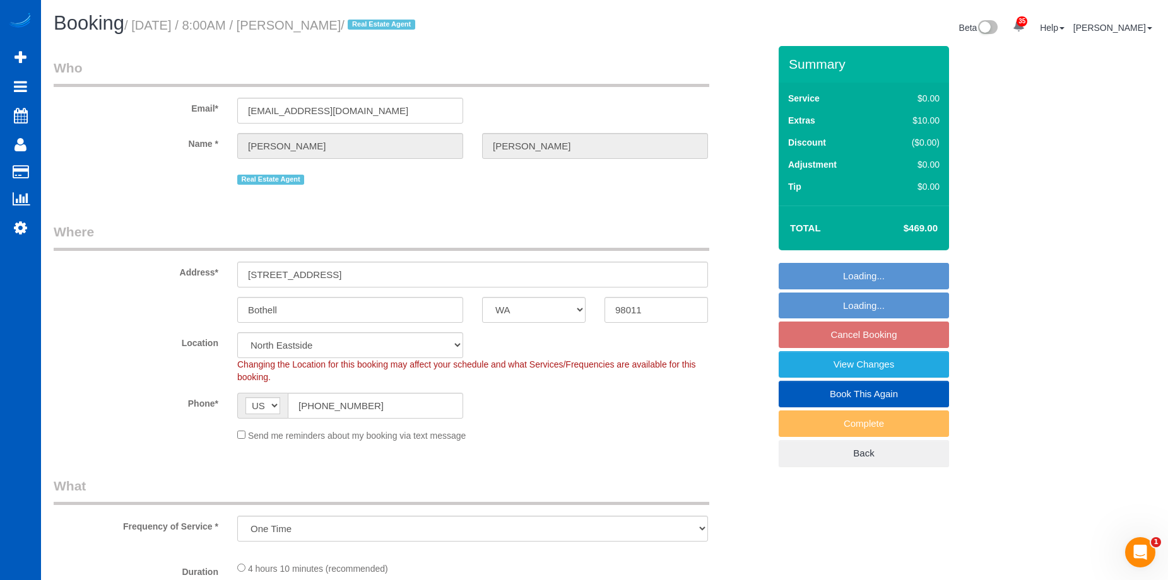
select select "spot1"
select select "1501"
select select "3"
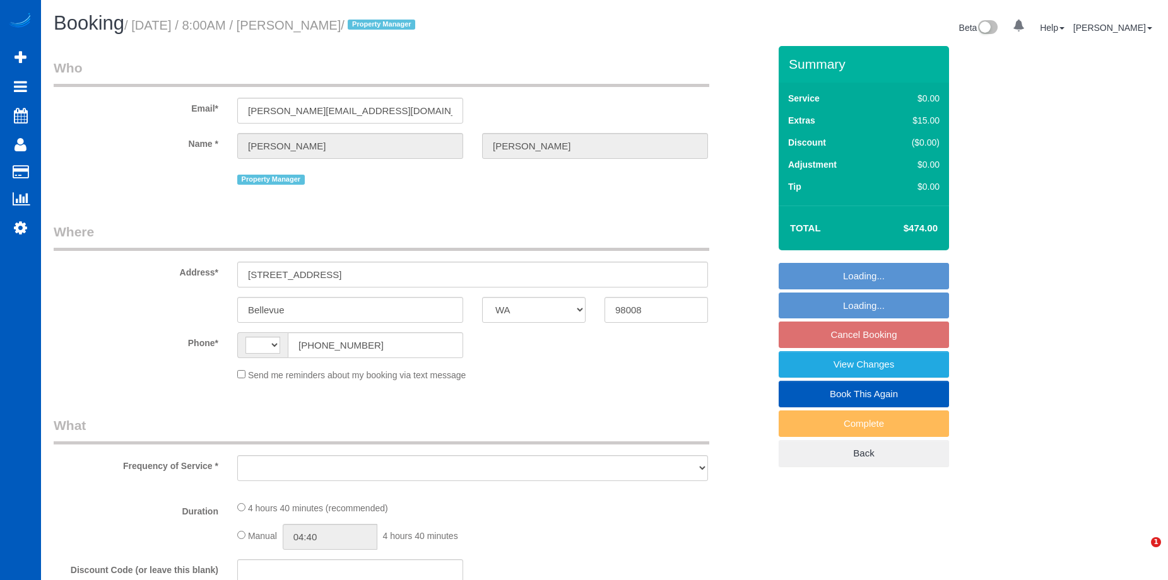
select select "WA"
select select "string:[GEOGRAPHIC_DATA]"
select select "spot1"
select select "object:911"
select select "199"
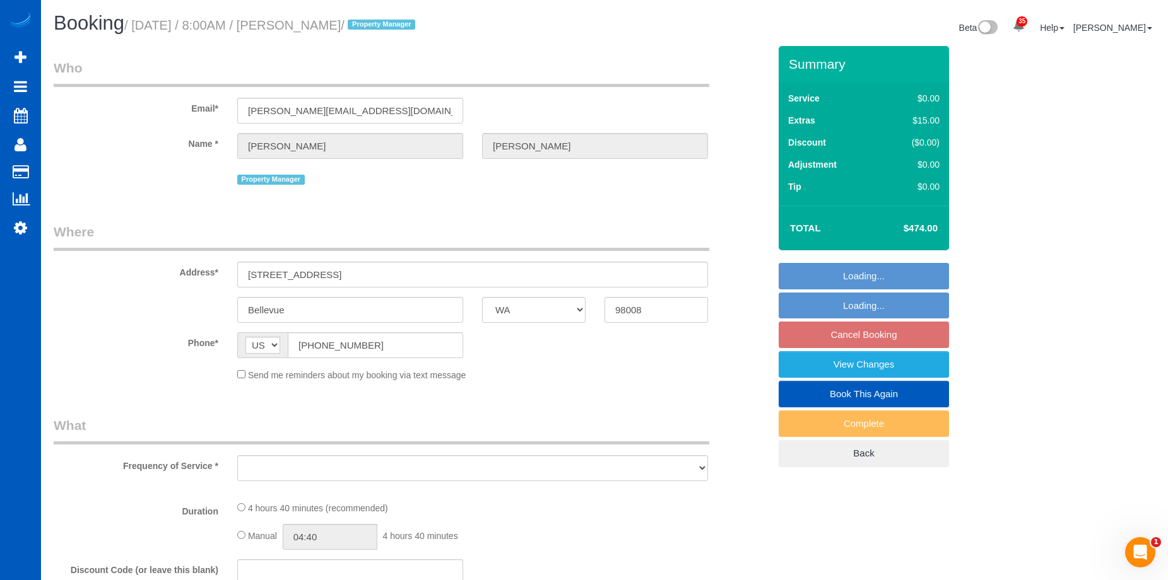
select select "1501"
select select "4"
select select "3"
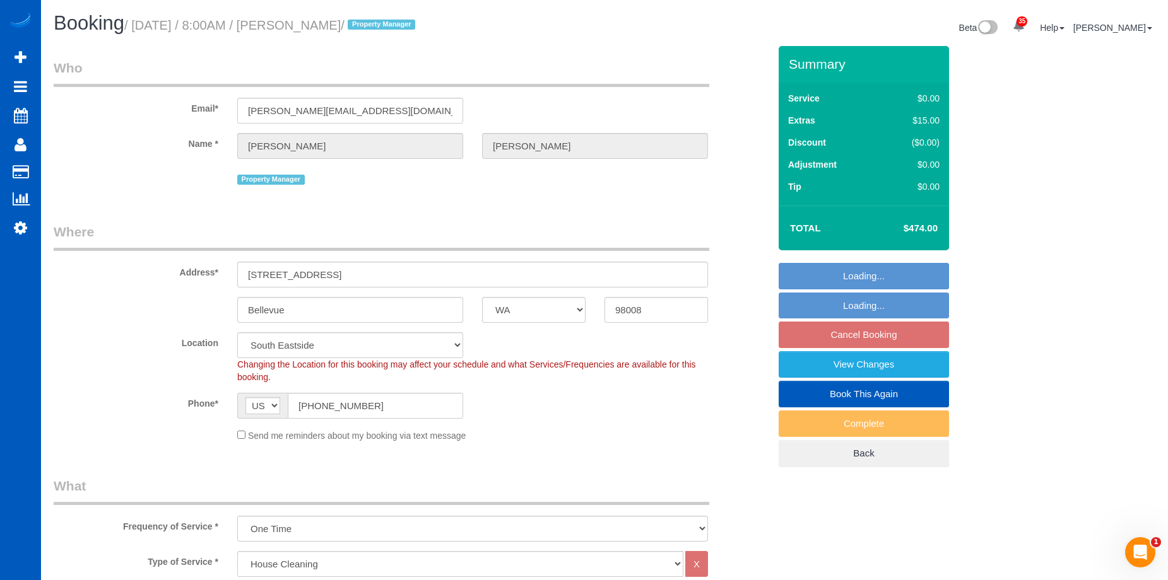
select select "object:1124"
select select "spot18"
select select "1501"
select select "4"
select select "3"
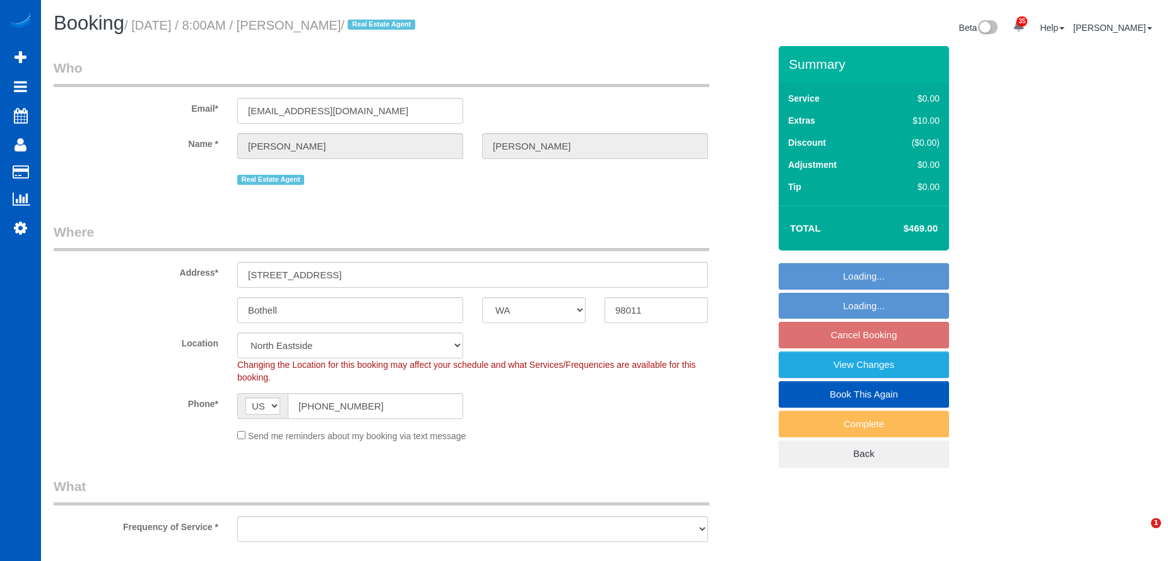
select select "WA"
select select "object:922"
select select "199"
select select "spot1"
select select "object:1262"
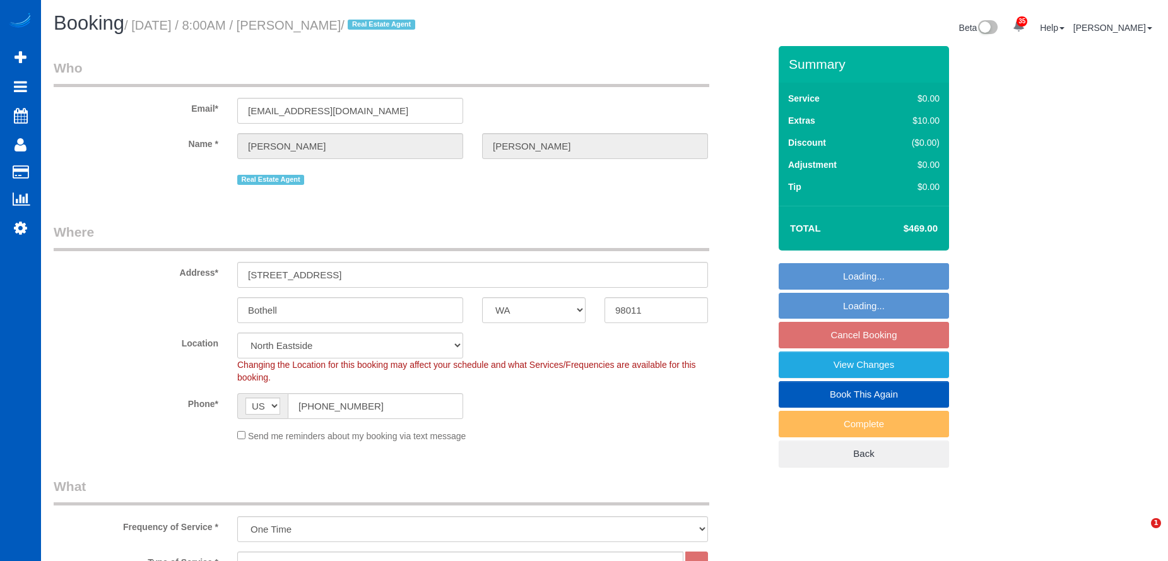
select select "1501"
select select "3"
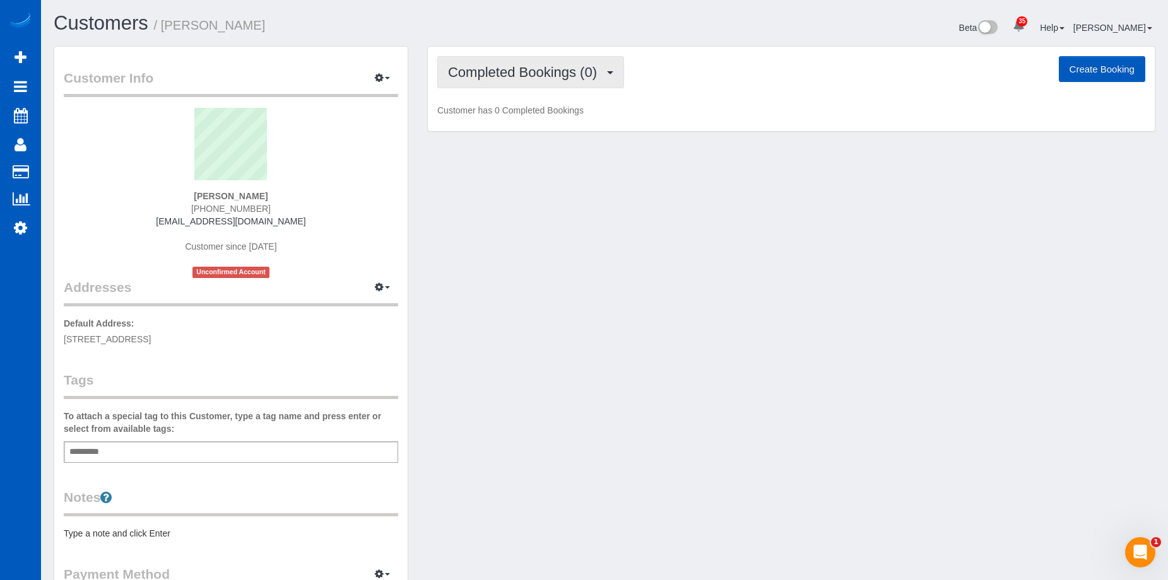
click at [568, 72] on span "Completed Bookings (0)" at bounding box center [525, 72] width 155 height 16
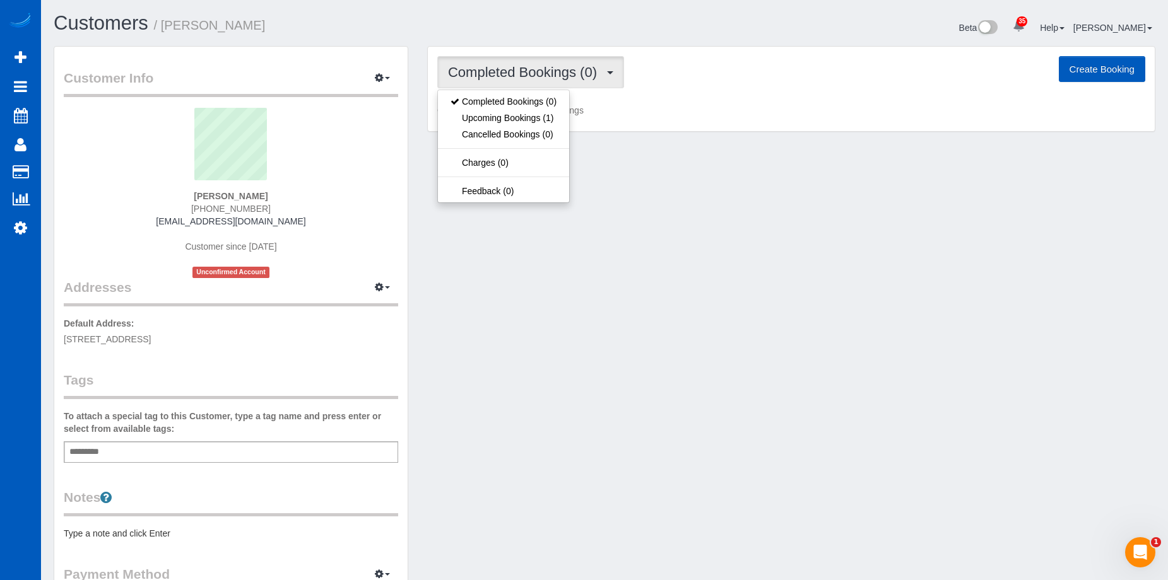
click at [568, 72] on span "Completed Bookings (0)" at bounding box center [525, 72] width 155 height 16
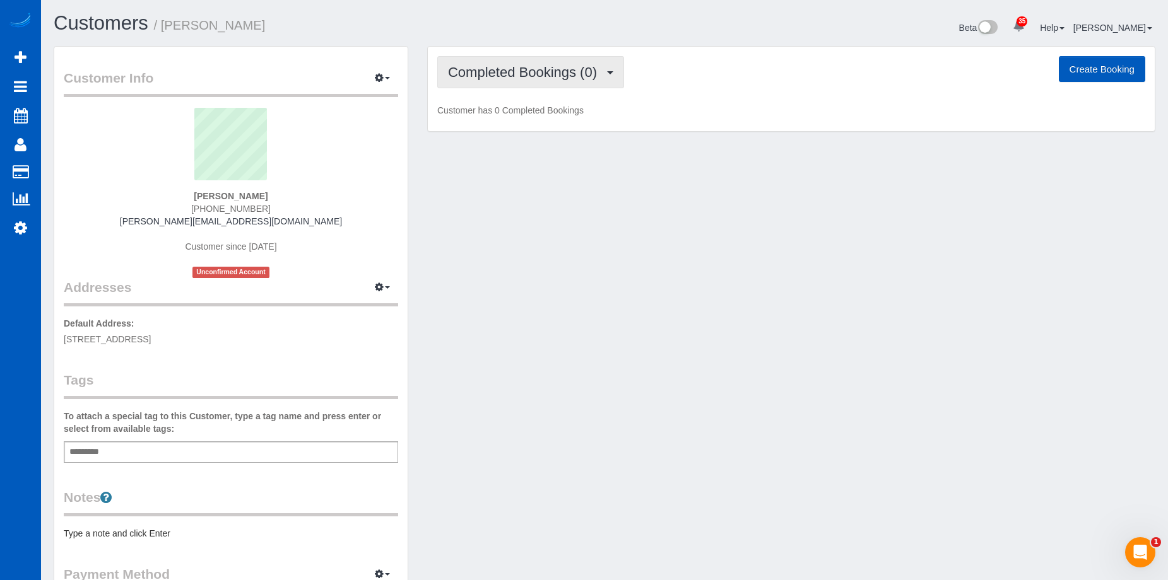
click at [580, 77] on span "Completed Bookings (0)" at bounding box center [525, 72] width 155 height 16
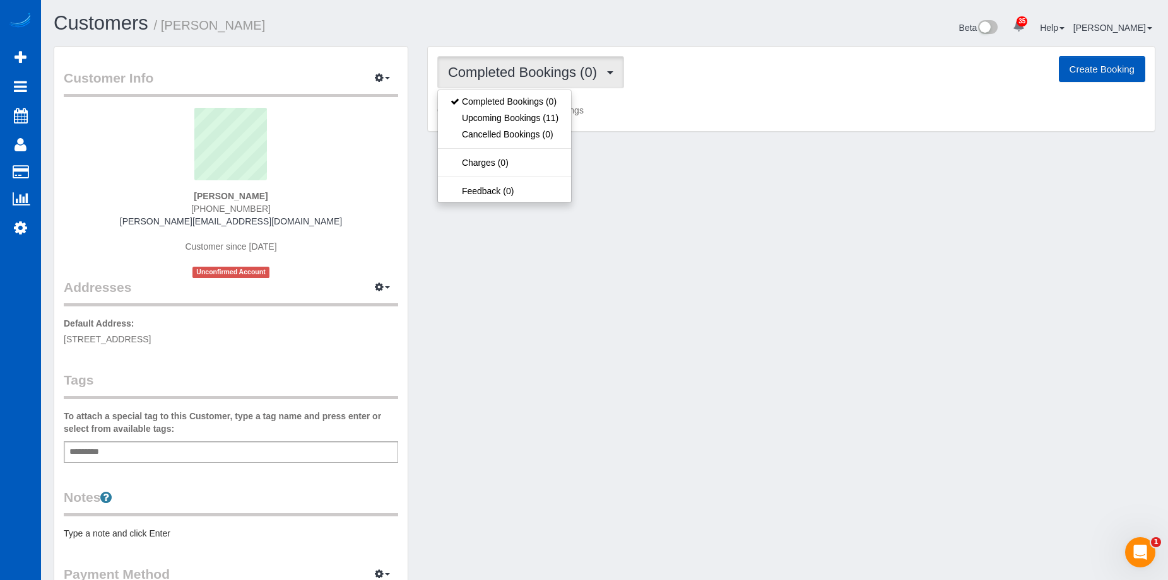
click at [580, 77] on span "Completed Bookings (0)" at bounding box center [525, 72] width 155 height 16
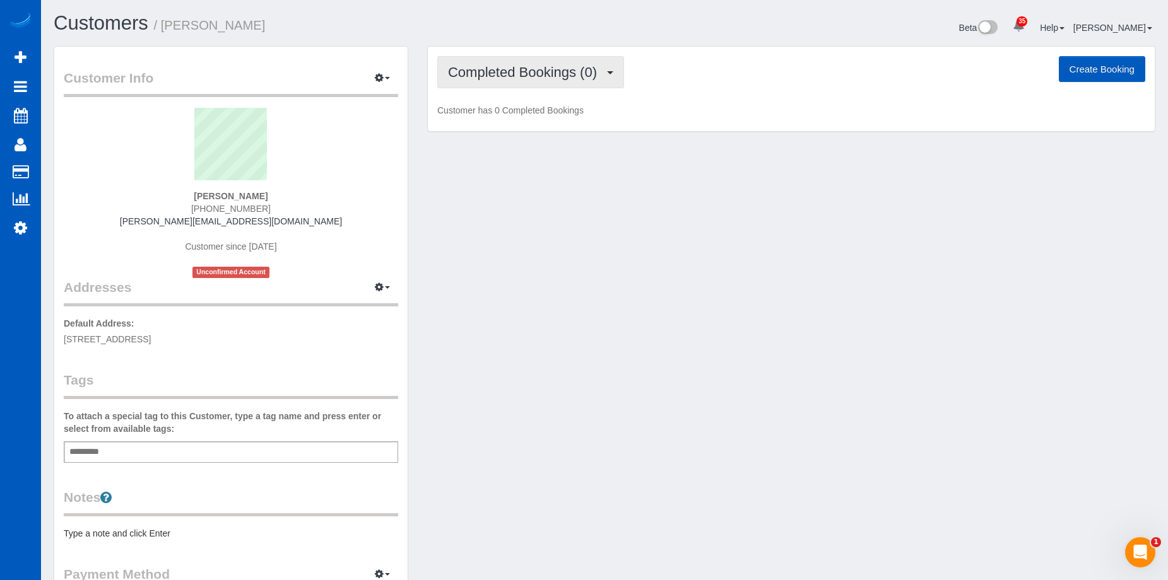
click at [567, 78] on span "Completed Bookings (0)" at bounding box center [525, 72] width 155 height 16
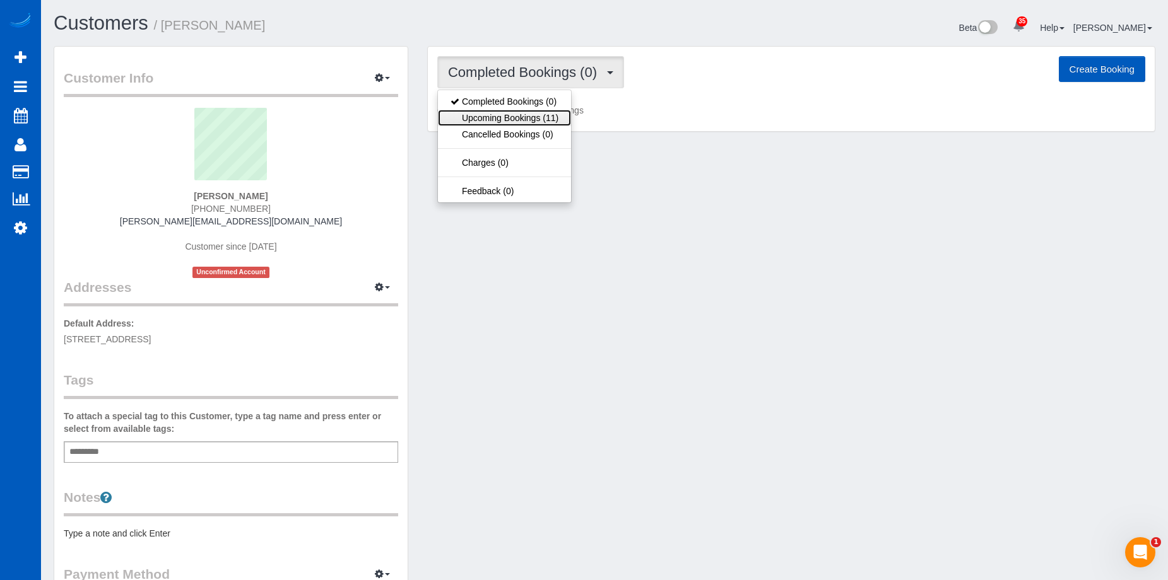
click at [551, 121] on link "Upcoming Bookings (11)" at bounding box center [504, 118] width 133 height 16
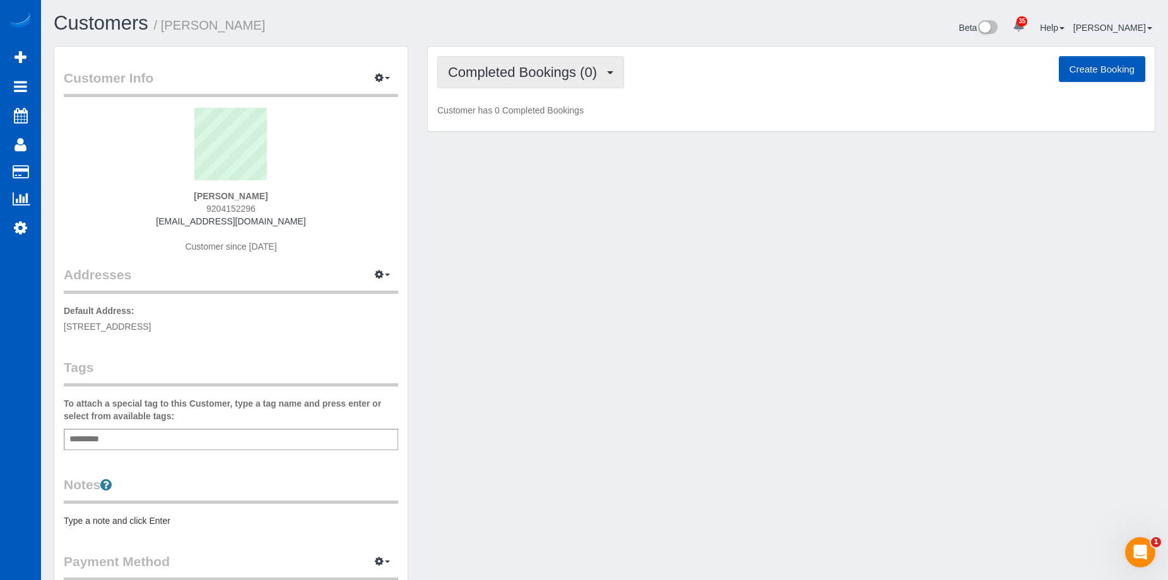
click at [539, 67] on span "Completed Bookings (0)" at bounding box center [525, 72] width 155 height 16
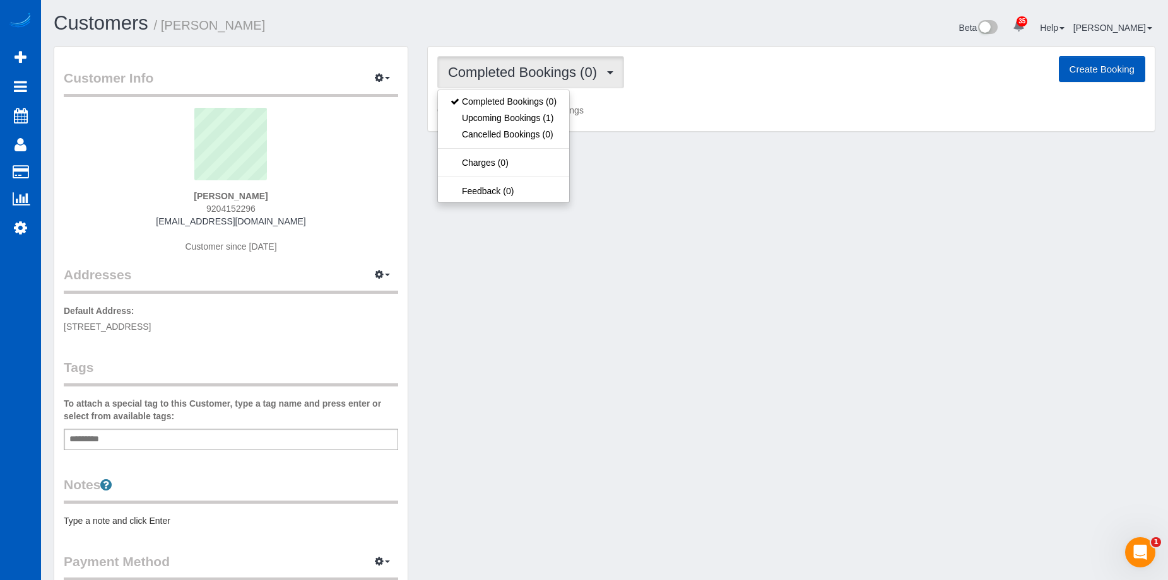
click at [553, 68] on span "Completed Bookings (0)" at bounding box center [525, 72] width 155 height 16
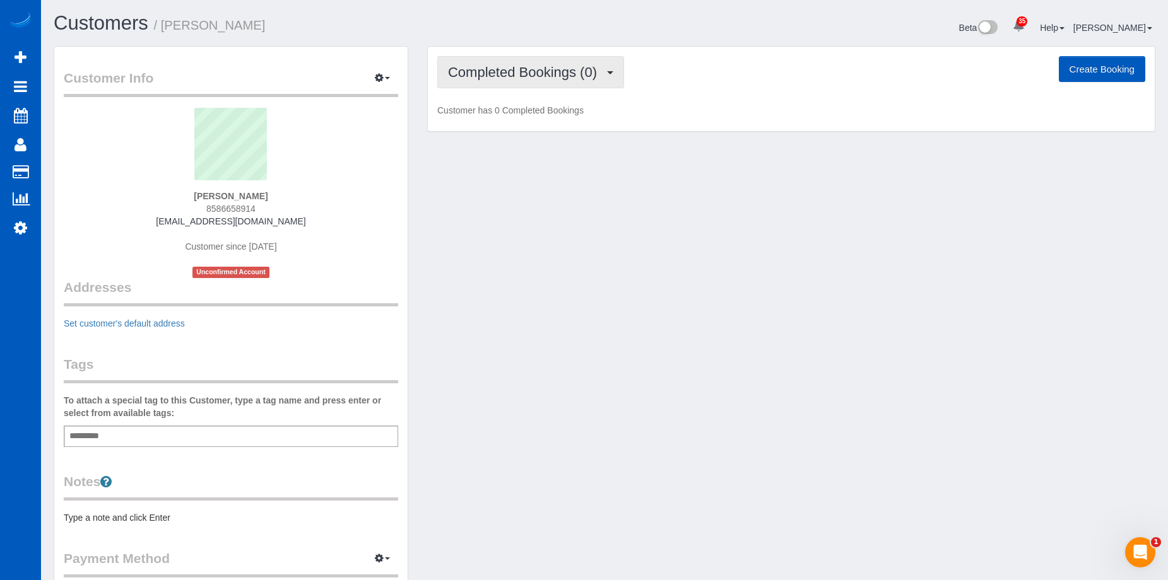
click at [577, 78] on span "Completed Bookings (0)" at bounding box center [525, 72] width 155 height 16
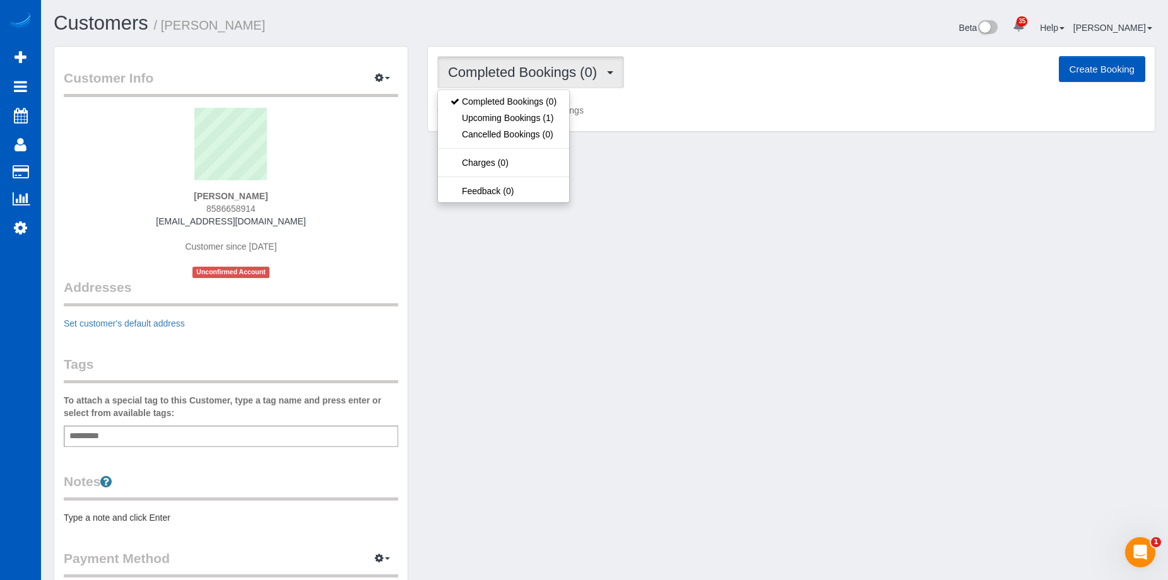
click at [580, 76] on span "Completed Bookings (0)" at bounding box center [525, 72] width 155 height 16
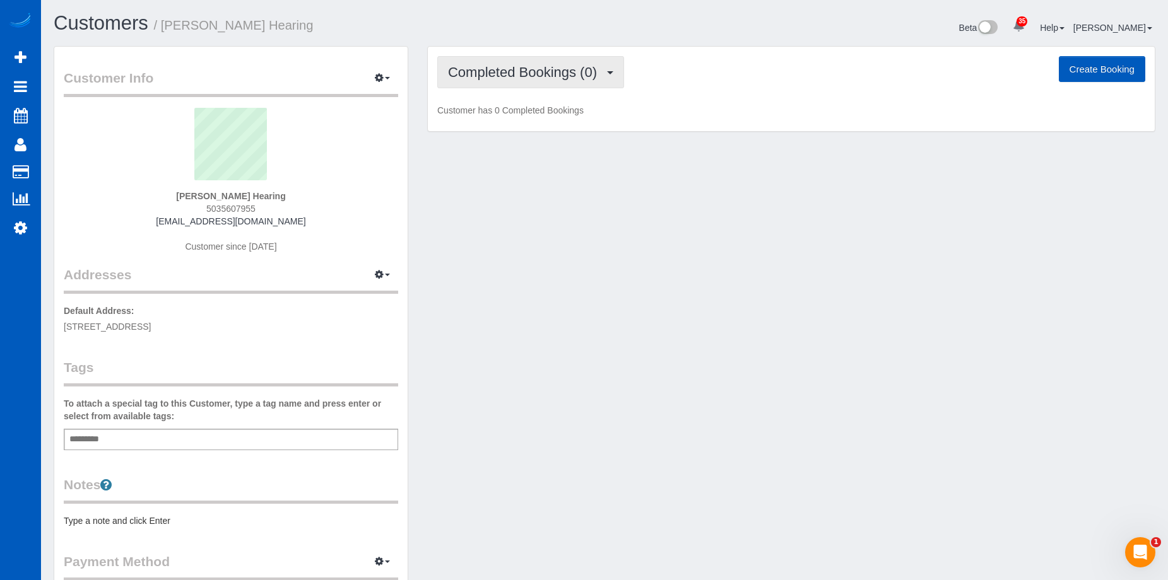
click at [594, 66] on span "Completed Bookings (0)" at bounding box center [525, 72] width 155 height 16
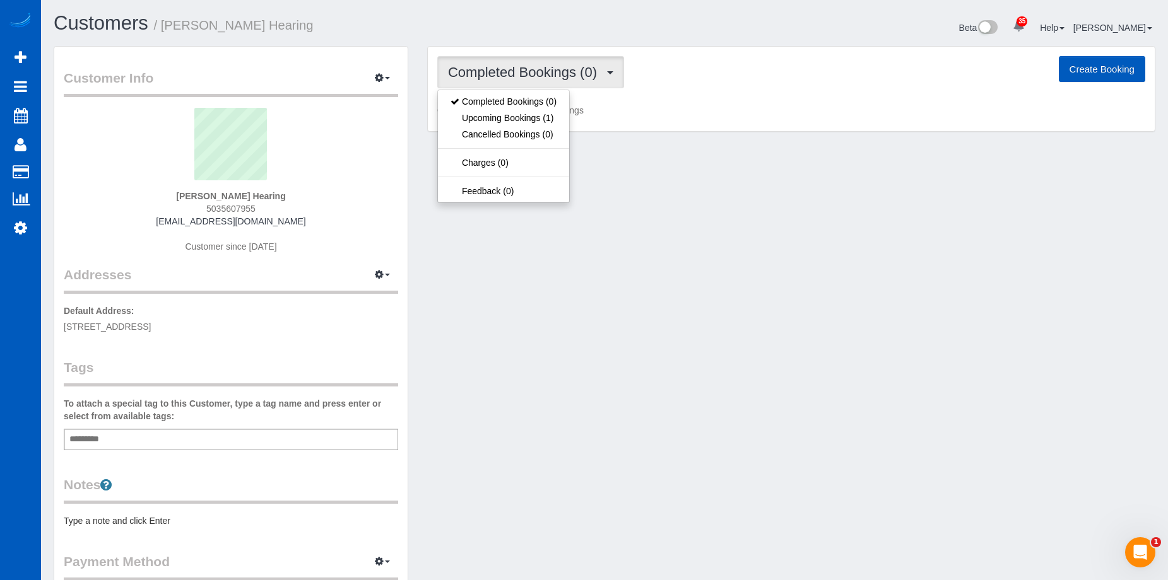
click at [594, 66] on span "Completed Bookings (0)" at bounding box center [525, 72] width 155 height 16
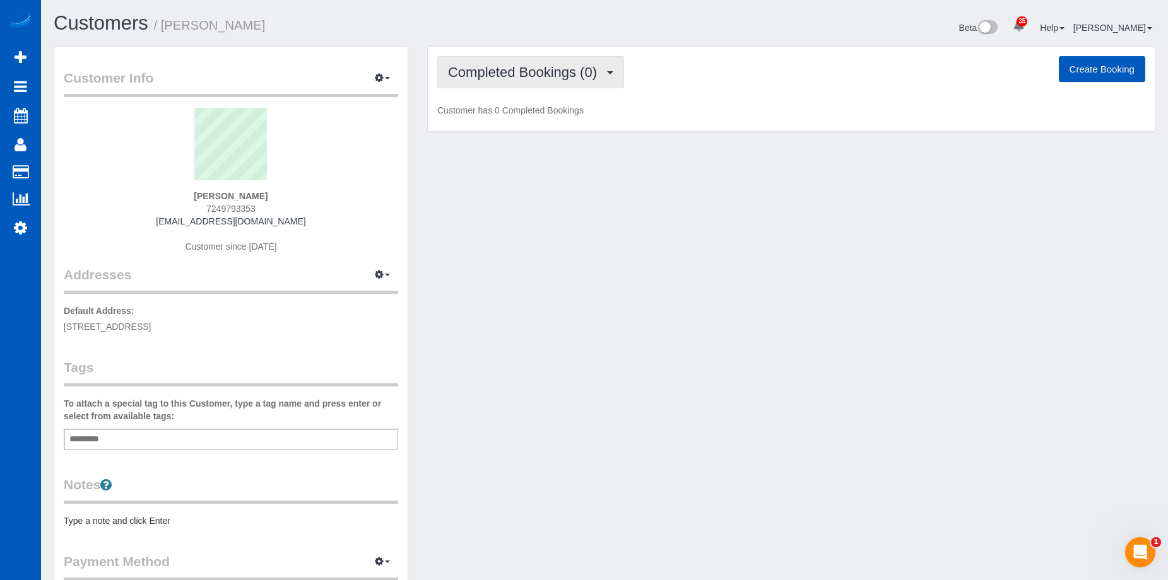
click at [569, 77] on span "Completed Bookings (0)" at bounding box center [525, 72] width 155 height 16
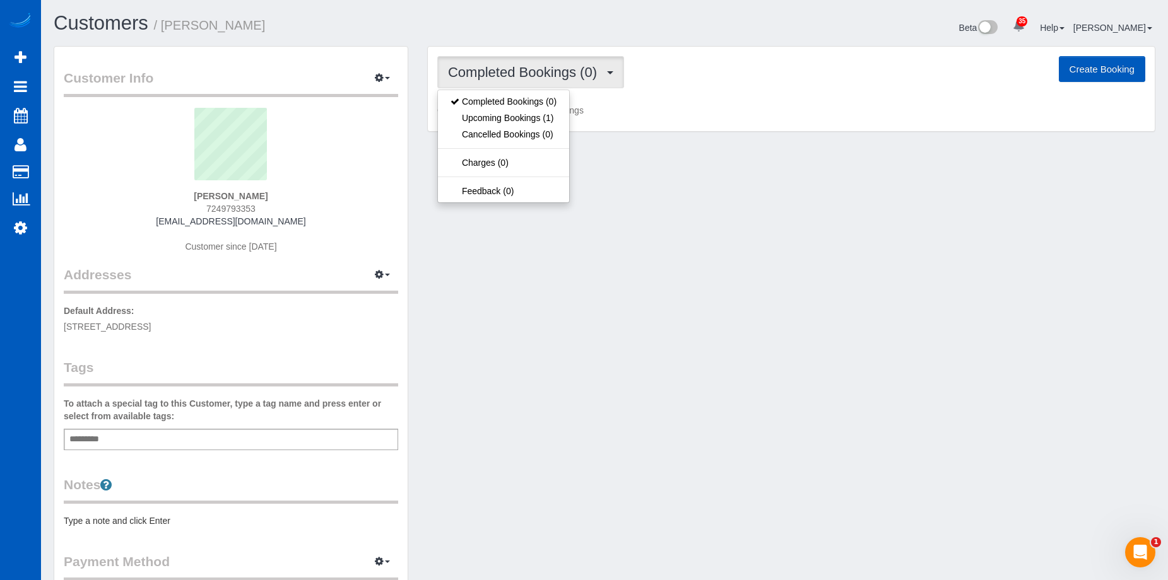
click at [578, 71] on span "Completed Bookings (0)" at bounding box center [525, 72] width 155 height 16
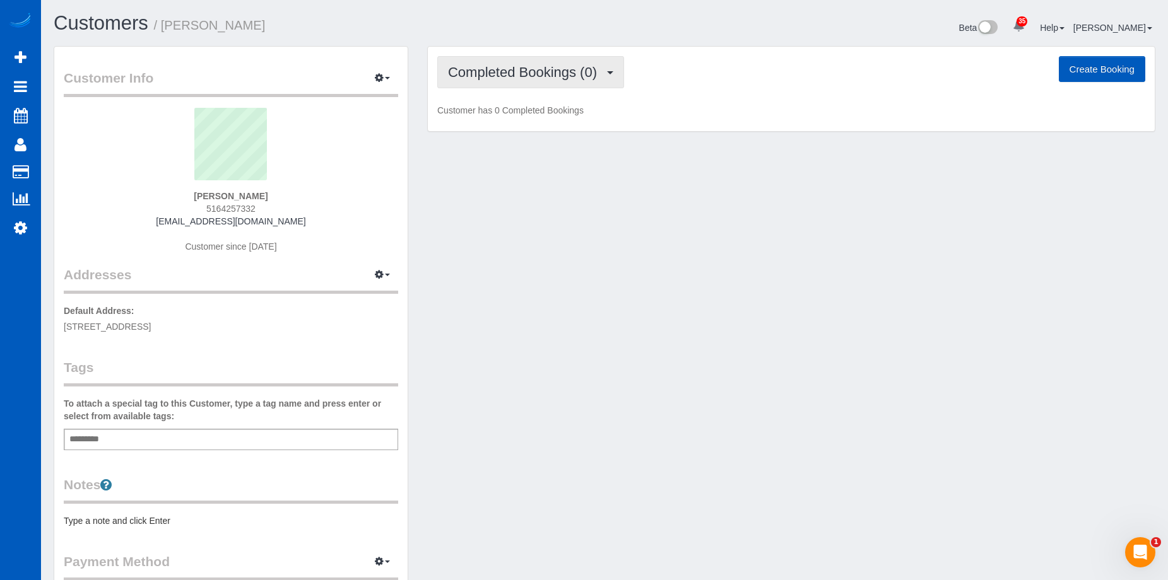
click at [566, 81] on button "Completed Bookings (0)" at bounding box center [530, 72] width 187 height 32
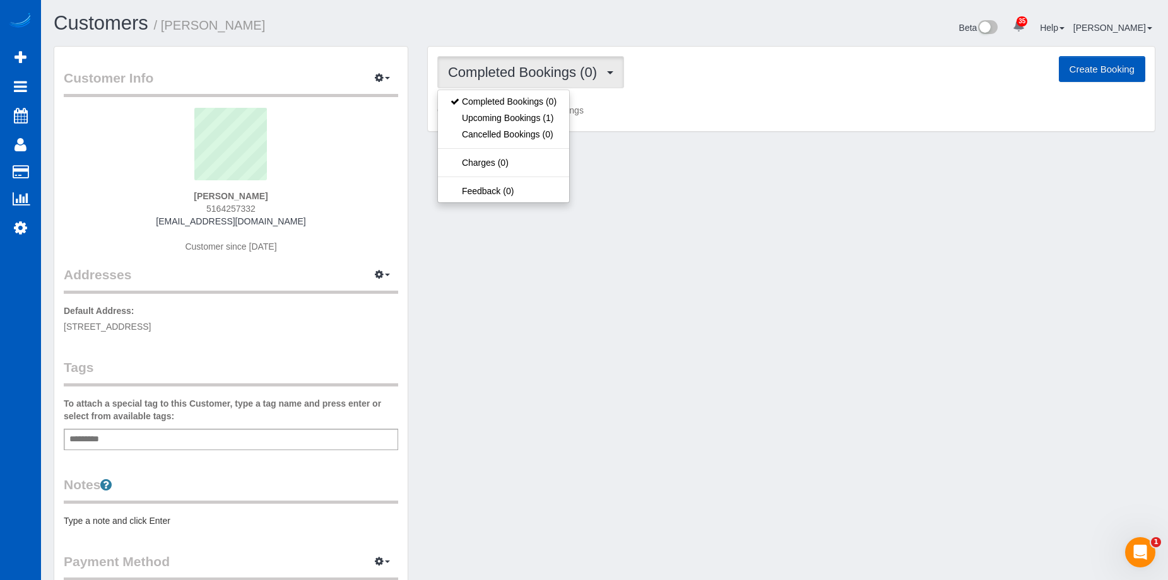
click at [577, 72] on span "Completed Bookings (0)" at bounding box center [525, 72] width 155 height 16
